Goal: Transaction & Acquisition: Register for event/course

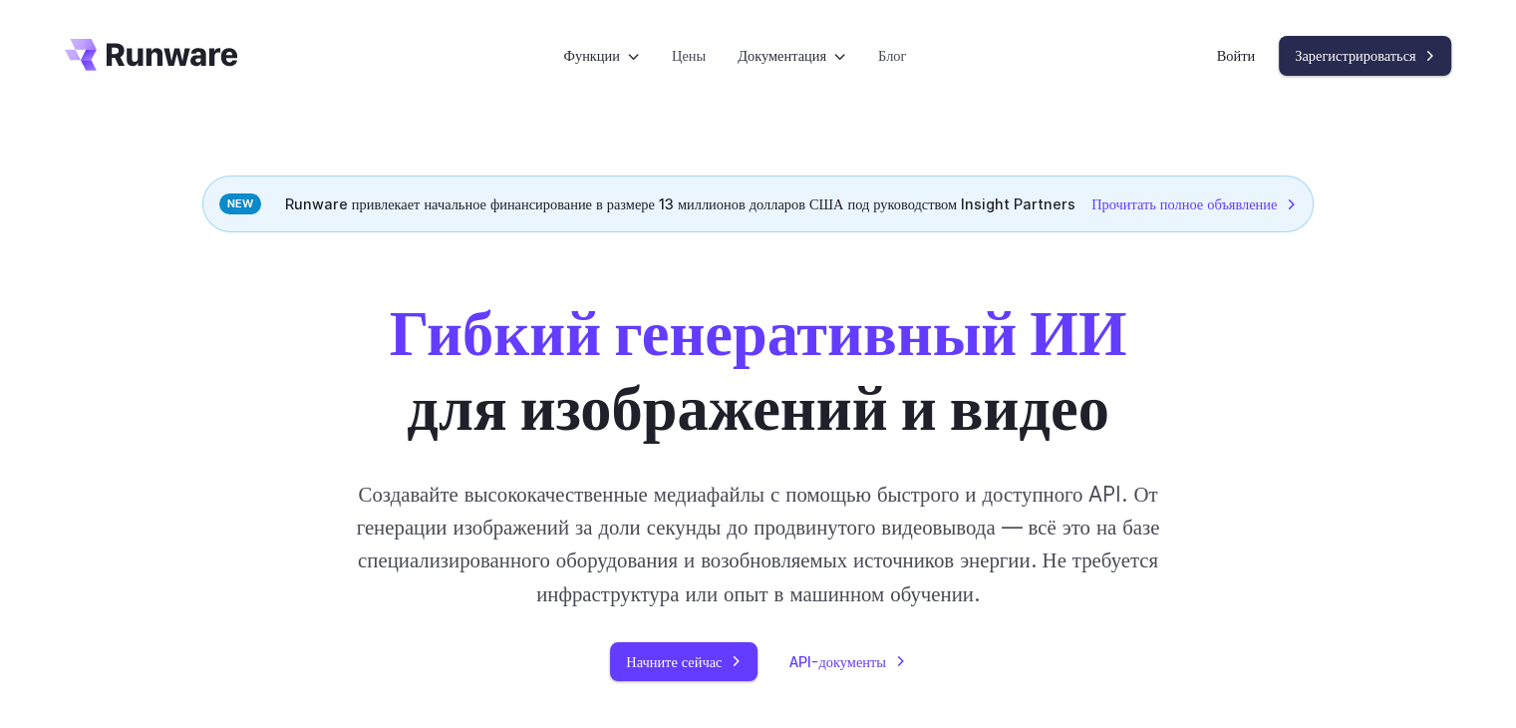
click at [1357, 53] on font "Зарегистрироваться" at bounding box center [1355, 55] width 121 height 17
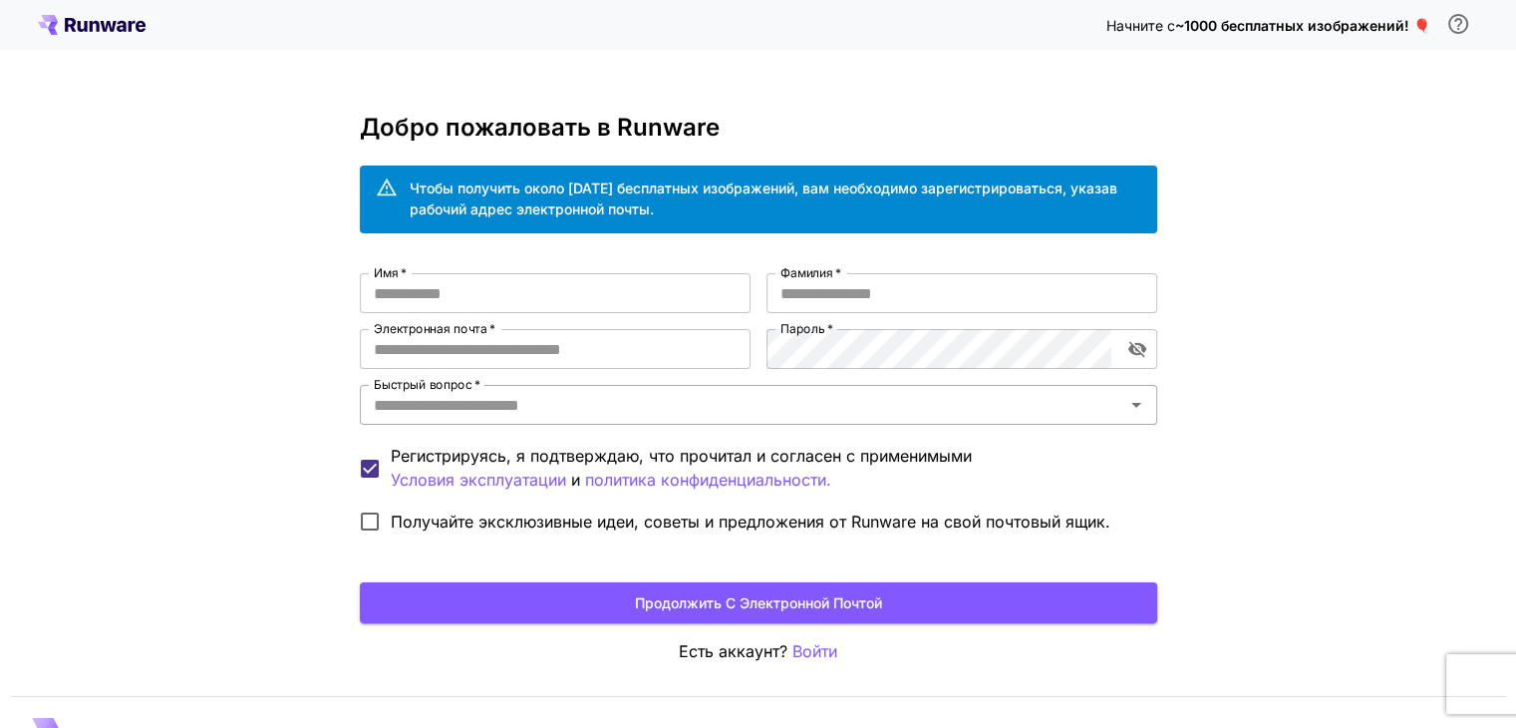
click at [1138, 412] on icon "Открыть" at bounding box center [1137, 405] width 24 height 24
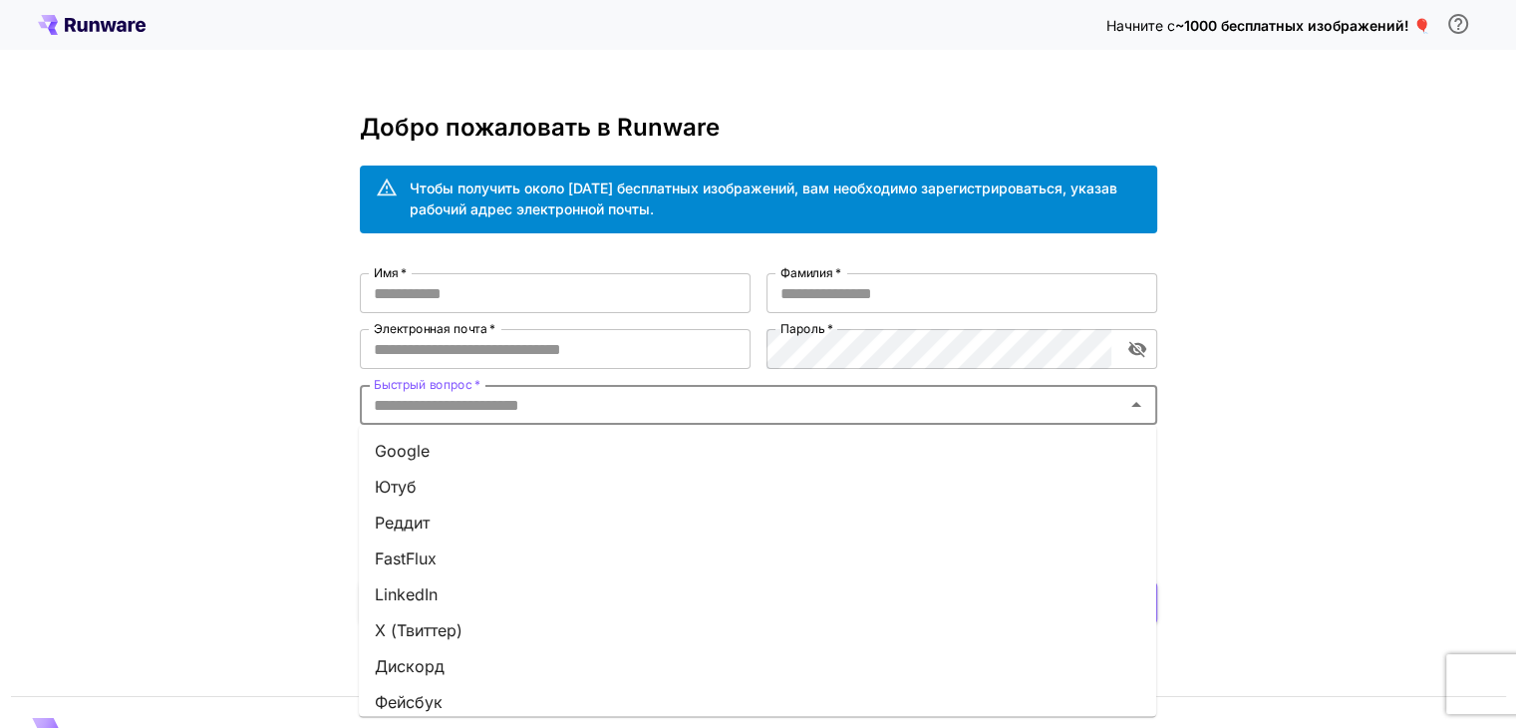
scroll to position [43, 0]
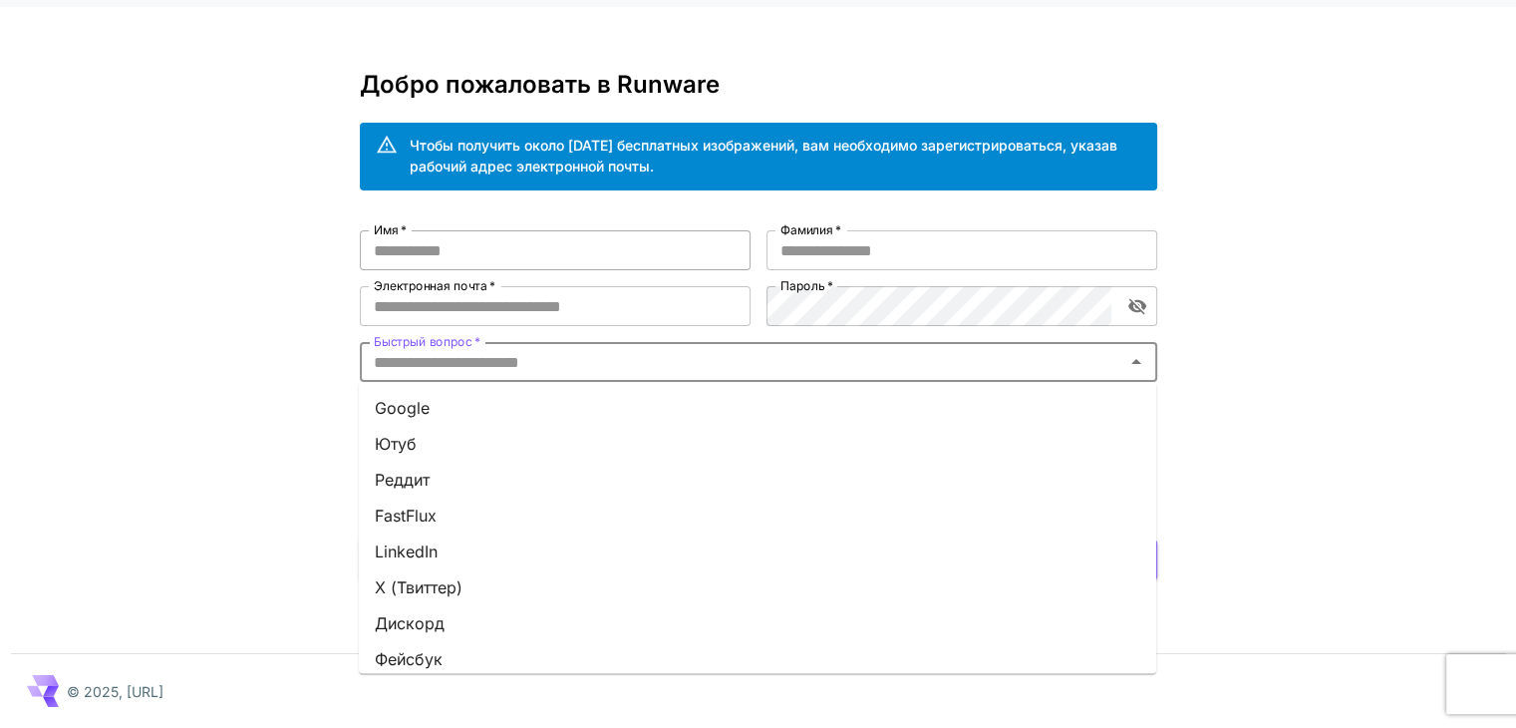
click at [519, 253] on input "Имя   *" at bounding box center [555, 250] width 391 height 40
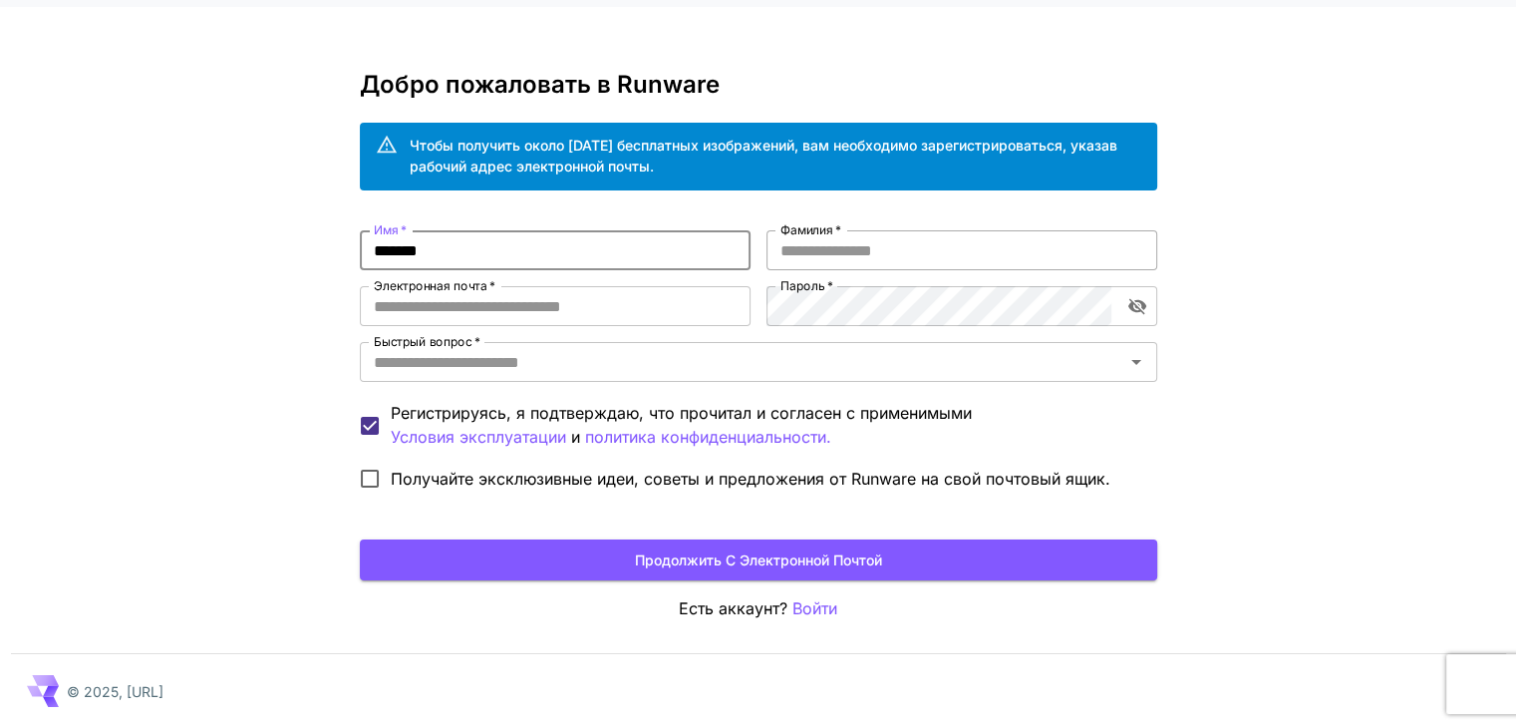
type input "*******"
click at [822, 250] on input "Фамилия   *" at bounding box center [962, 250] width 391 height 40
type input "***"
click at [571, 301] on input "Электронная почта   *" at bounding box center [555, 306] width 391 height 40
type input "**********"
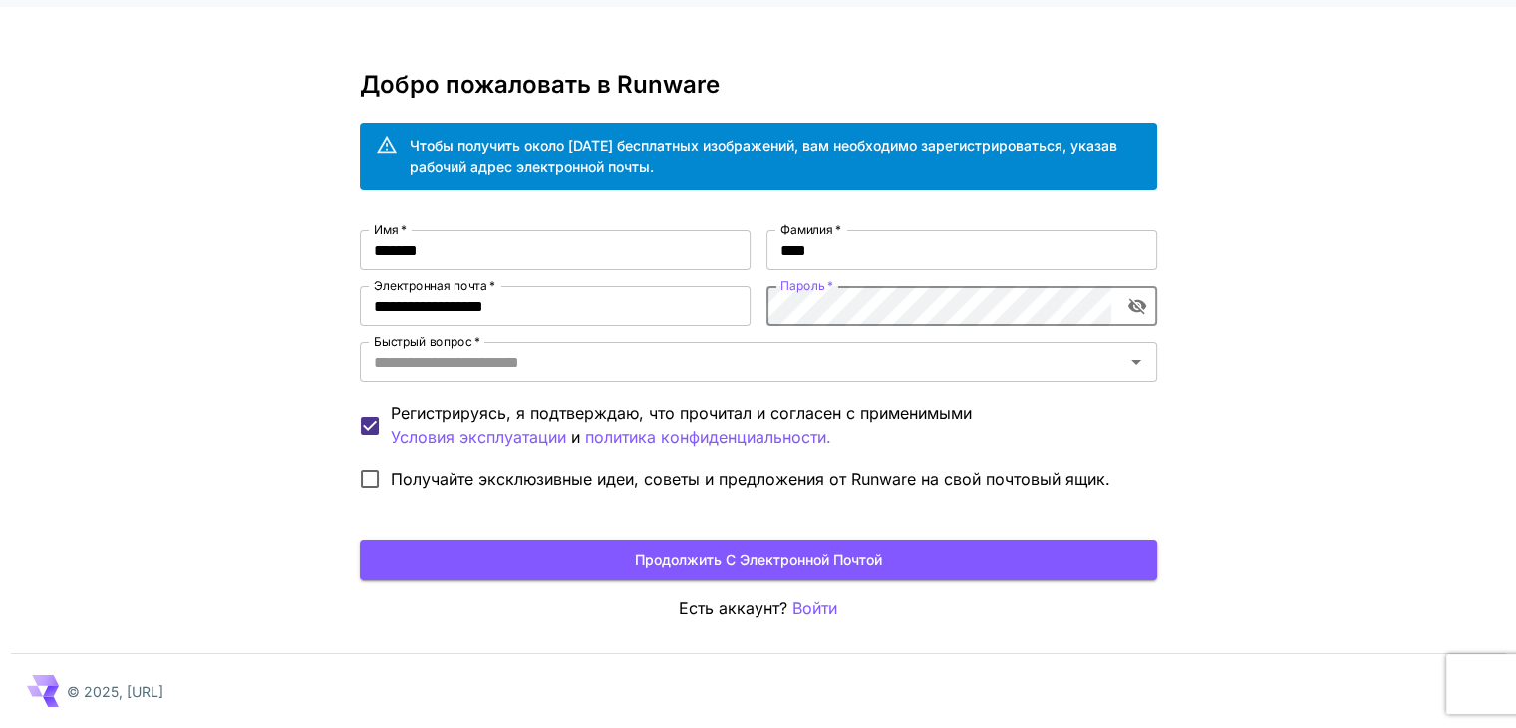
click at [1142, 311] on icon "включить видимость пароля" at bounding box center [1137, 307] width 18 height 16
click at [805, 294] on label "Пароль   *" at bounding box center [807, 285] width 53 height 17
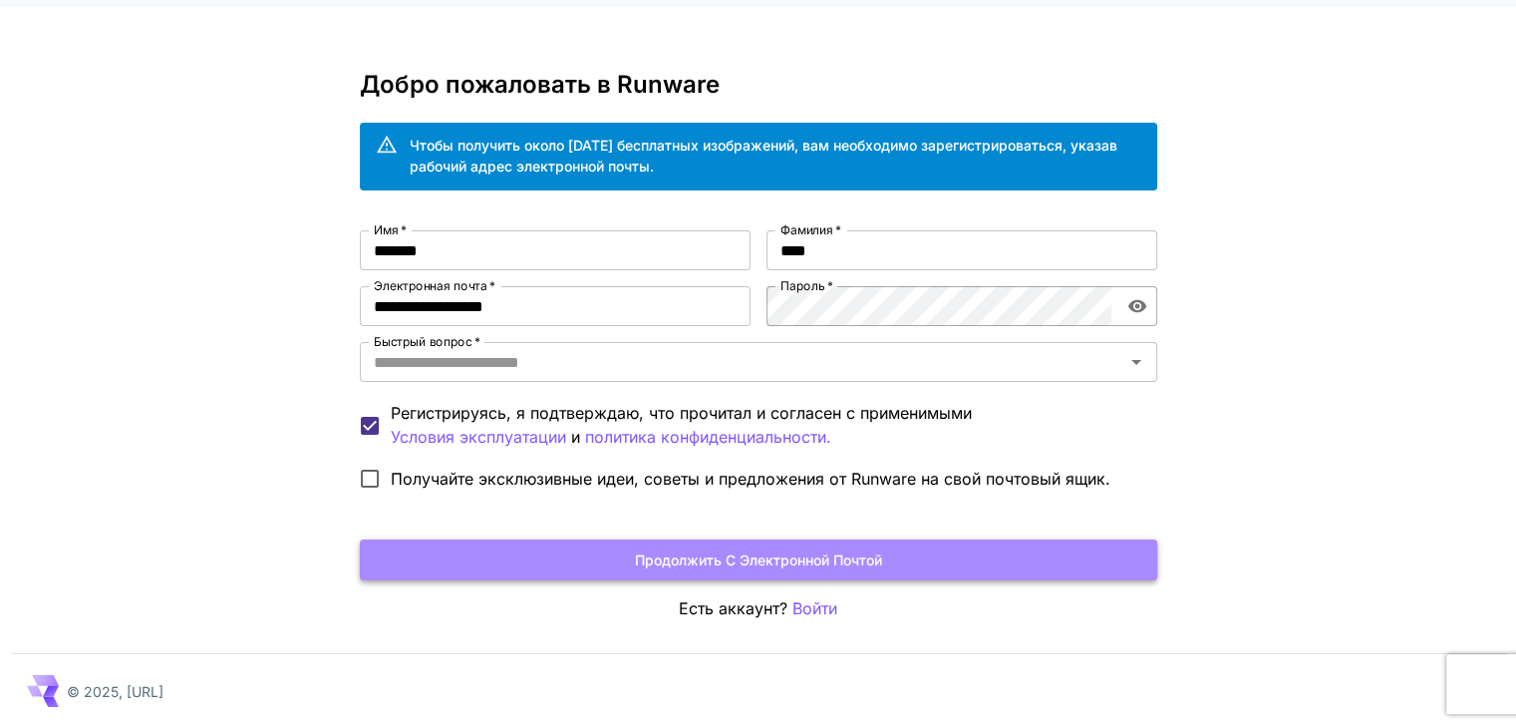
click at [877, 559] on font "Продолжить с электронной почтой" at bounding box center [758, 559] width 247 height 17
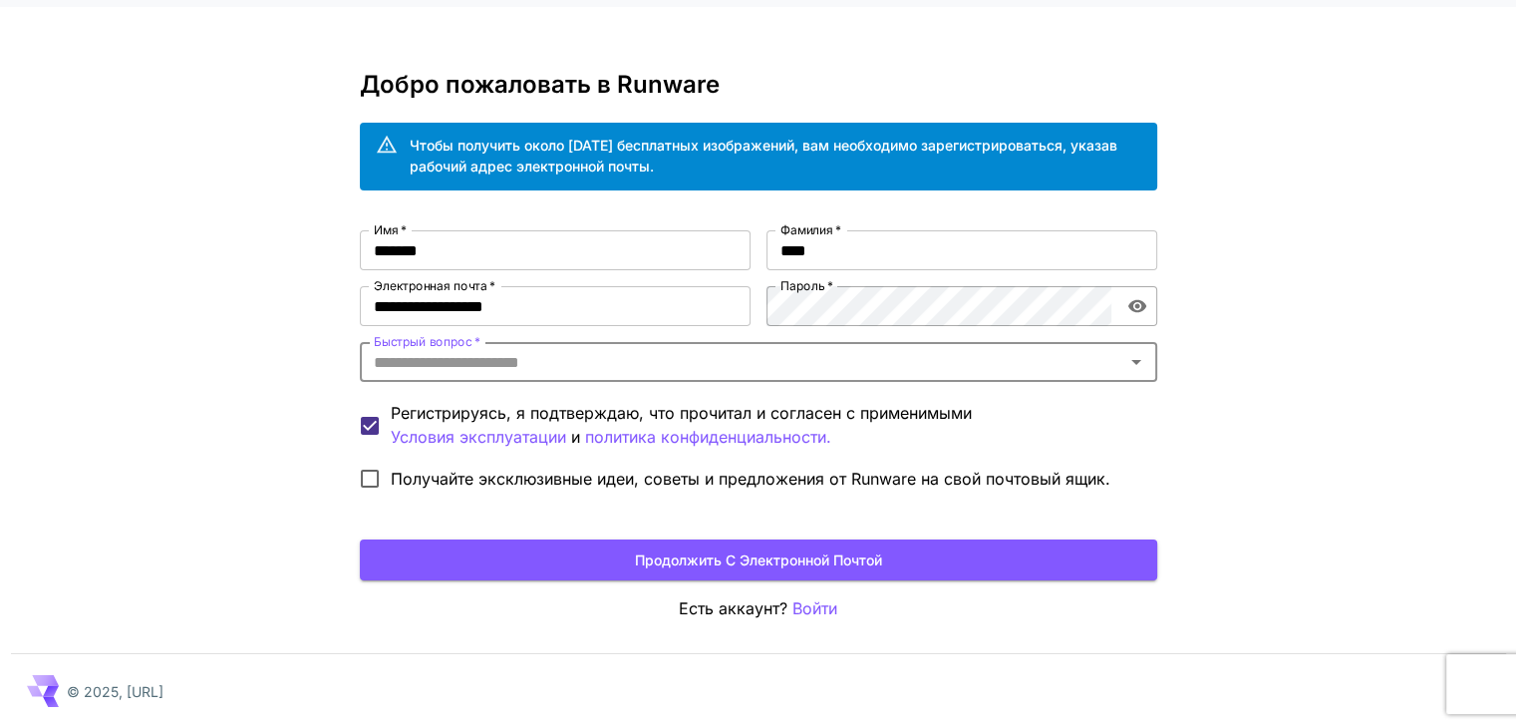
click at [976, 357] on input "Быстрый вопрос   *" at bounding box center [742, 362] width 753 height 28
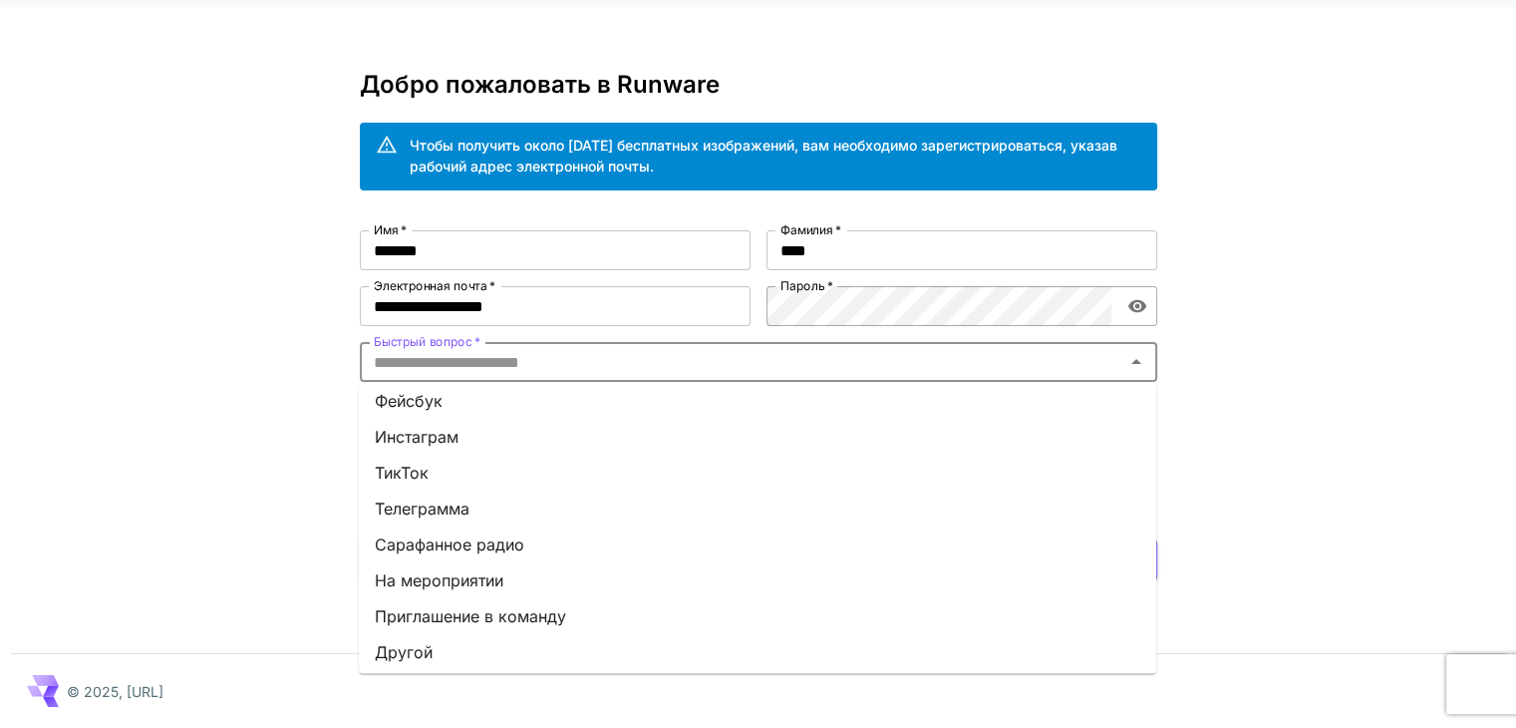
scroll to position [263, 0]
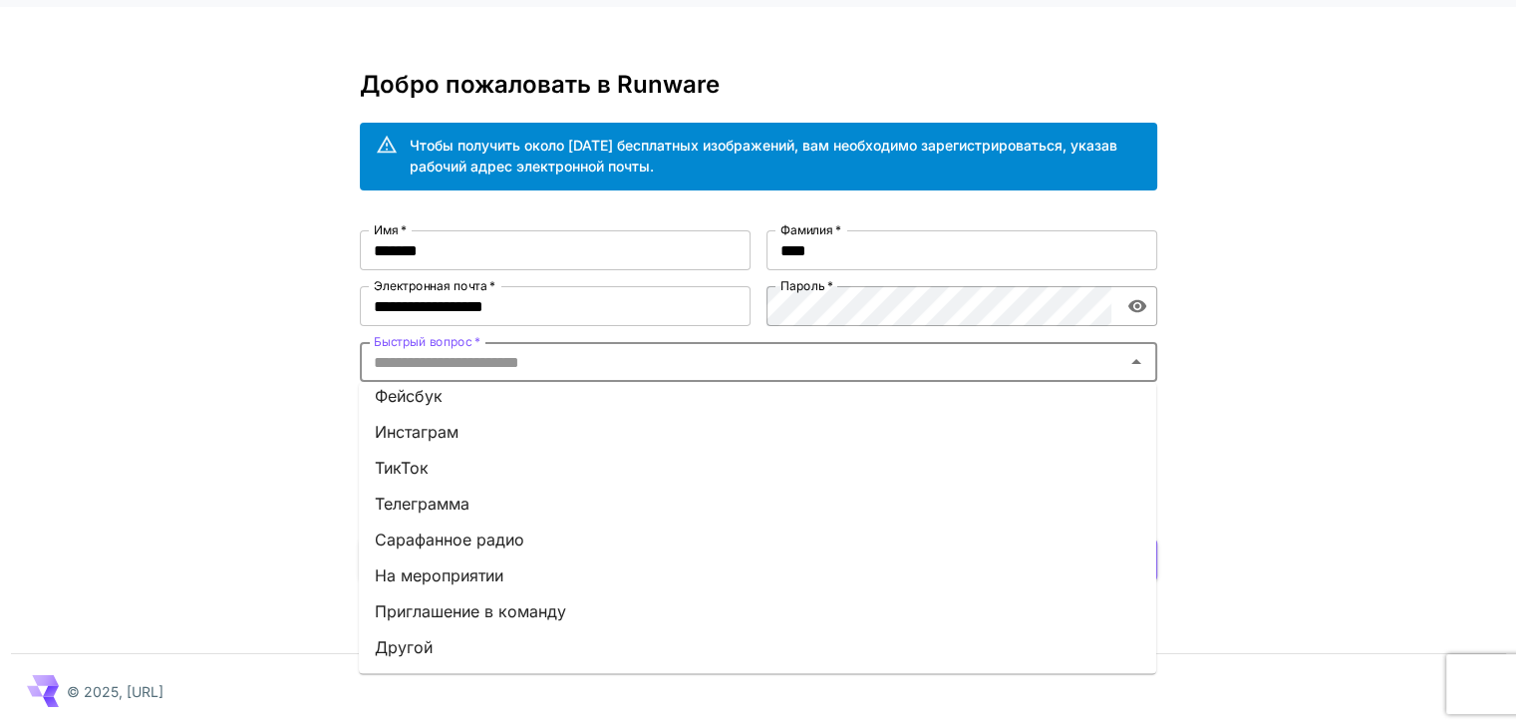
click at [518, 535] on font "Сарафанное радио" at bounding box center [450, 539] width 150 height 20
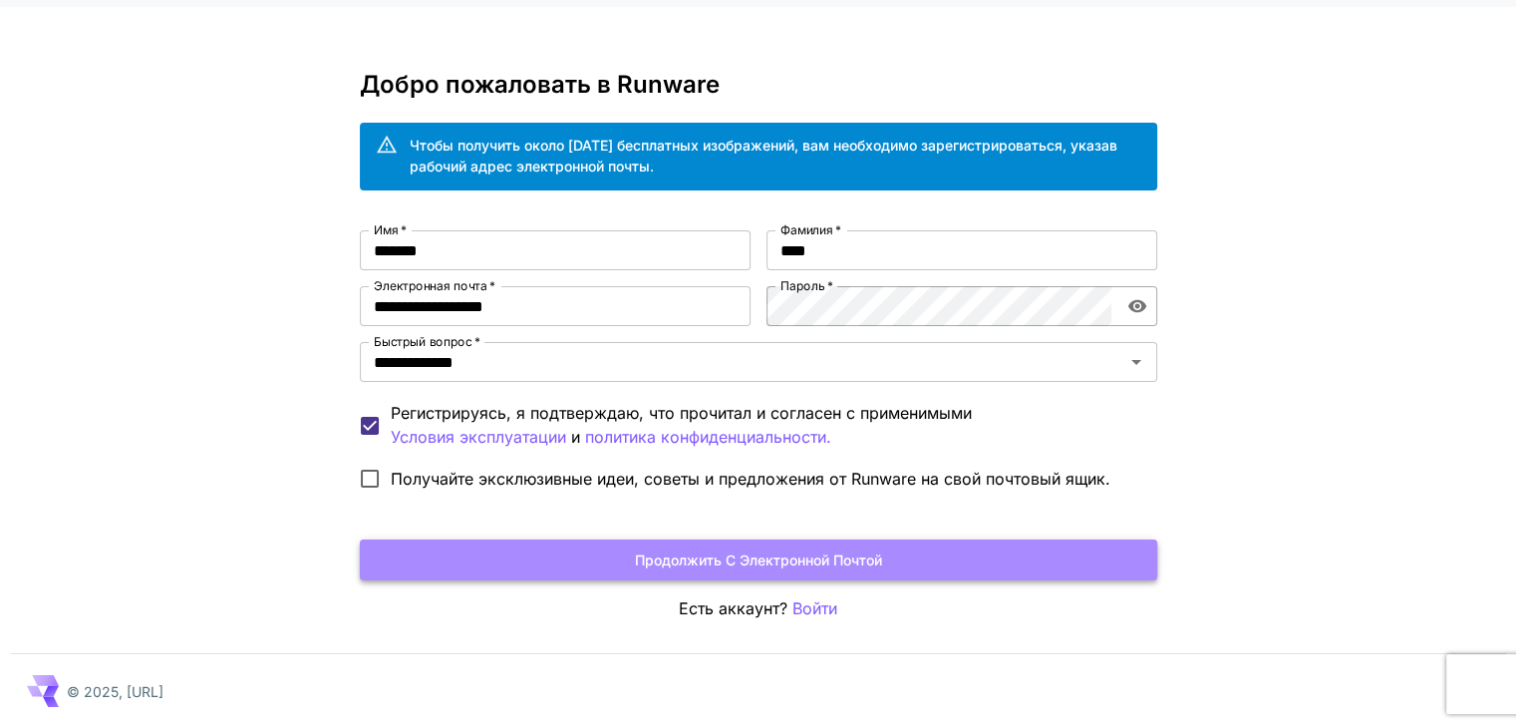
click at [768, 559] on font "Продолжить с электронной почтой" at bounding box center [758, 559] width 247 height 17
click at [841, 569] on font "Продолжить с электронной почтой" at bounding box center [758, 559] width 247 height 25
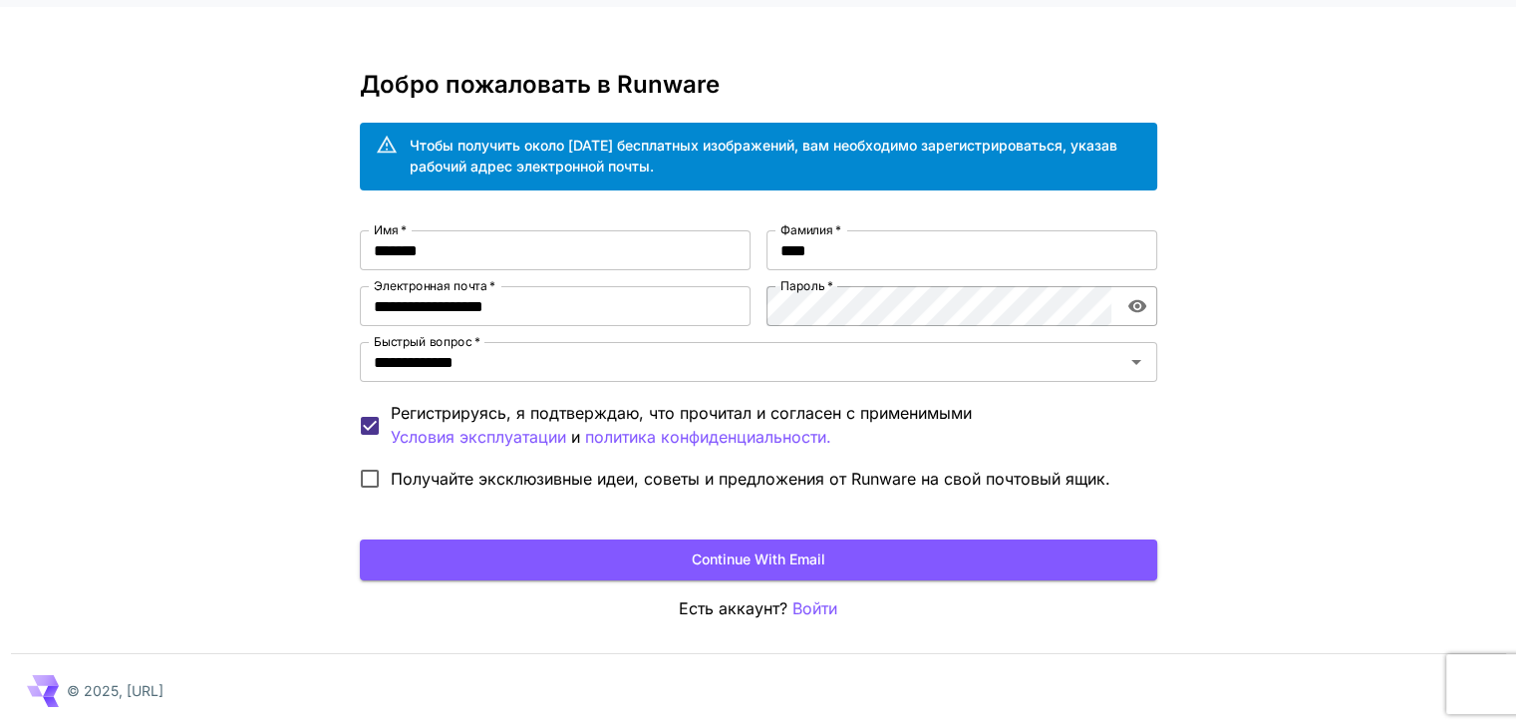
scroll to position [42, 0]
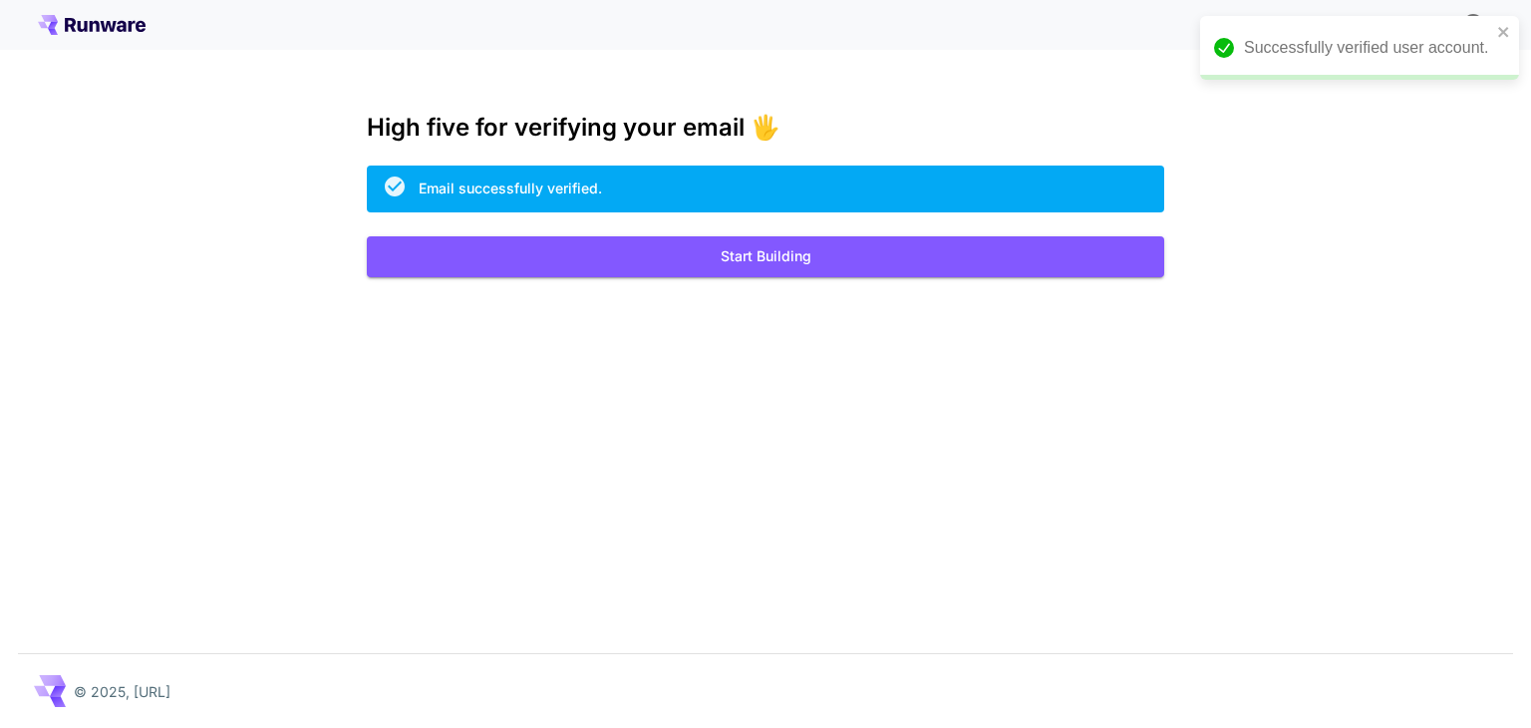
click at [1039, 368] on div "Kick off with ~1000 free images! 🎈 High five for verifying your email 🖐️ Email …" at bounding box center [765, 364] width 1531 height 728
click at [1496, 35] on div "Successfully verified user account." at bounding box center [1352, 48] width 289 height 36
click at [1499, 27] on icon "close" at bounding box center [1503, 32] width 10 height 10
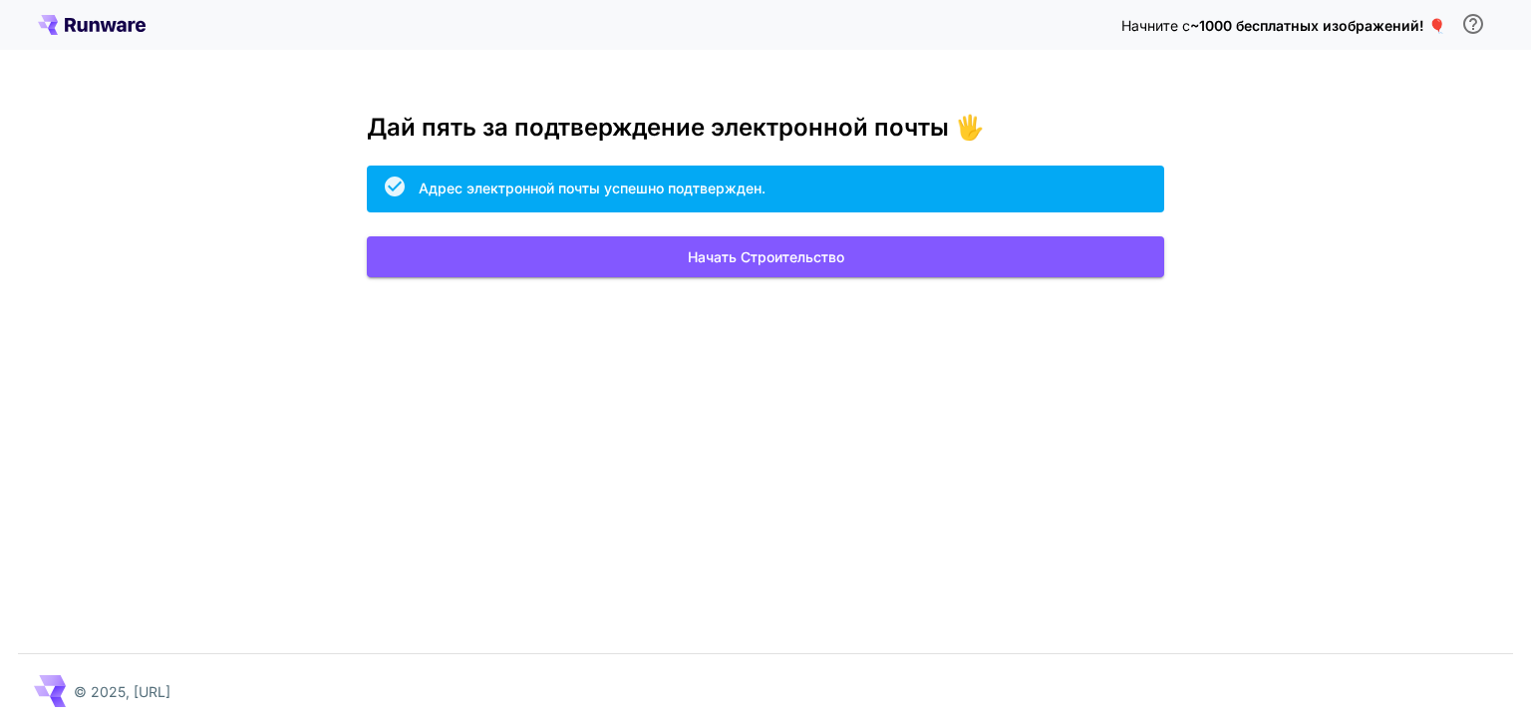
click at [1380, 200] on div "Начните с ~1000 бесплатных изображений! 🎈 Дай пять за подтверждение электронной…" at bounding box center [765, 364] width 1531 height 728
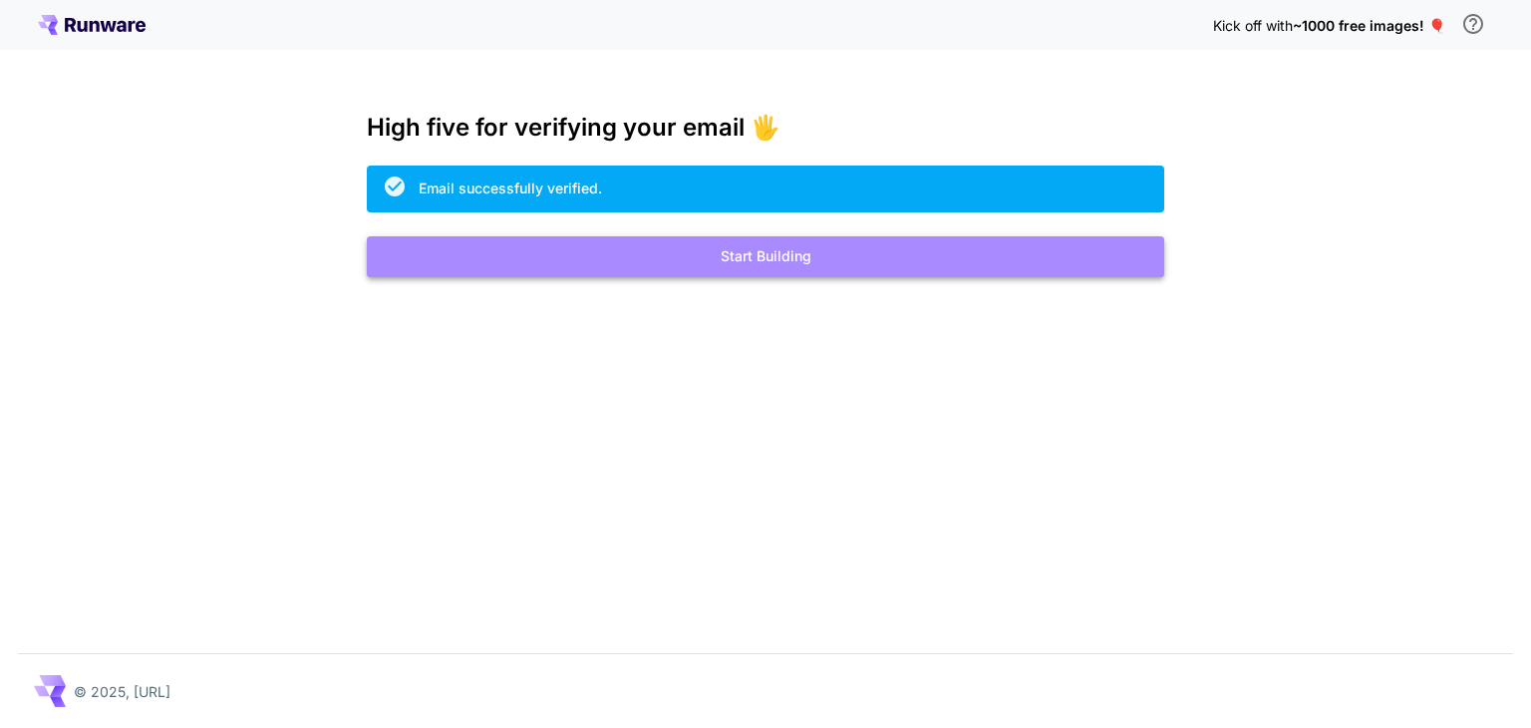
click at [767, 252] on button "Start Building" at bounding box center [766, 256] width 798 height 41
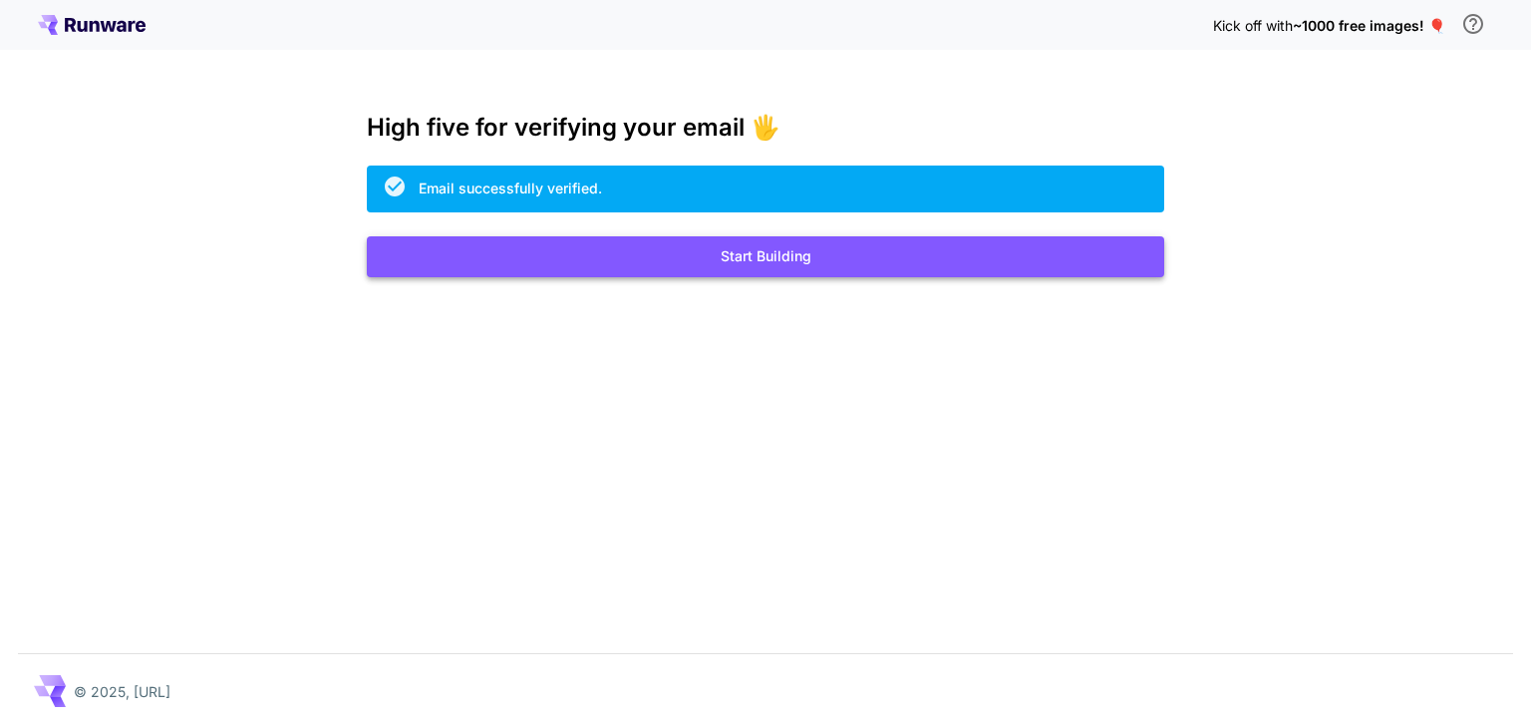
click at [762, 251] on button "Start Building" at bounding box center [766, 256] width 798 height 41
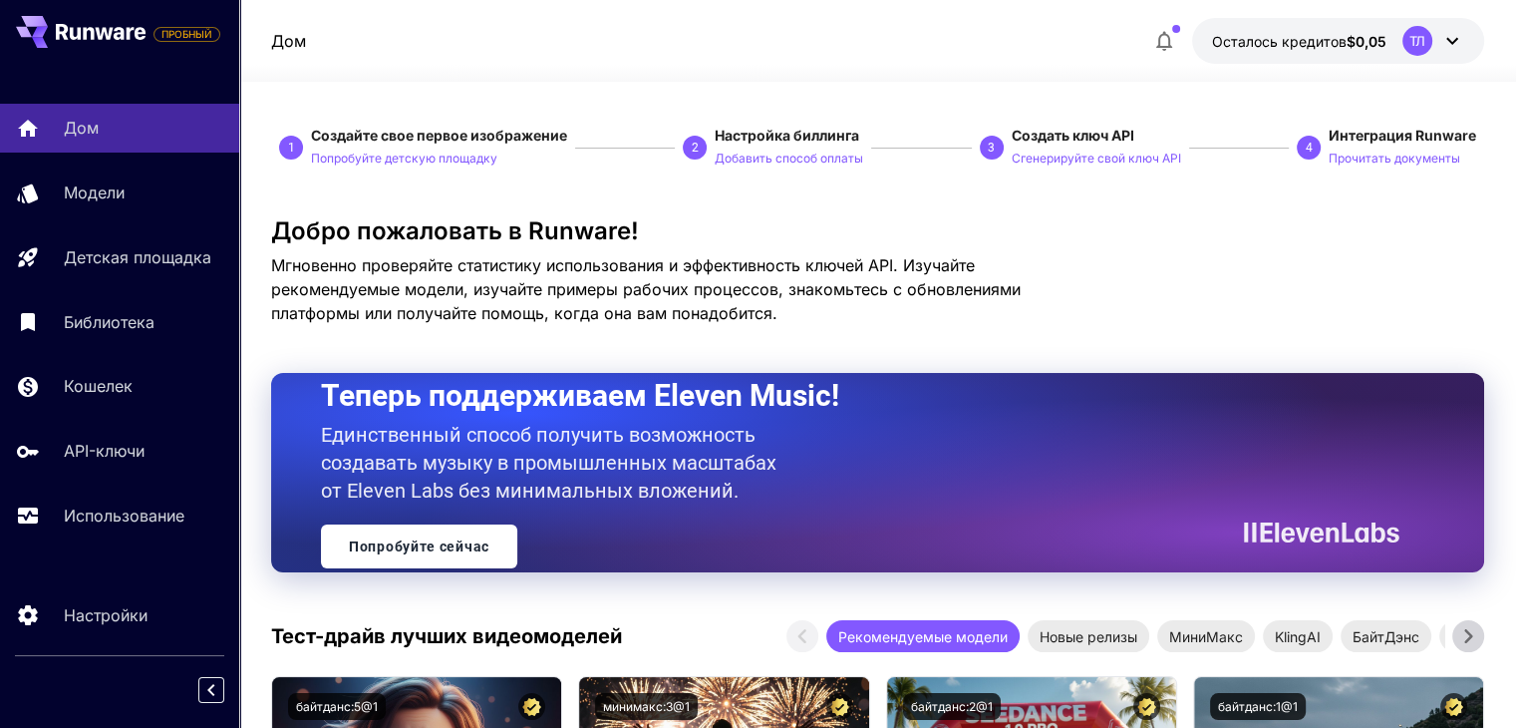
click at [1456, 40] on icon at bounding box center [1453, 41] width 12 height 7
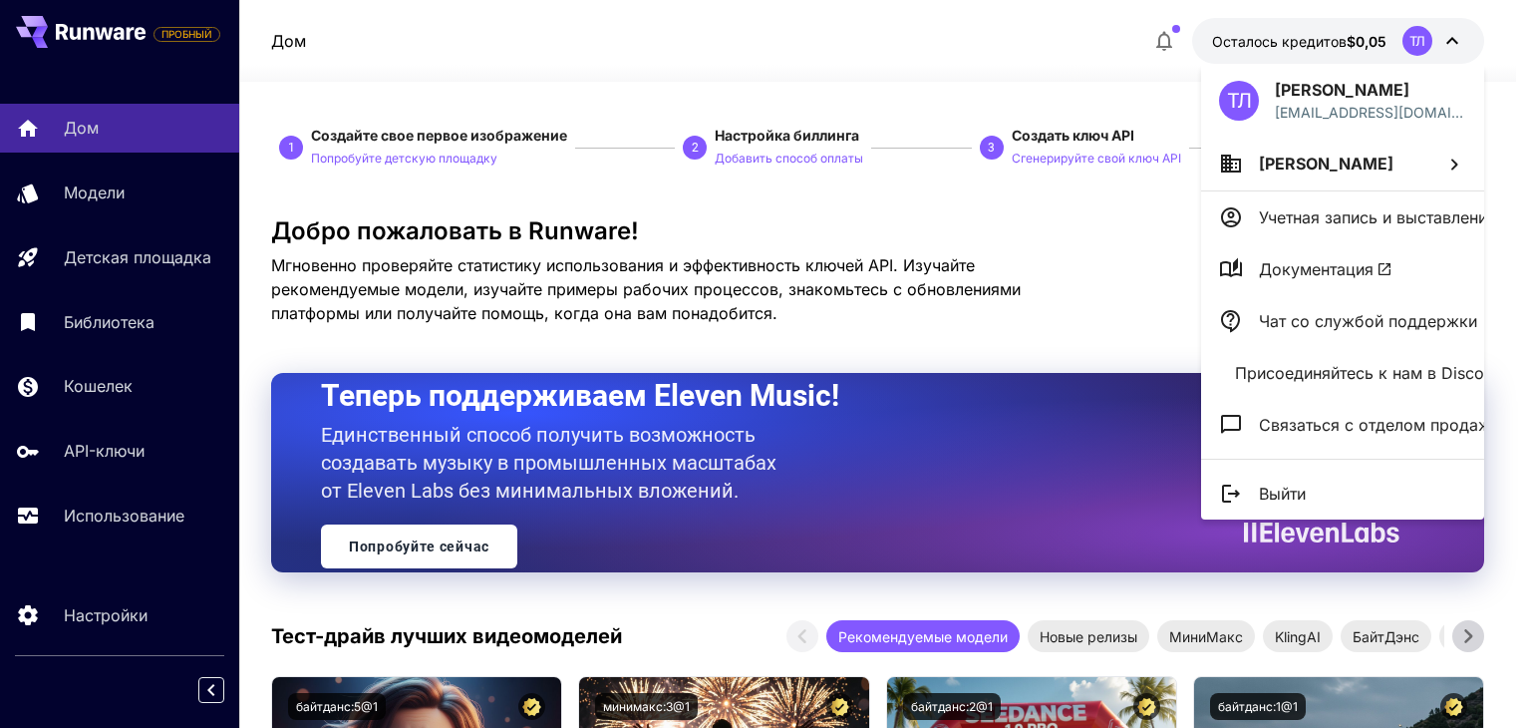
click at [1456, 40] on div at bounding box center [765, 364] width 1531 height 728
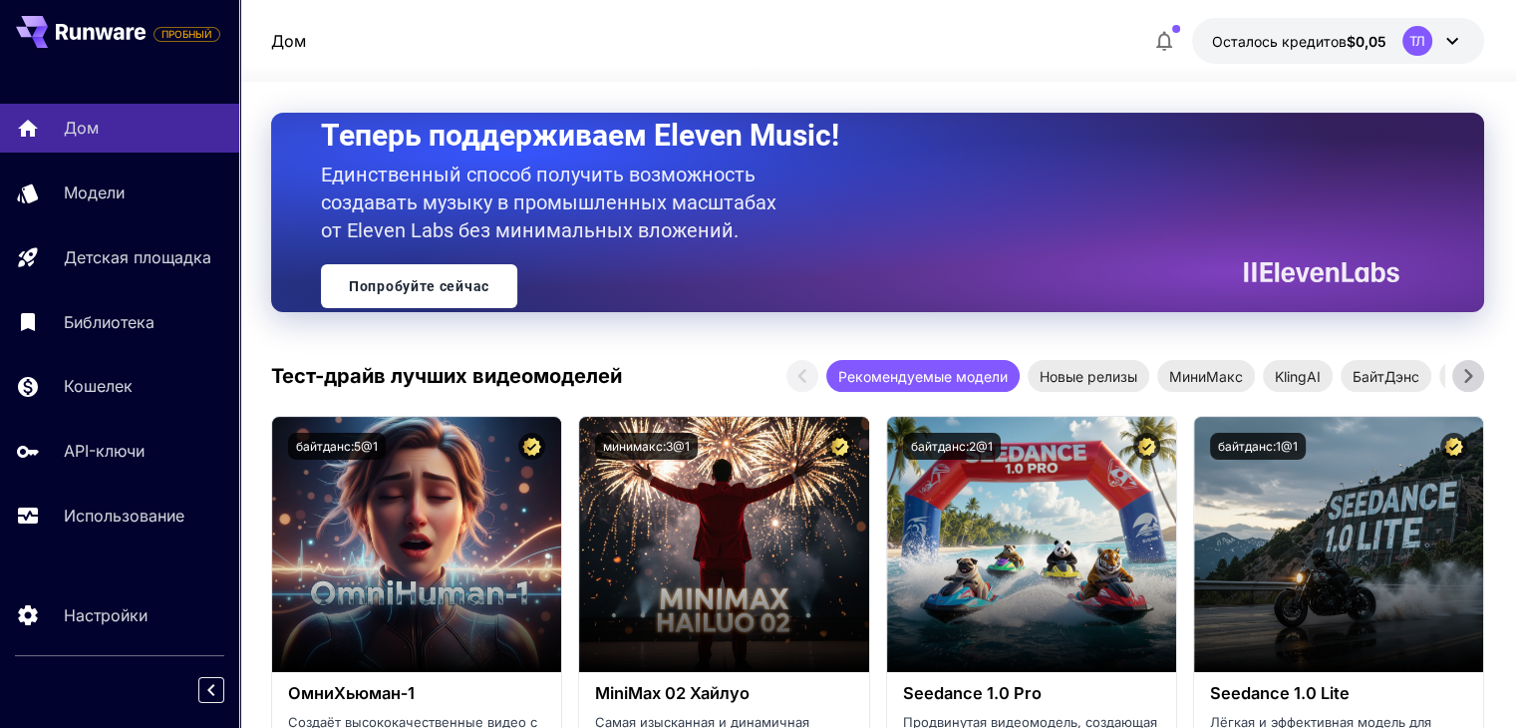
scroll to position [299, 0]
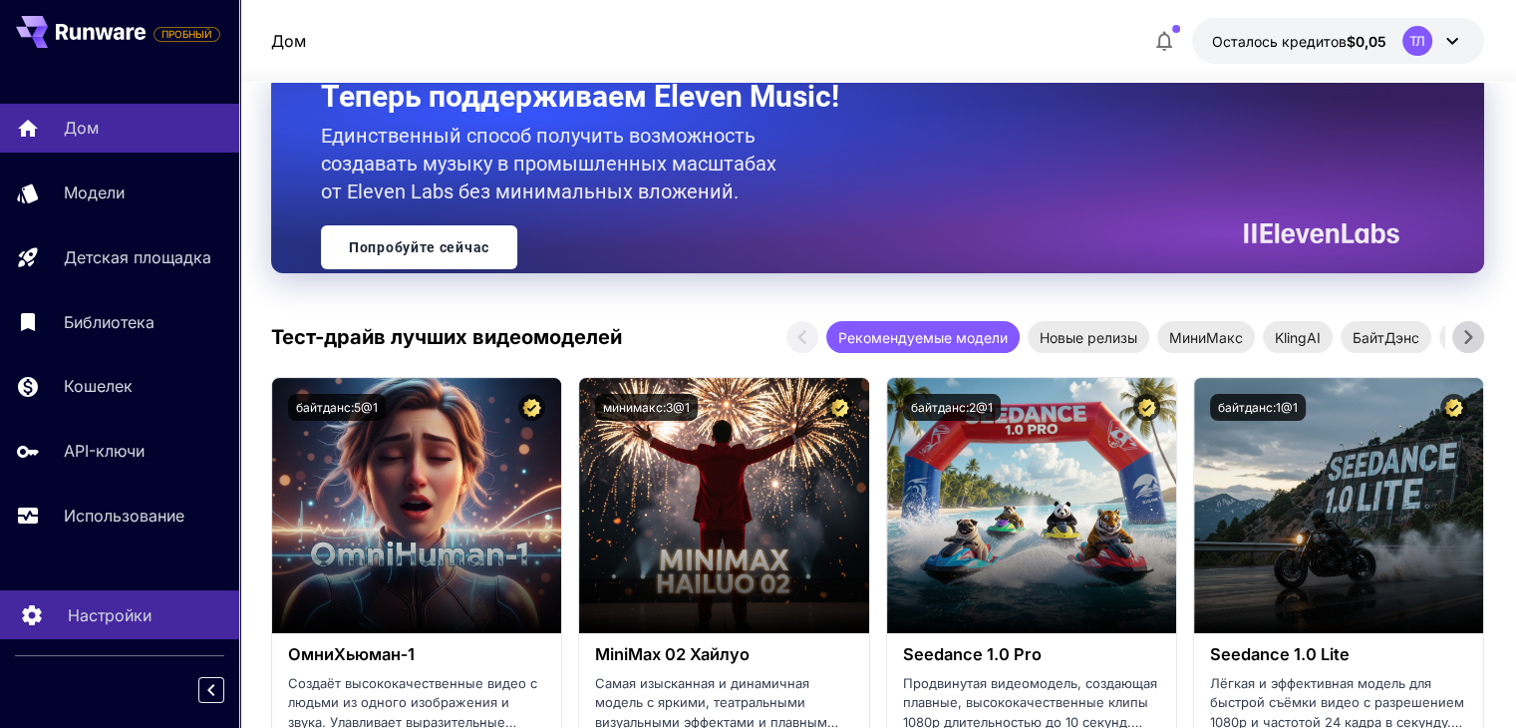
click at [124, 609] on font "Настройки" at bounding box center [110, 615] width 84 height 20
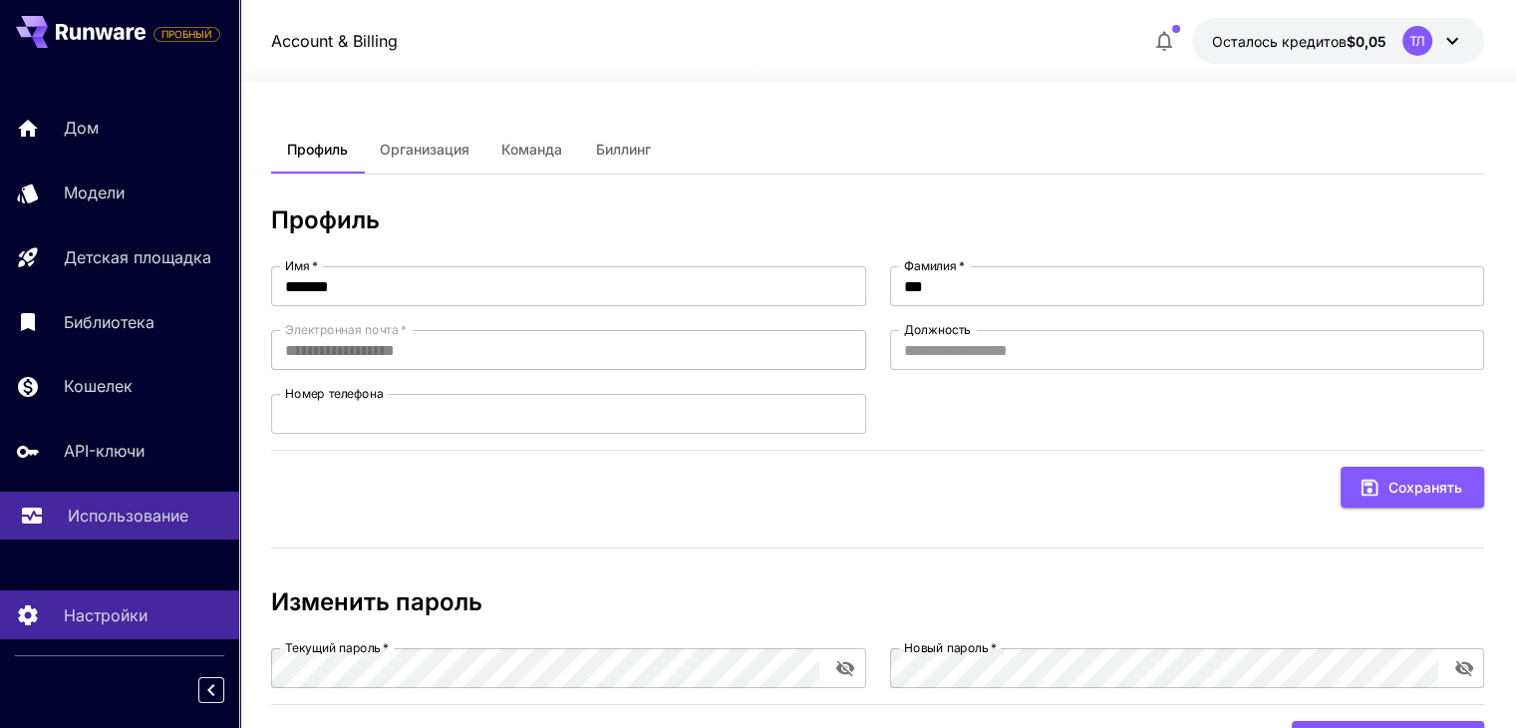
click at [159, 521] on font "Использование" at bounding box center [128, 515] width 121 height 20
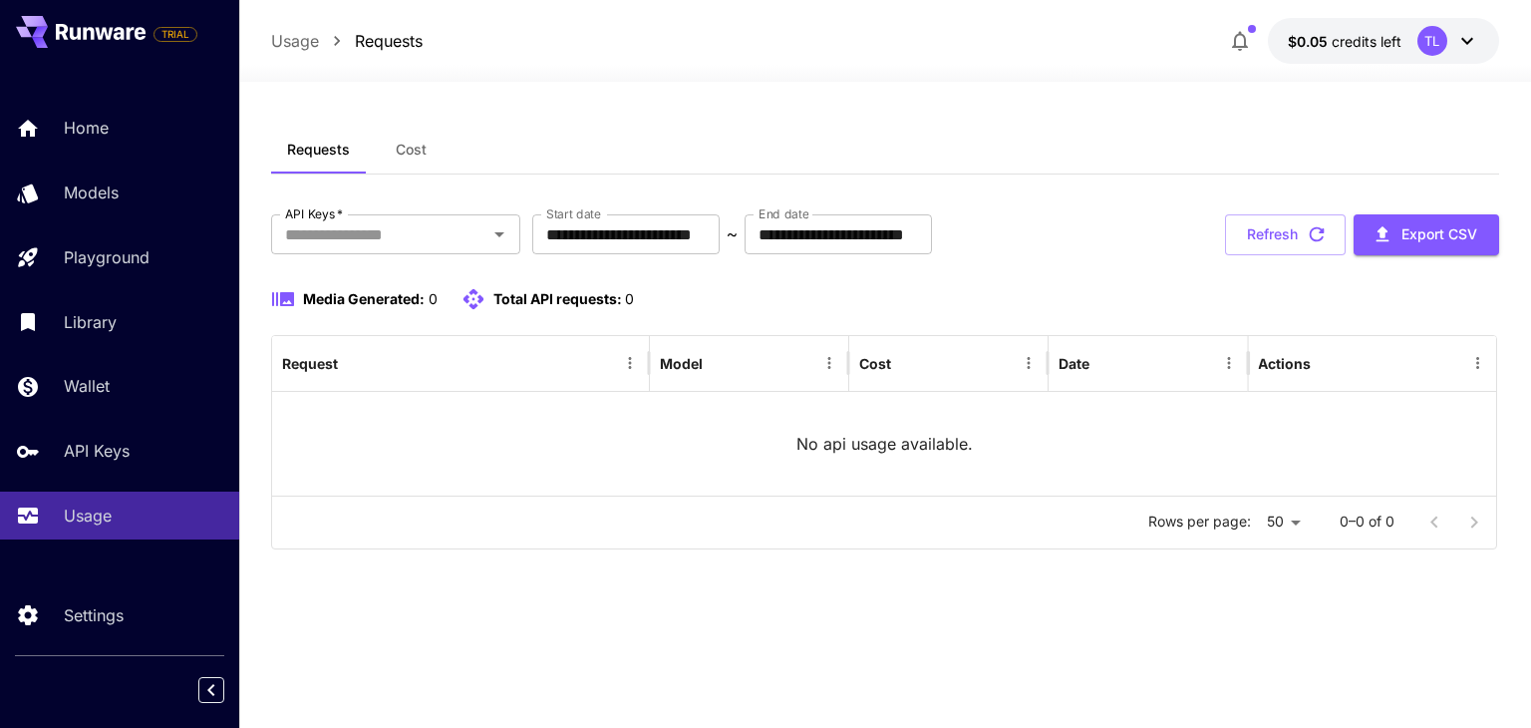
click at [1190, 130] on div "Requests Cost" at bounding box center [884, 150] width 1227 height 49
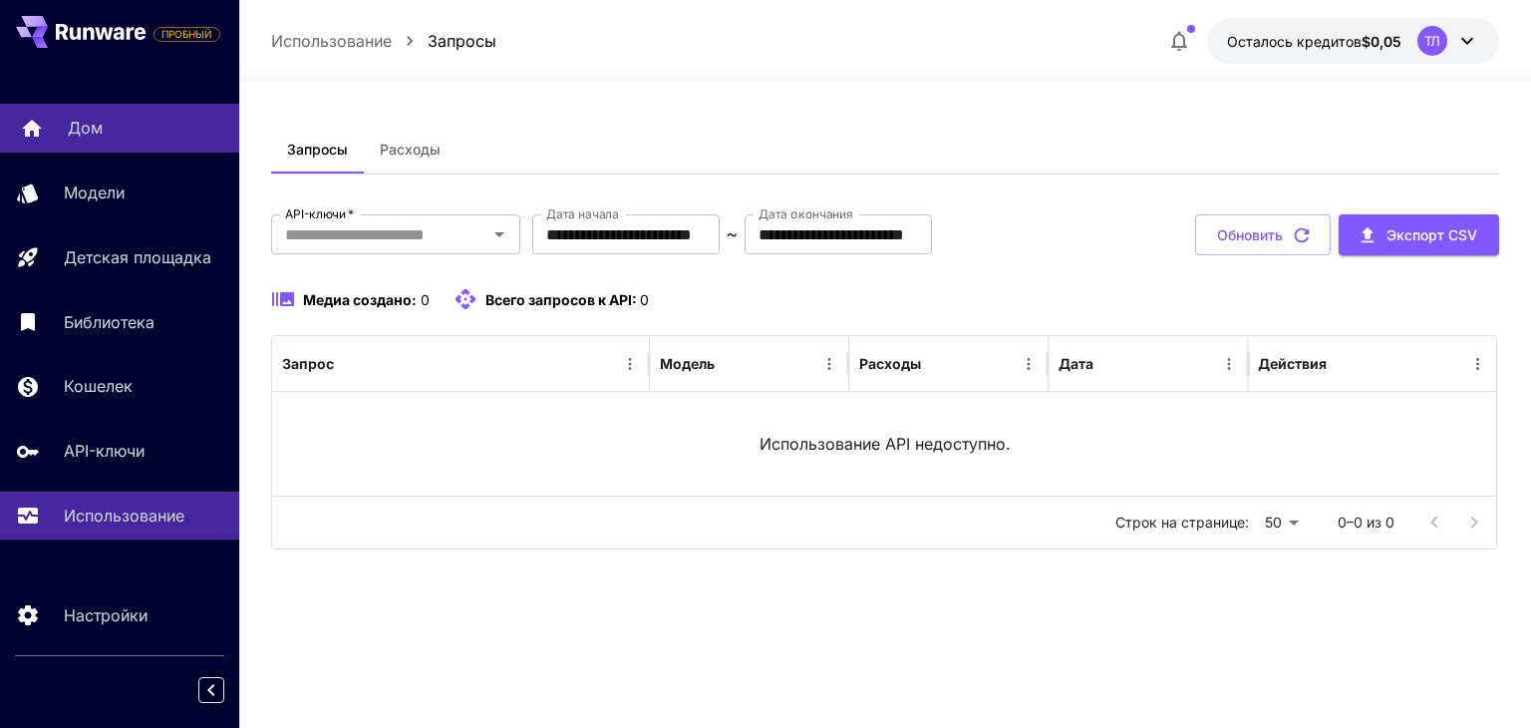
click at [95, 121] on font "Дом" at bounding box center [85, 128] width 35 height 20
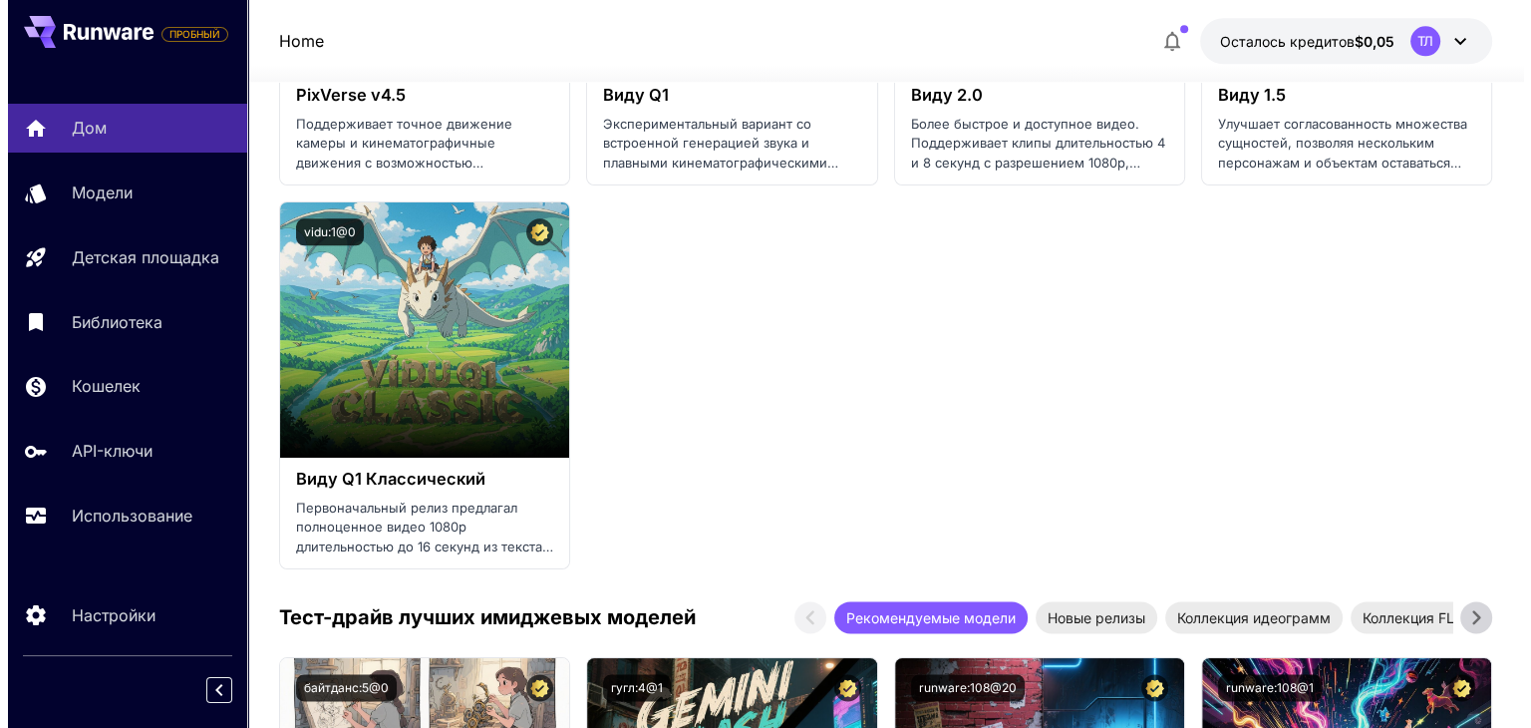
scroll to position [2393, 0]
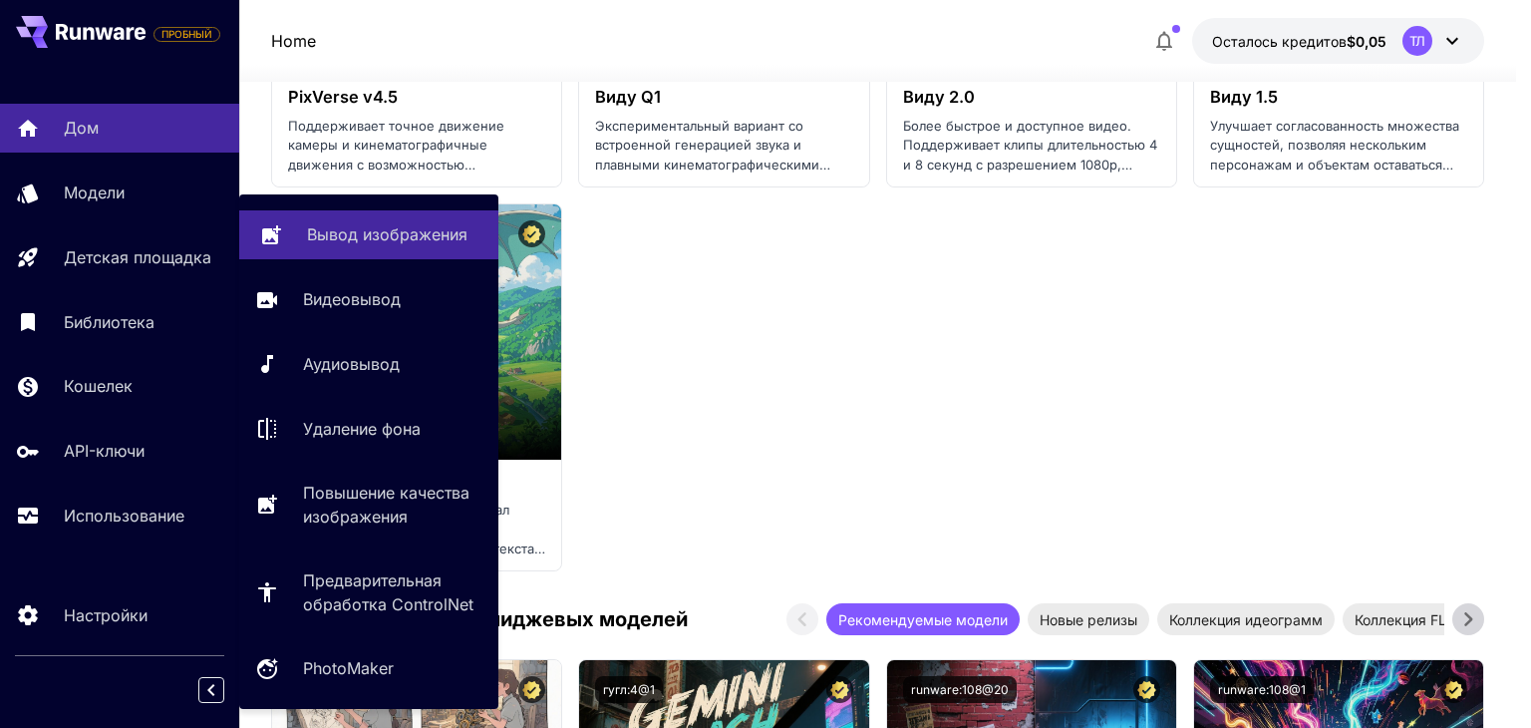
click at [327, 234] on font "Вывод изображения" at bounding box center [387, 234] width 161 height 20
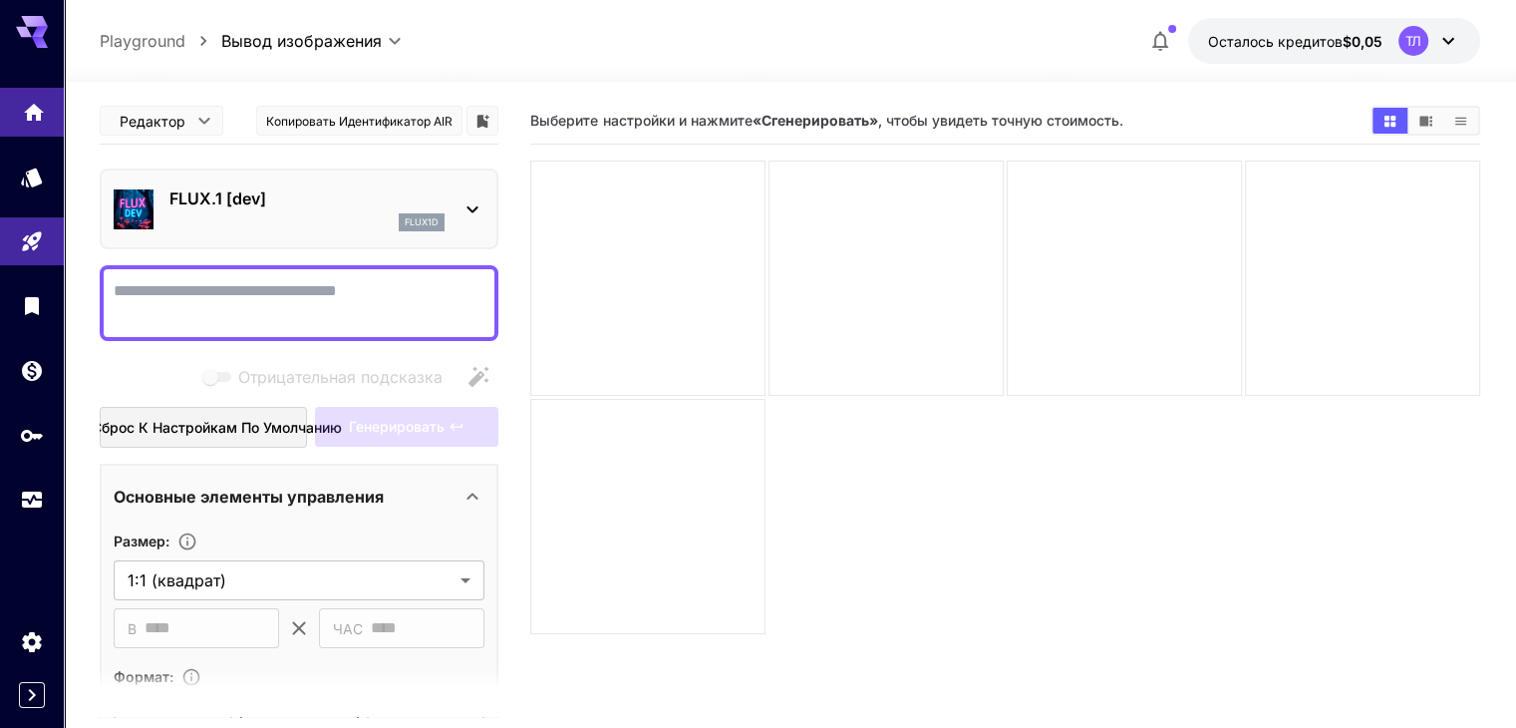
click at [29, 120] on link at bounding box center [32, 112] width 64 height 49
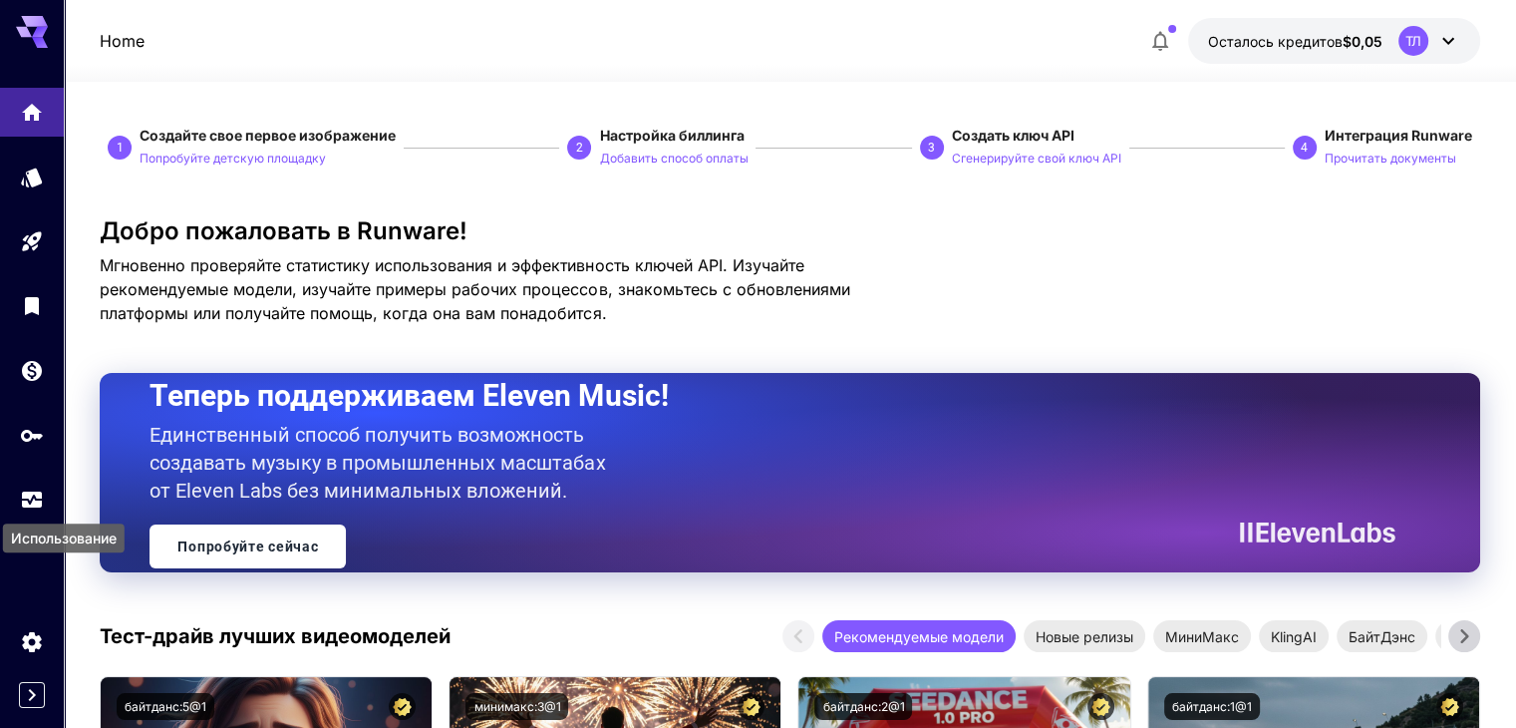
click at [27, 509] on div "Использование" at bounding box center [64, 531] width 126 height 45
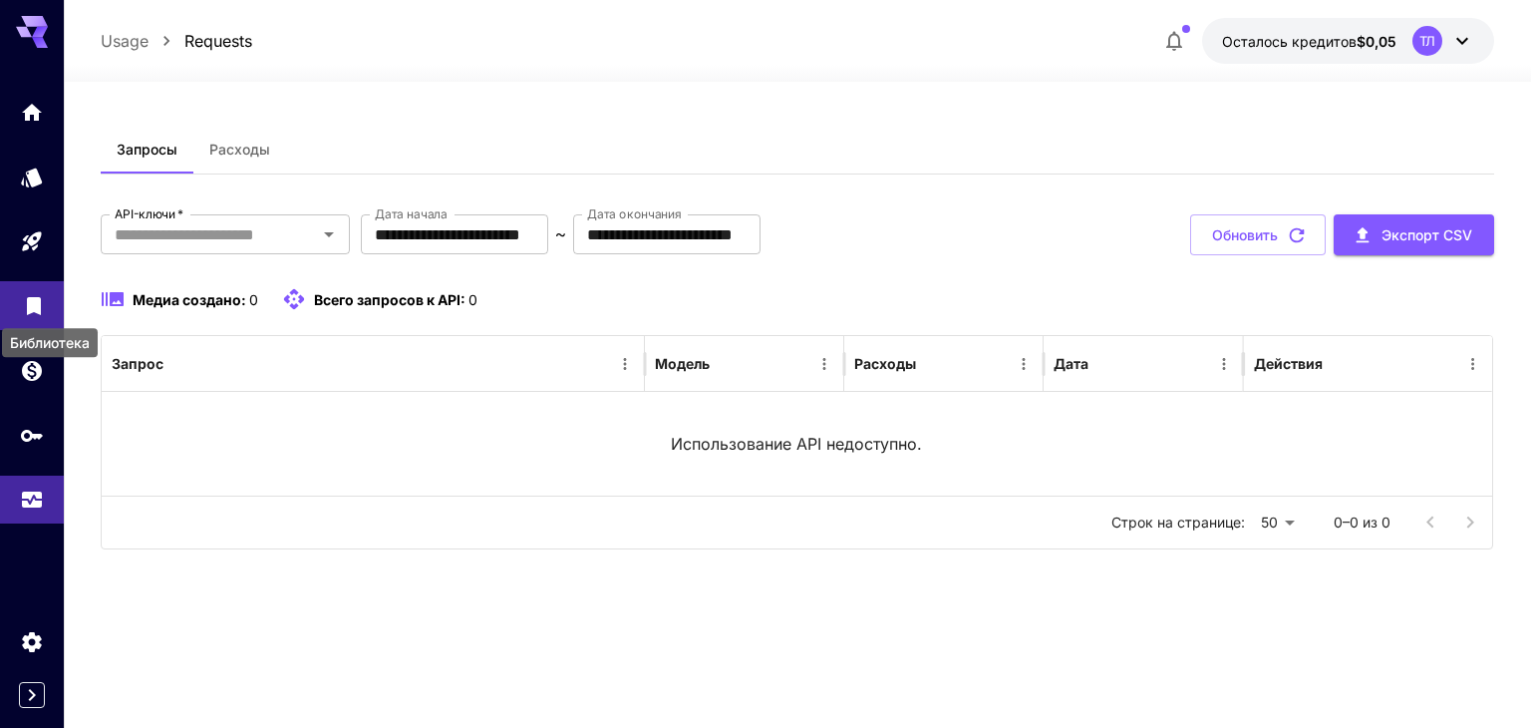
click at [36, 306] on icon "Библиотека" at bounding box center [34, 300] width 14 height 18
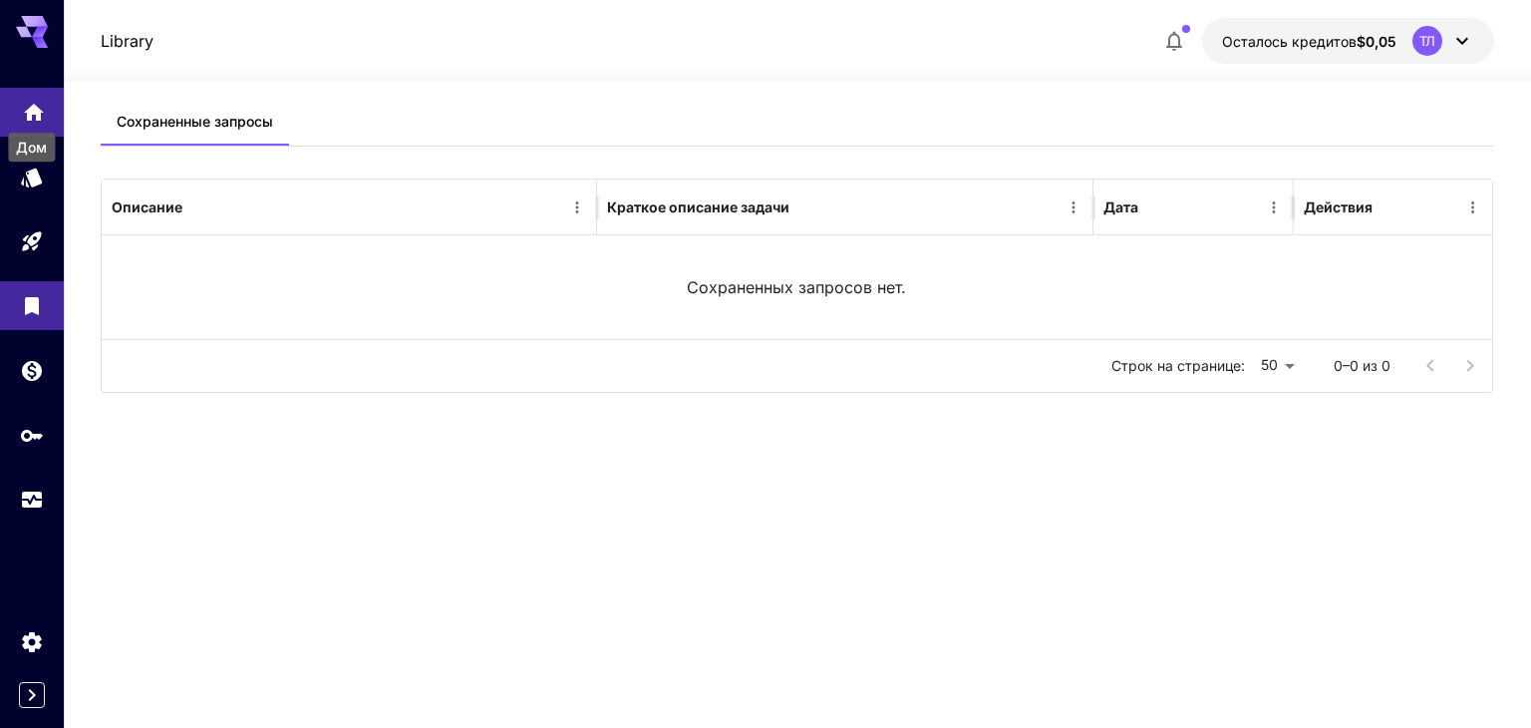
click at [38, 114] on icon "Дом" at bounding box center [34, 106] width 20 height 17
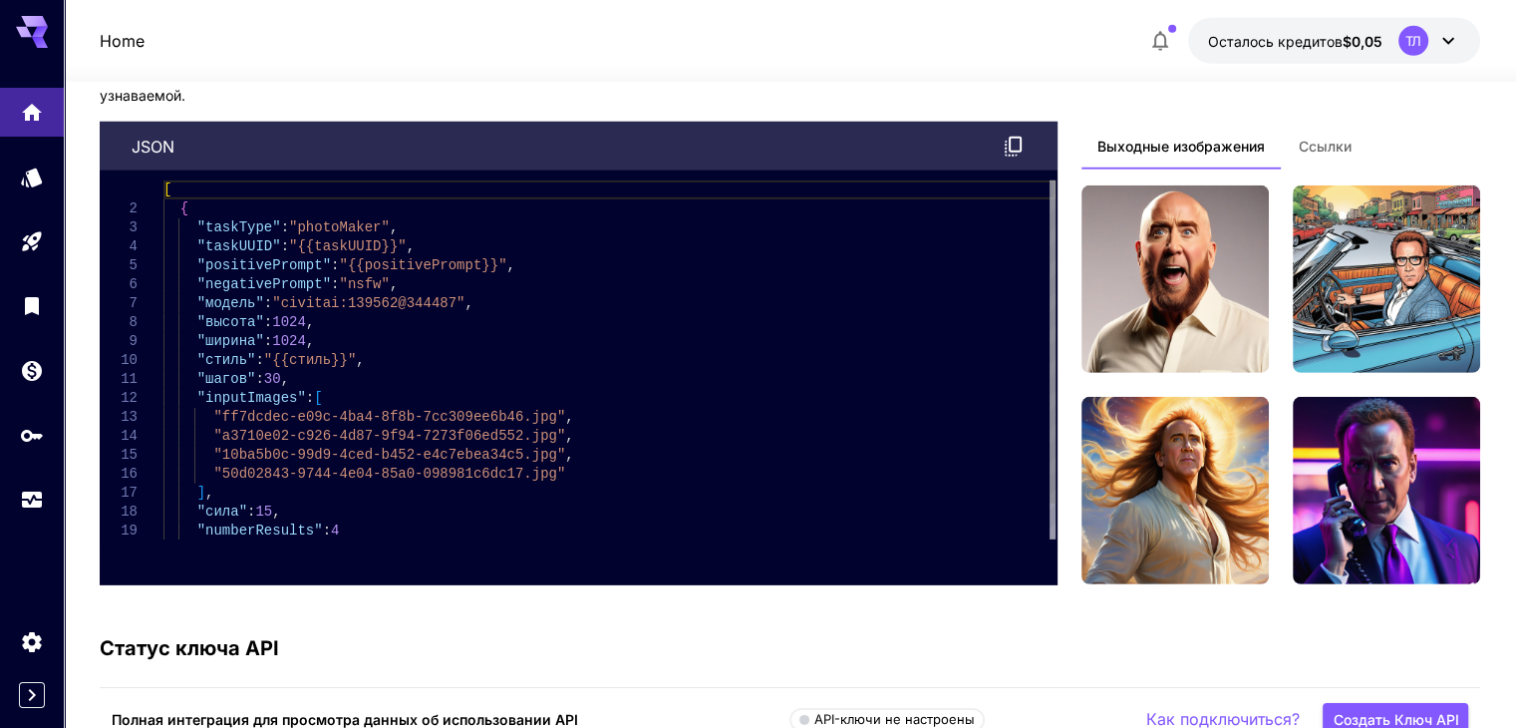
scroll to position [5984, 0]
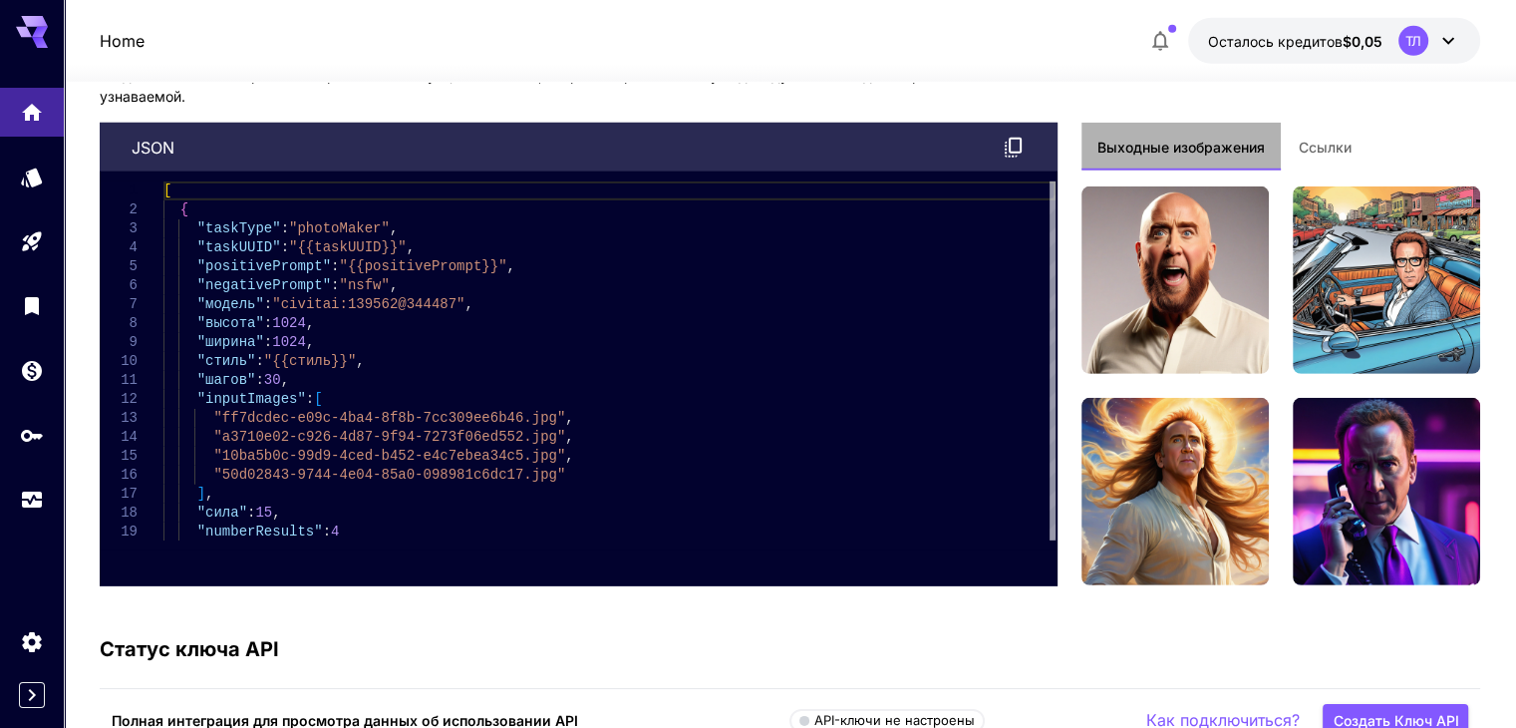
click at [1181, 139] on font "Выходные изображения" at bounding box center [1181, 147] width 167 height 17
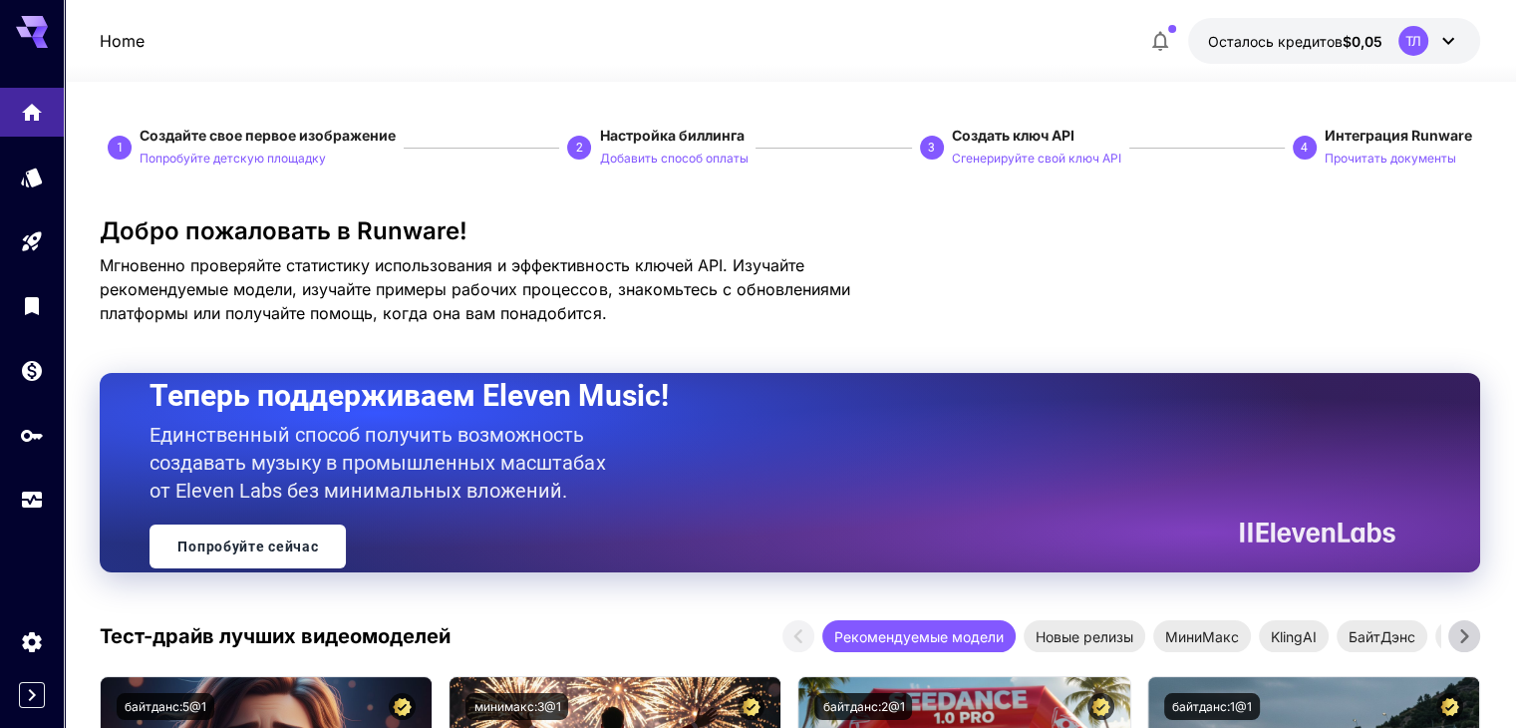
scroll to position [199, 0]
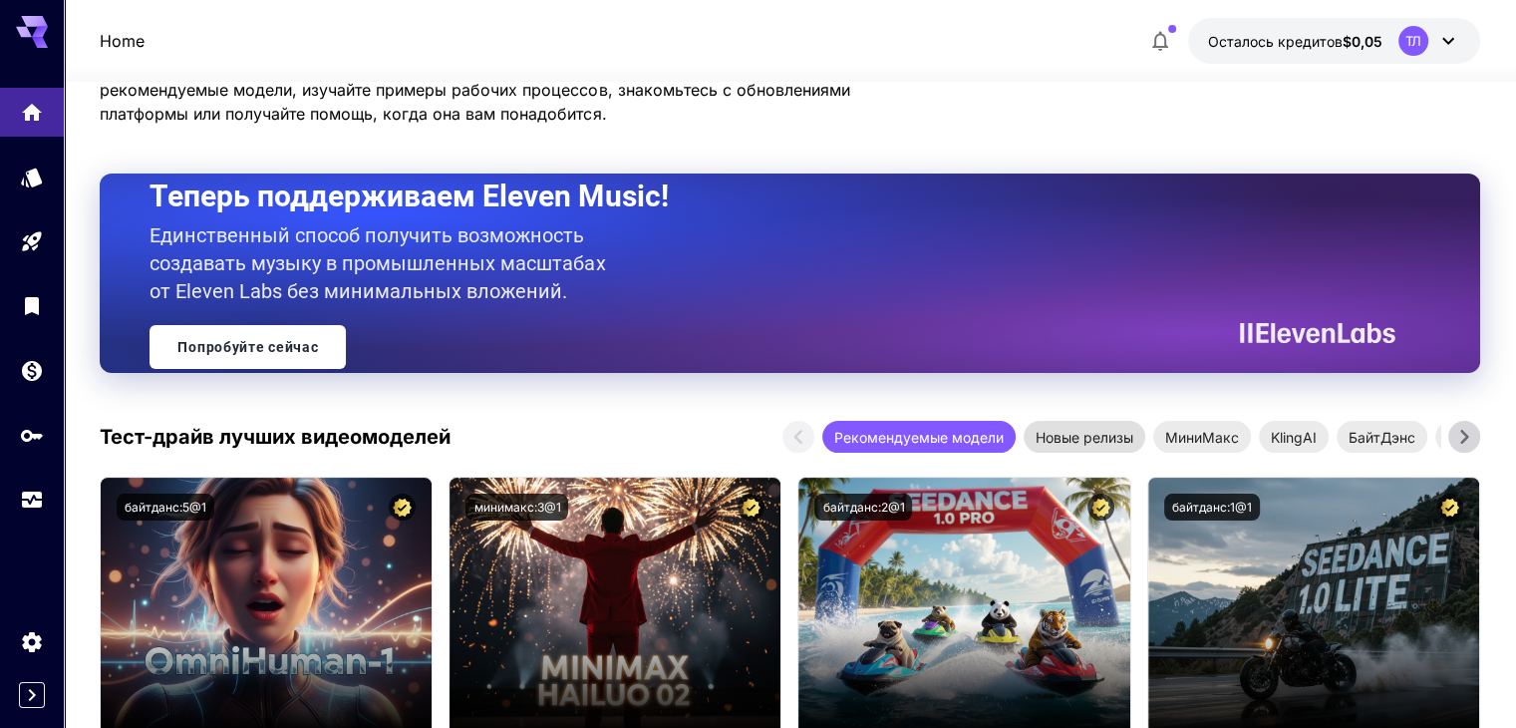
click at [1043, 444] on font "Новые релизы" at bounding box center [1085, 437] width 98 height 17
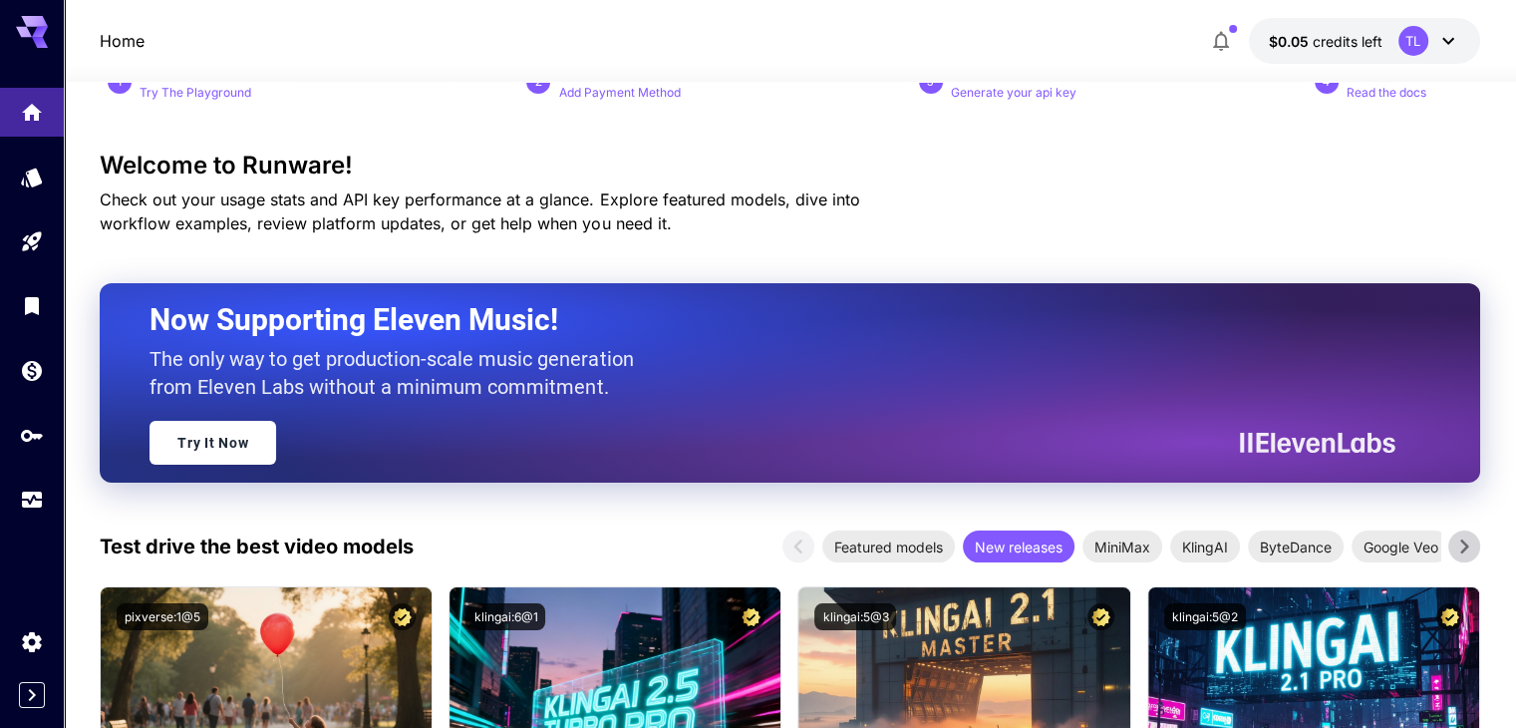
scroll to position [100, 0]
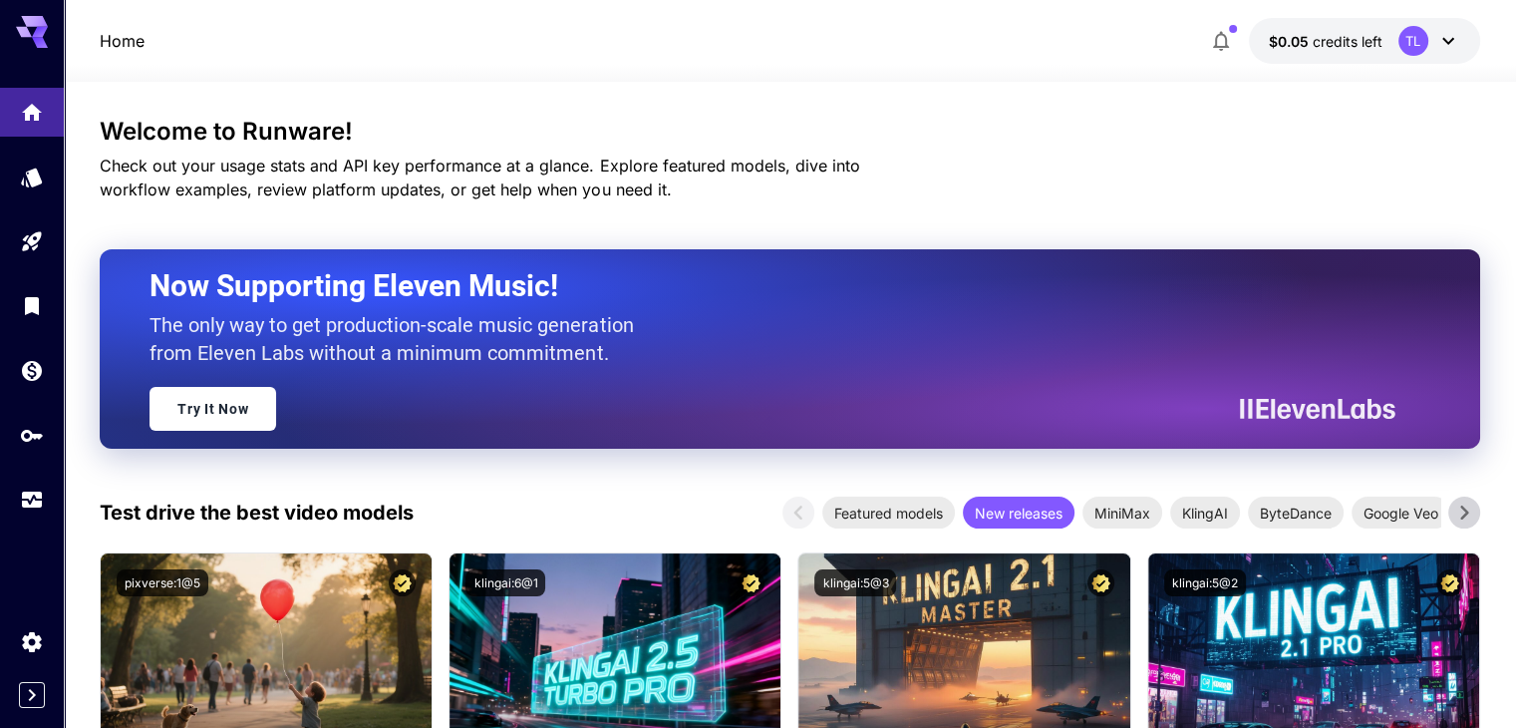
click at [1467, 514] on icon at bounding box center [1465, 512] width 30 height 30
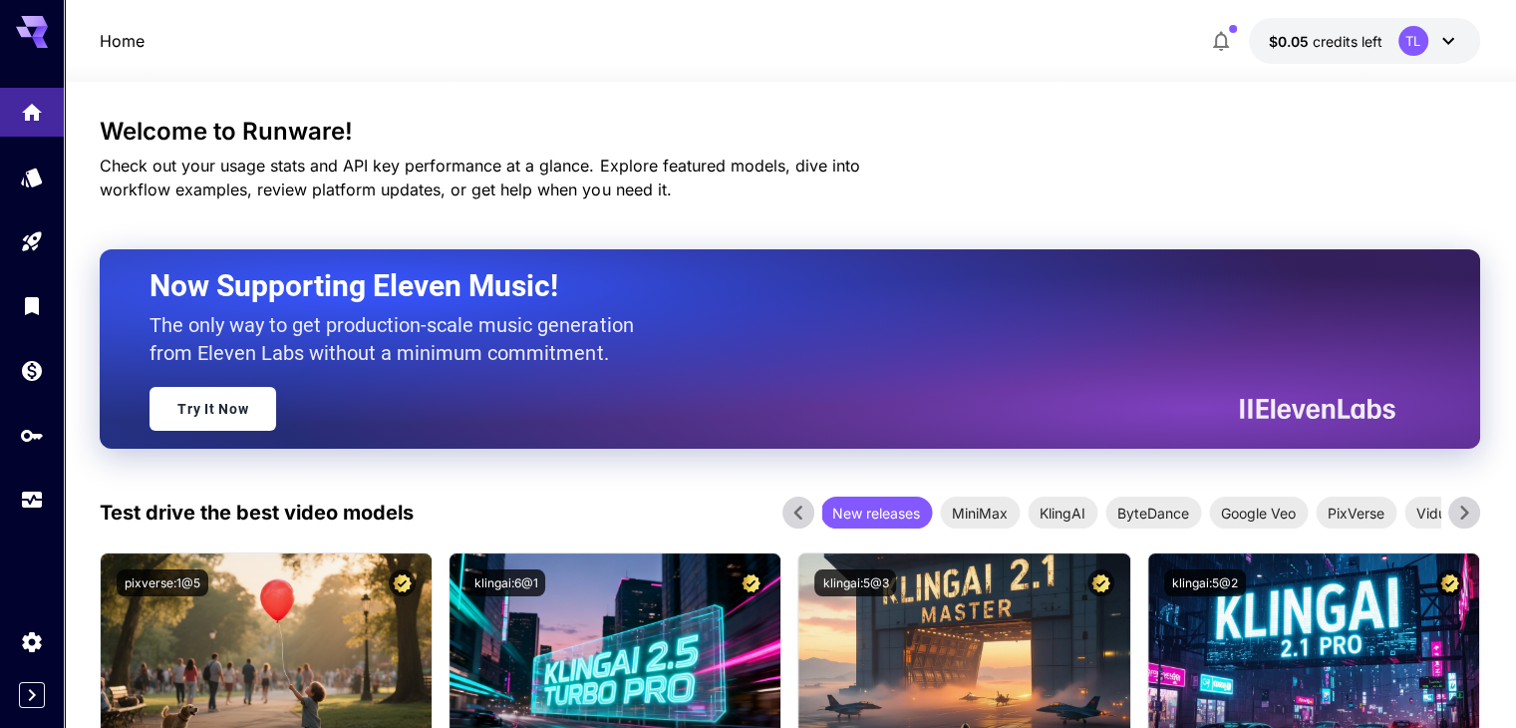
click at [1467, 514] on icon at bounding box center [1465, 512] width 30 height 30
click at [789, 512] on icon at bounding box center [799, 512] width 30 height 30
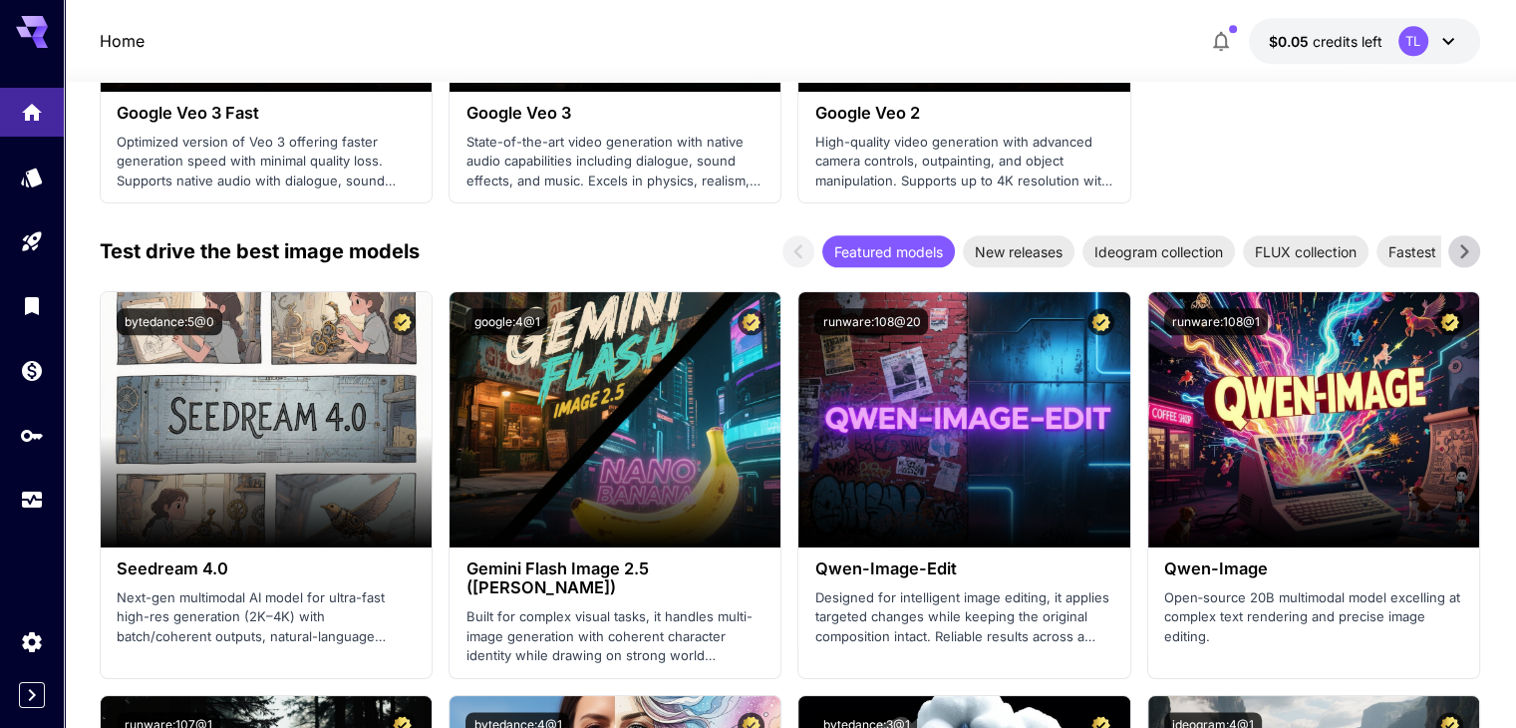
scroll to position [2393, 0]
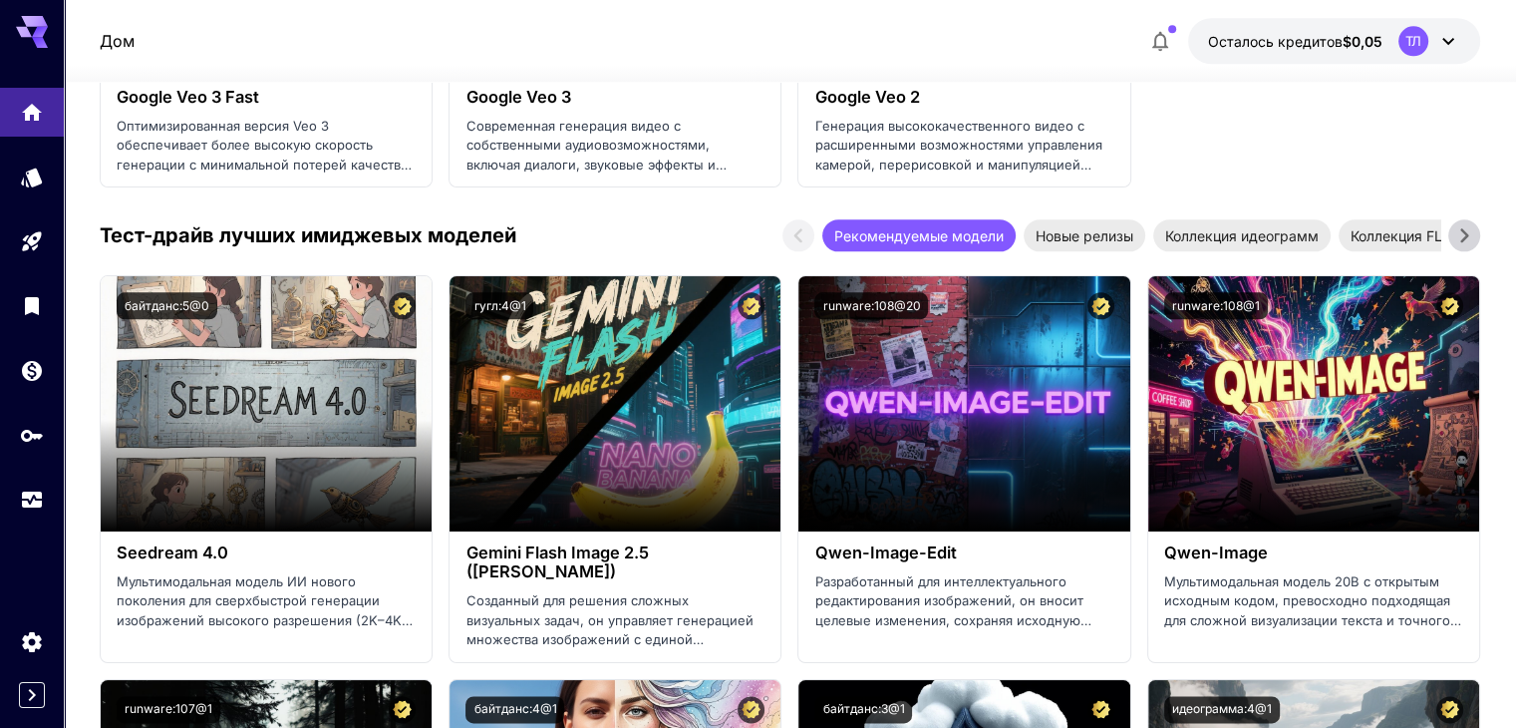
click at [1459, 231] on icon at bounding box center [1465, 235] width 30 height 30
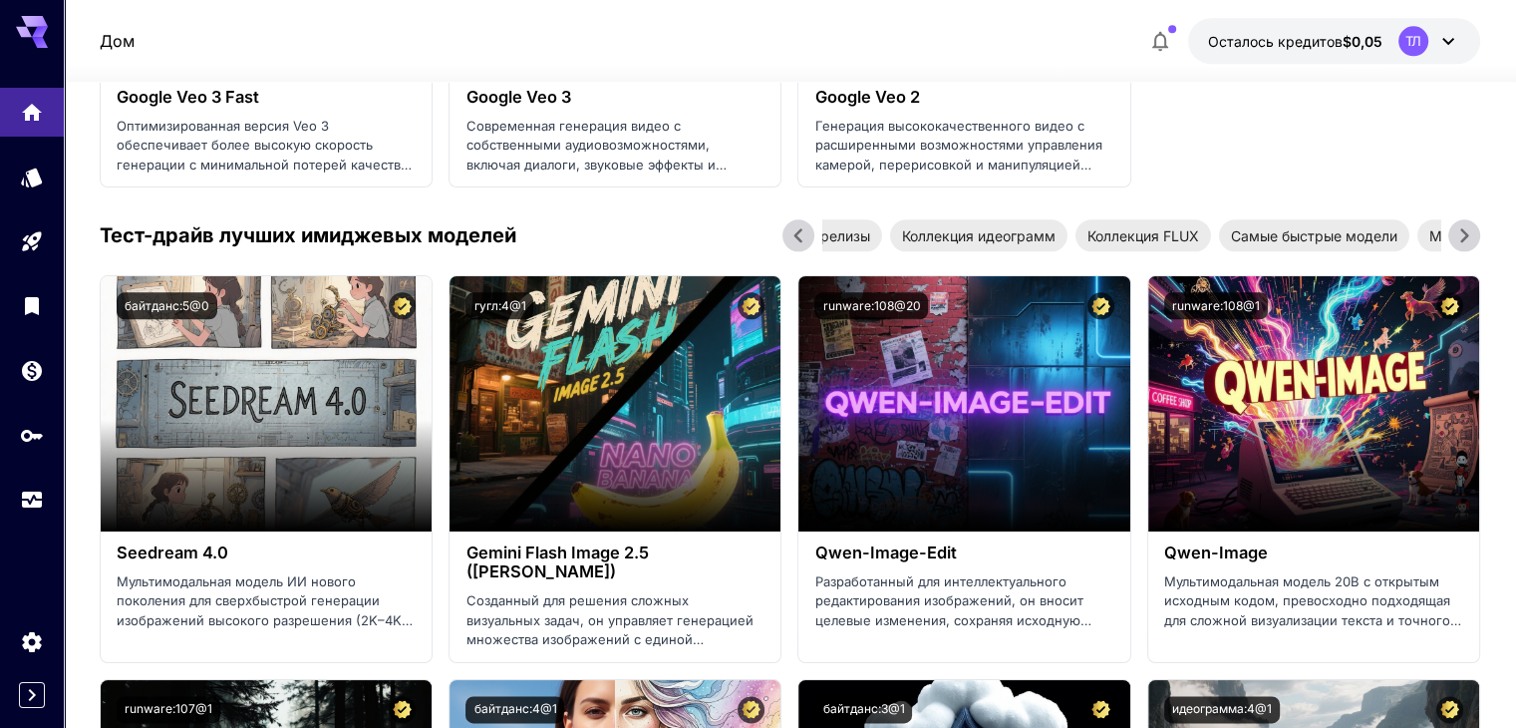
click at [1459, 231] on icon at bounding box center [1465, 235] width 30 height 30
click at [907, 227] on font "Коллекция FLUX" at bounding box center [928, 235] width 112 height 17
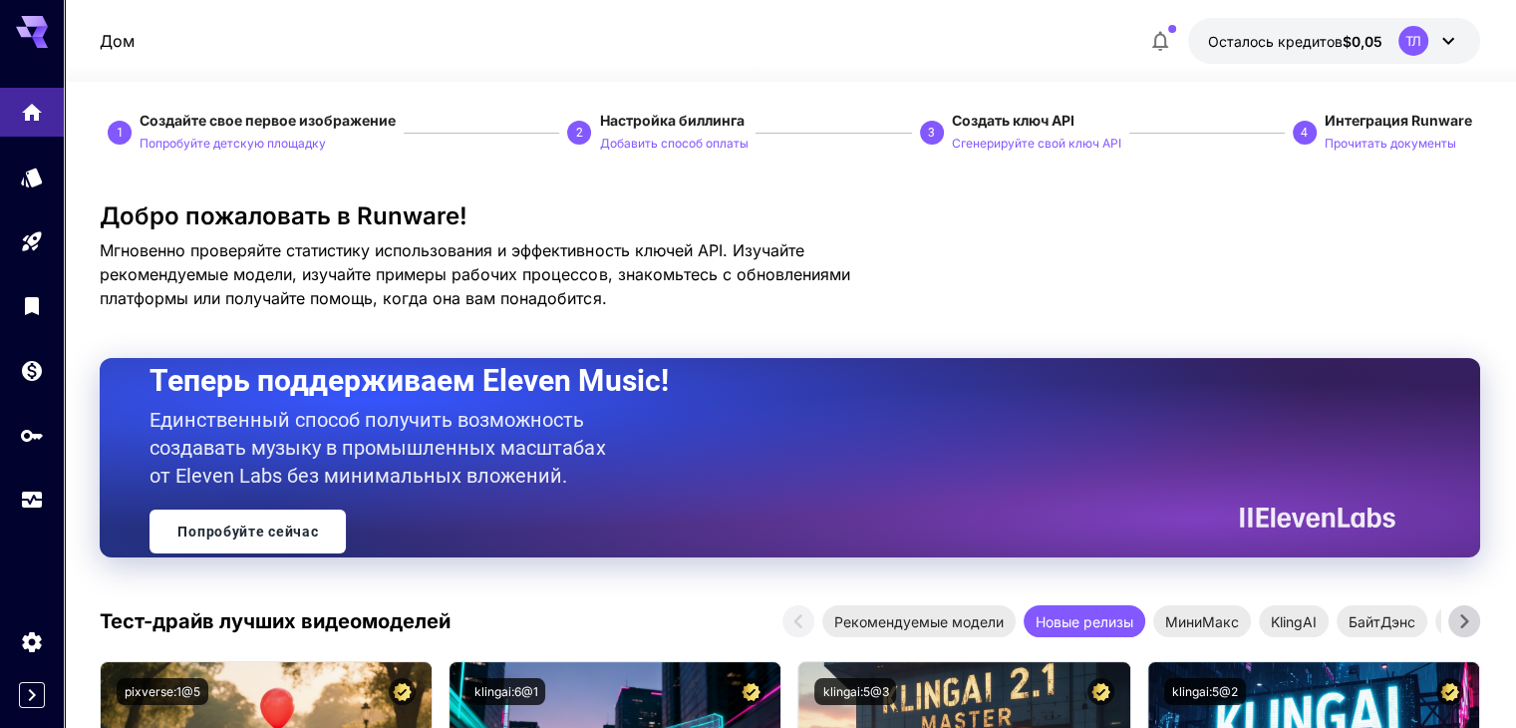
scroll to position [0, 0]
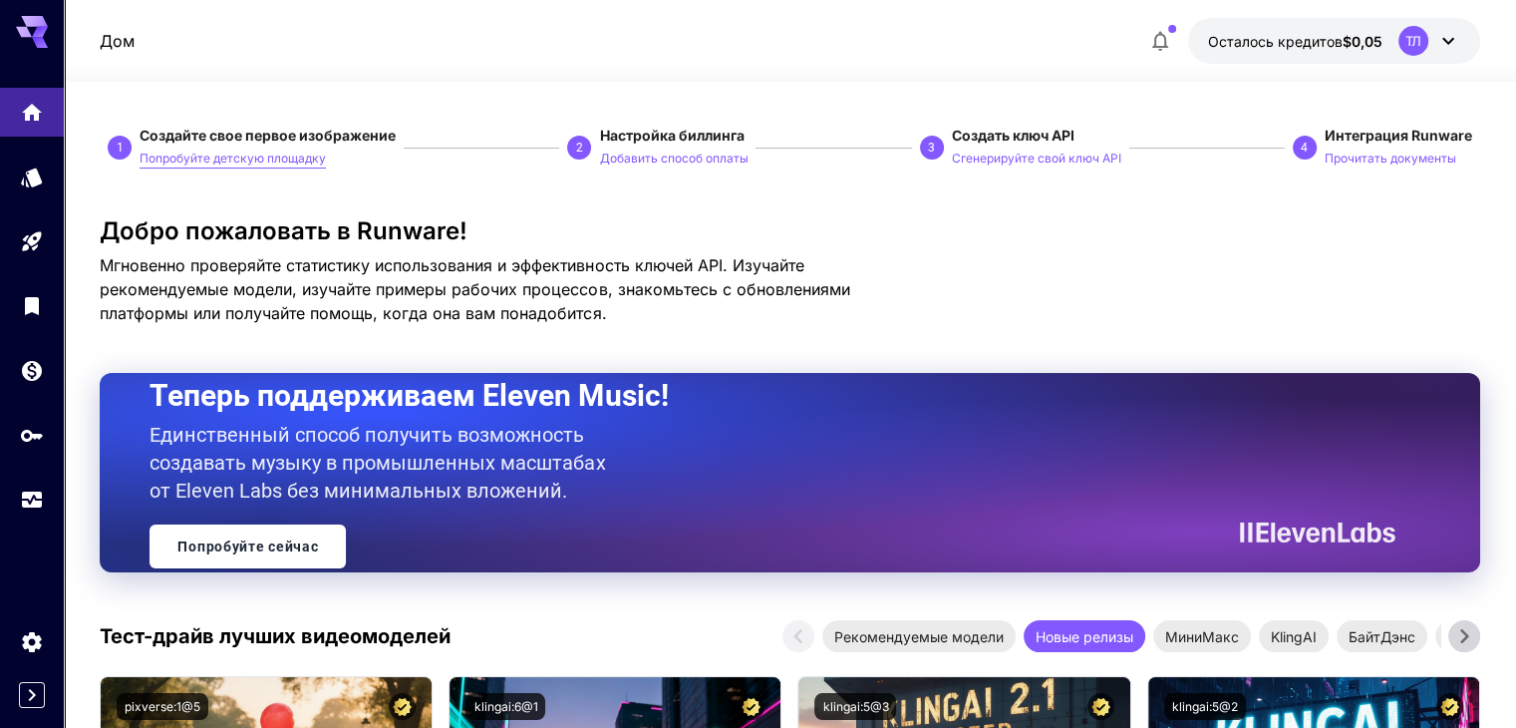
click at [241, 161] on font "Попробуйте детскую площадку" at bounding box center [233, 158] width 186 height 15
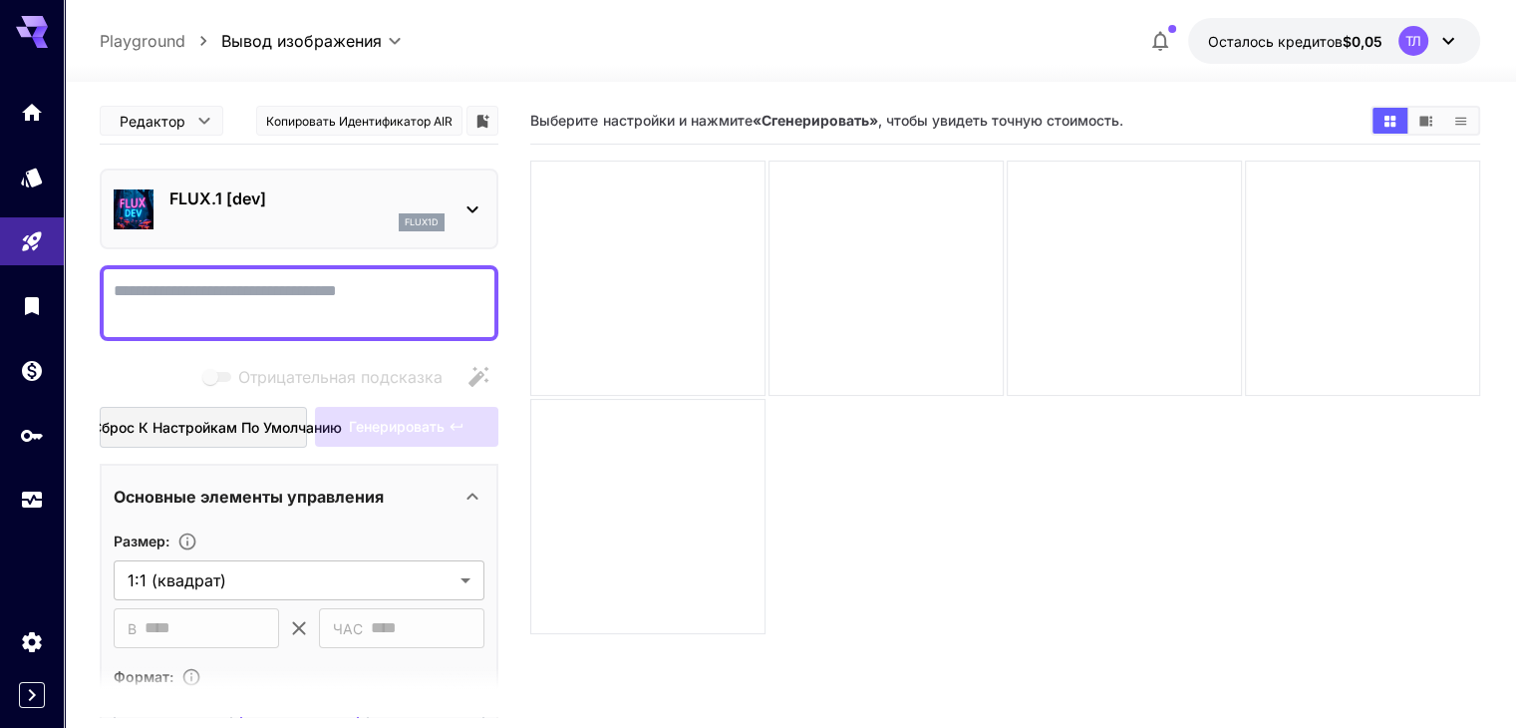
click at [207, 125] on body "**********" at bounding box center [758, 442] width 1516 height 885
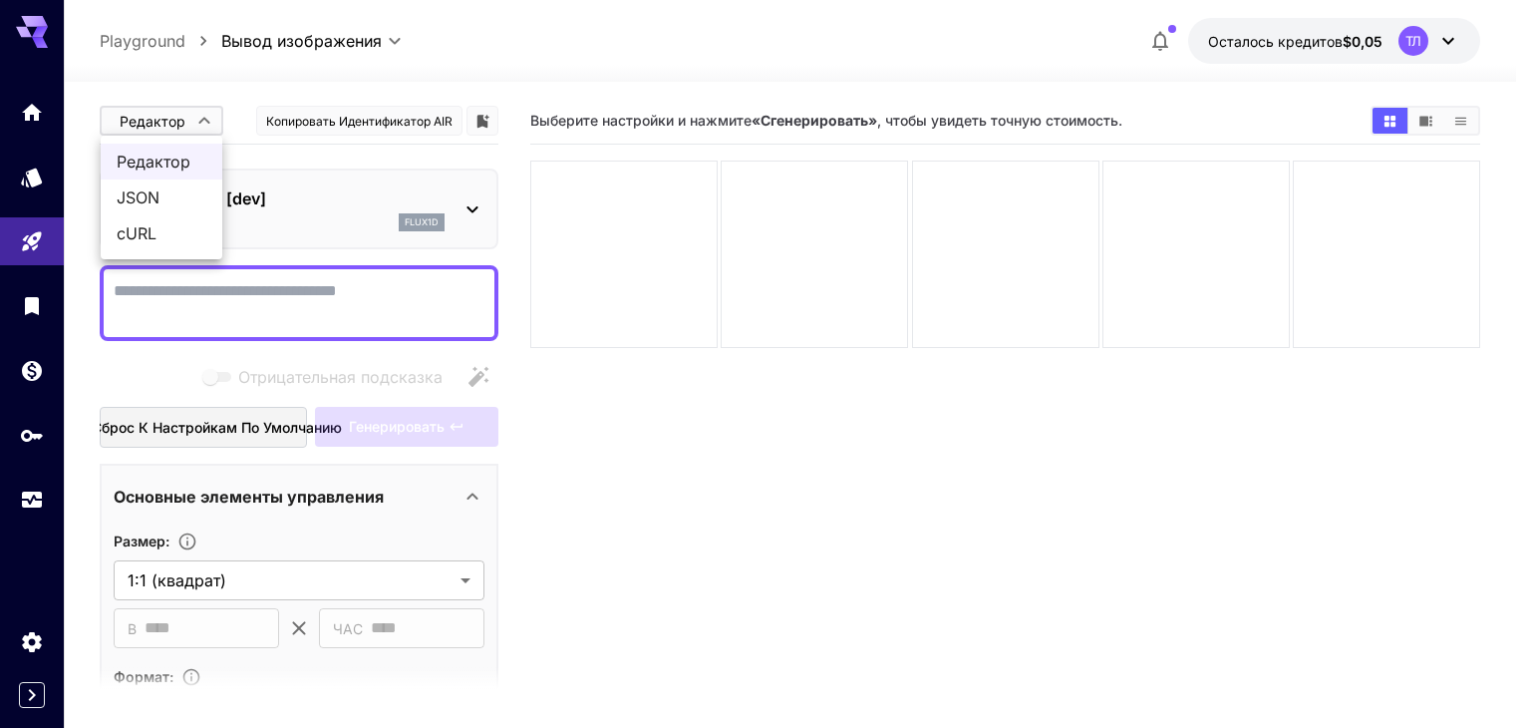
click at [207, 125] on div at bounding box center [765, 364] width 1531 height 728
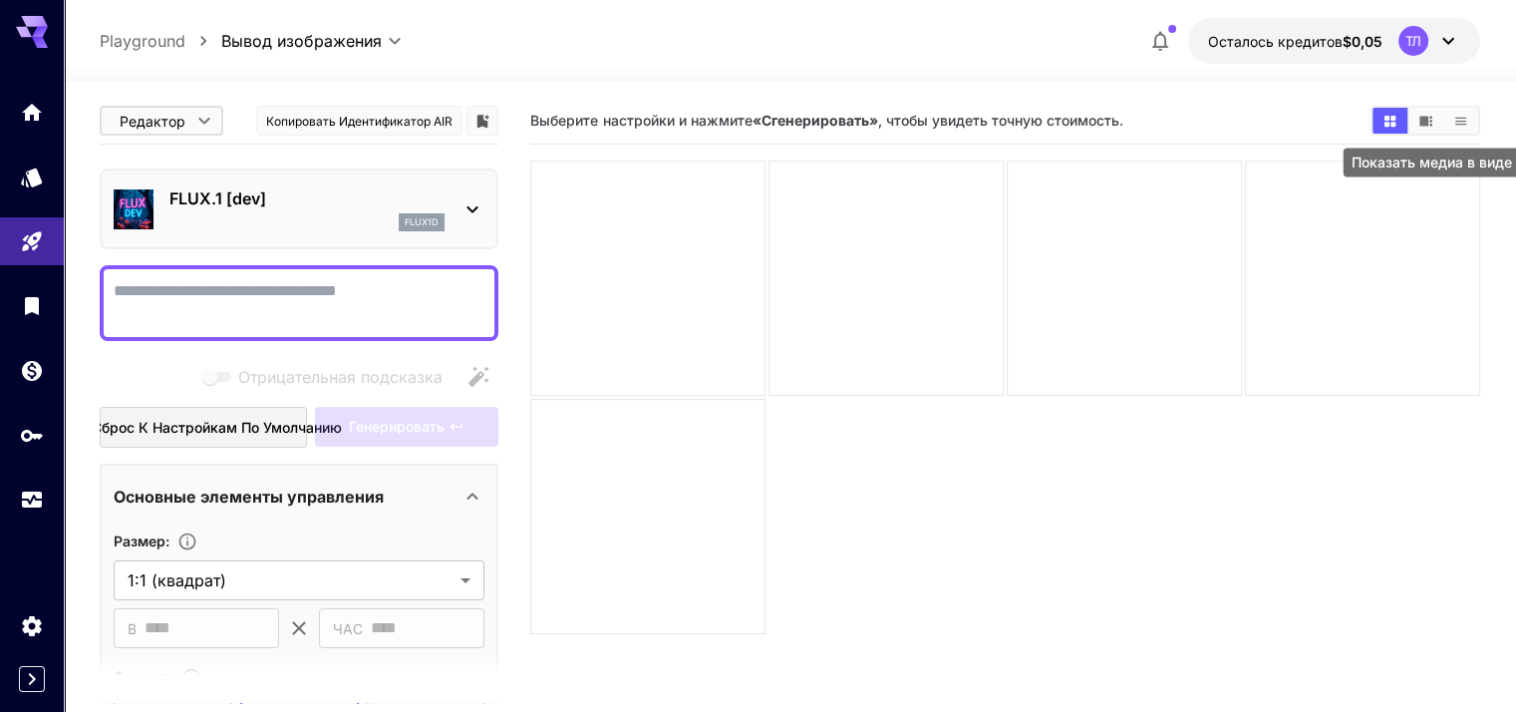
click at [1469, 124] on button "Показать медиа в виде списка" at bounding box center [1461, 121] width 35 height 26
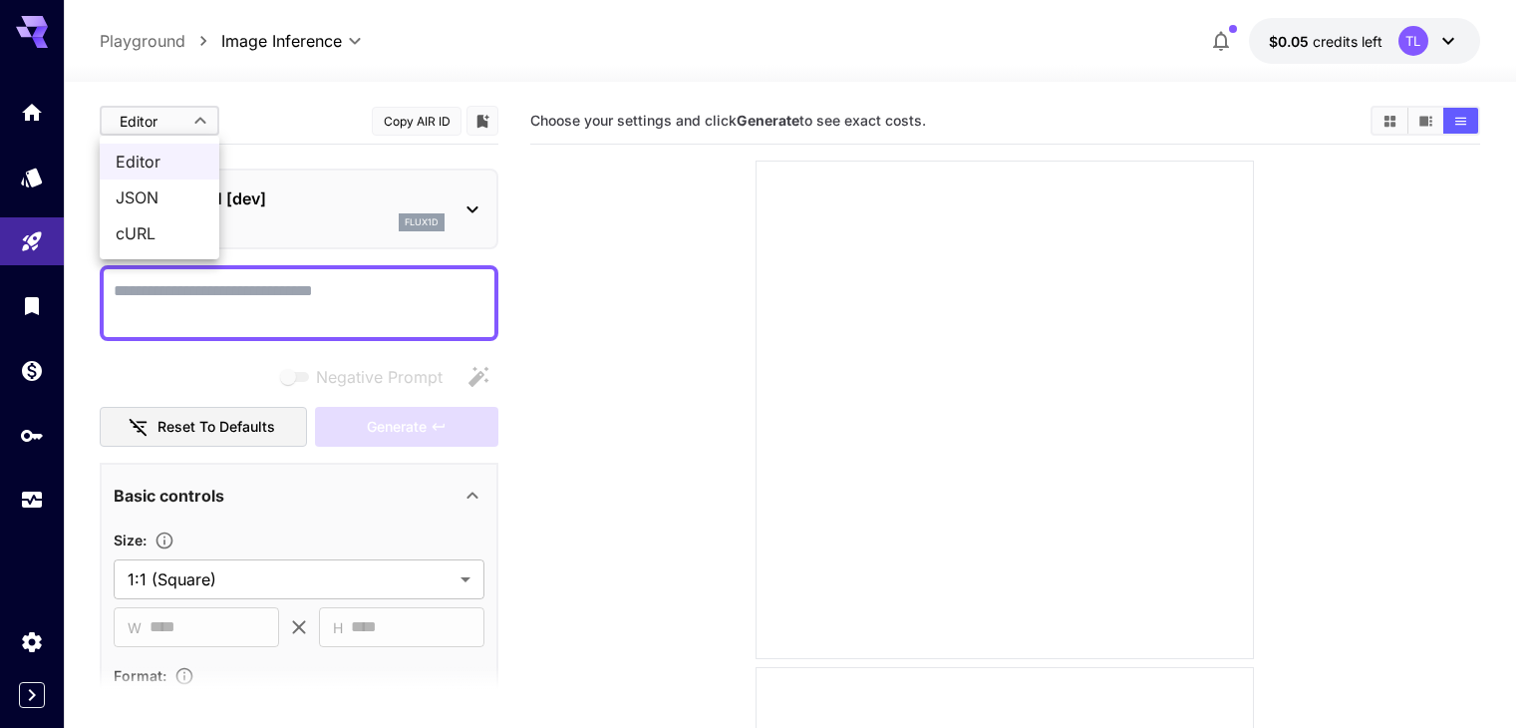
click at [197, 120] on div at bounding box center [765, 364] width 1531 height 728
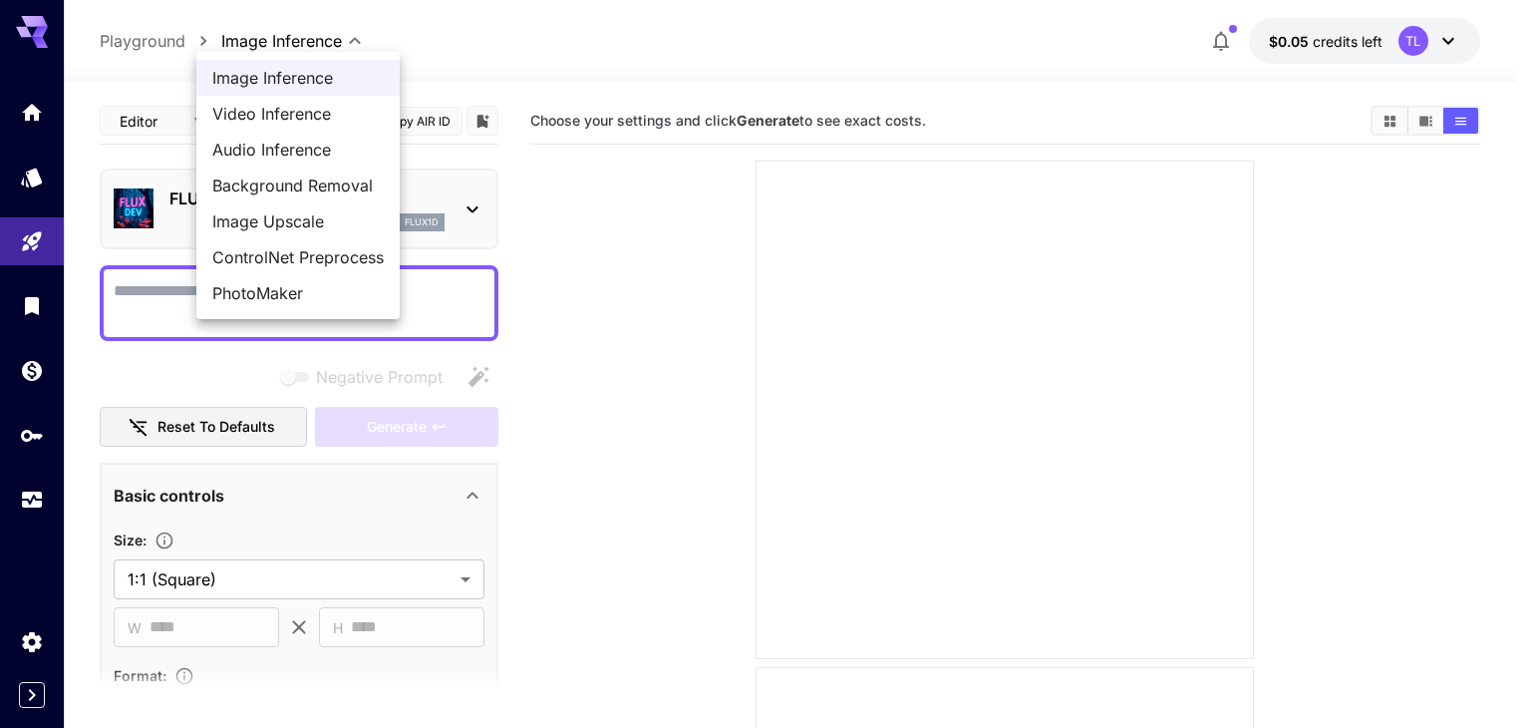
click at [742, 212] on div at bounding box center [765, 364] width 1531 height 728
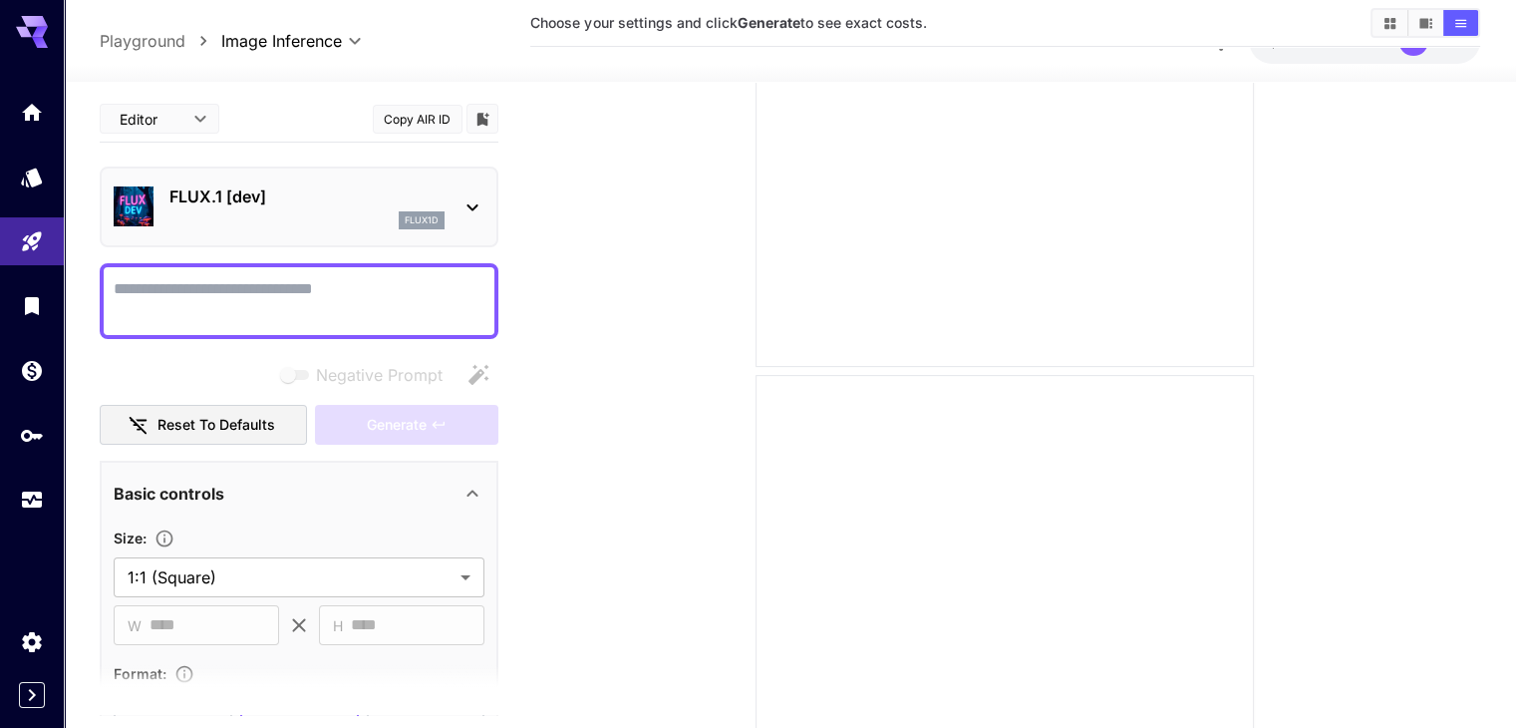
scroll to position [299, 0]
click at [30, 113] on icon "Home" at bounding box center [34, 106] width 20 height 17
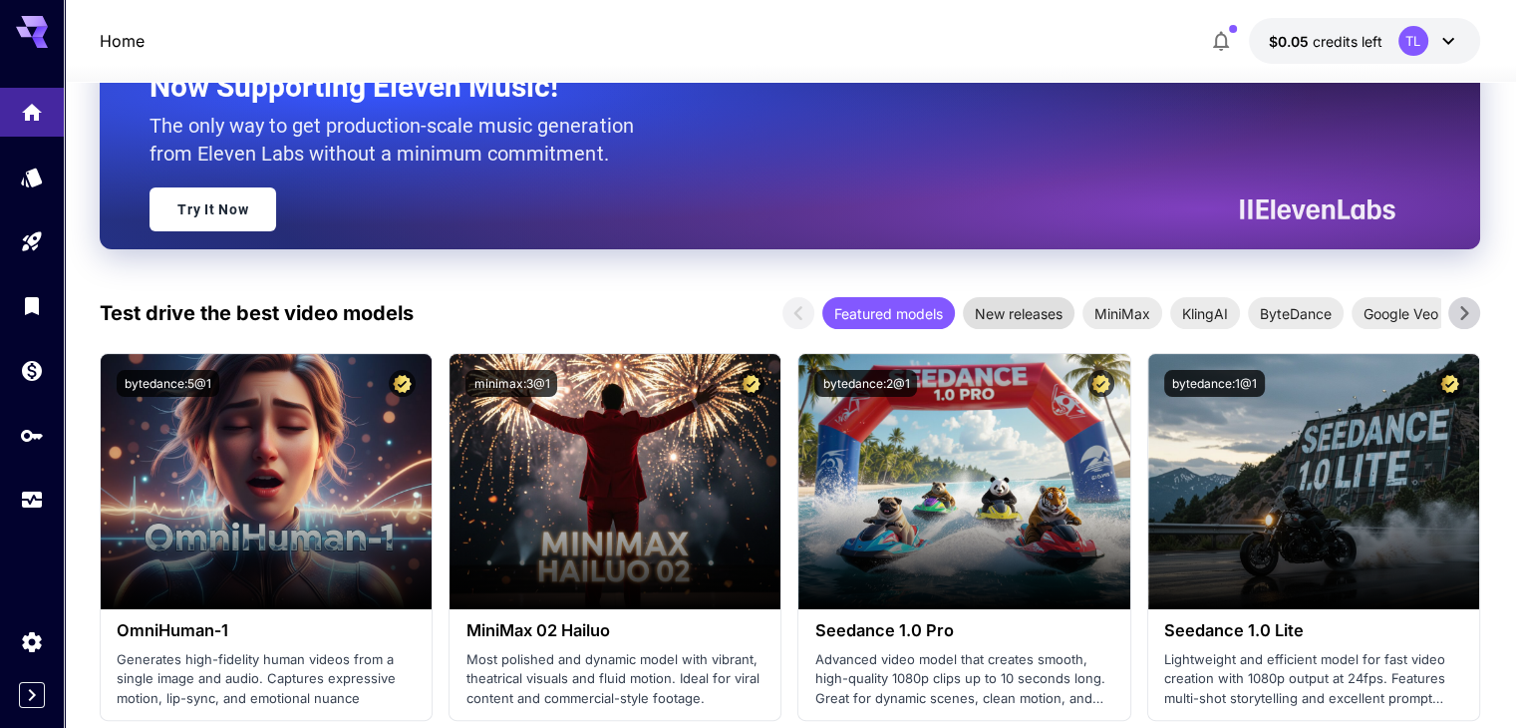
click at [1020, 319] on span "New releases" at bounding box center [1019, 313] width 112 height 21
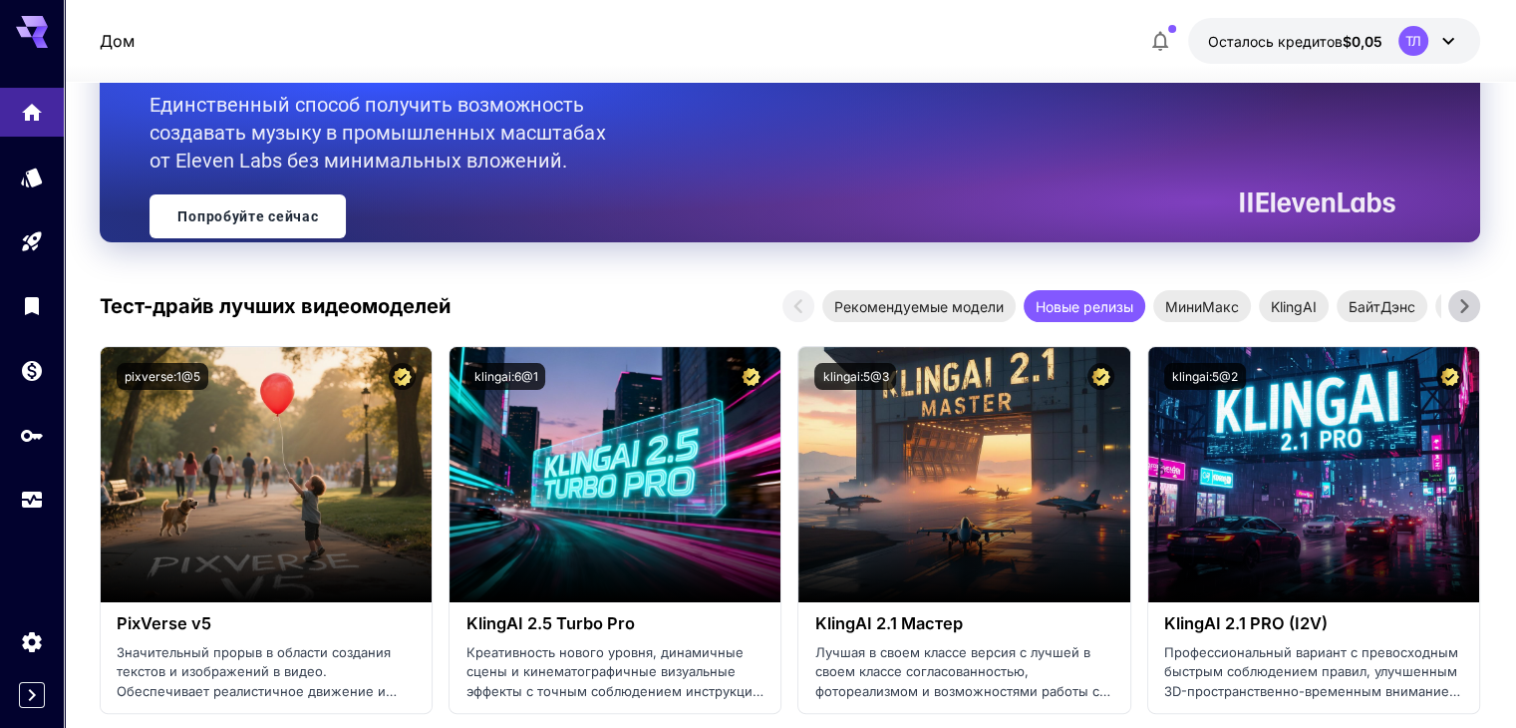
scroll to position [299, 0]
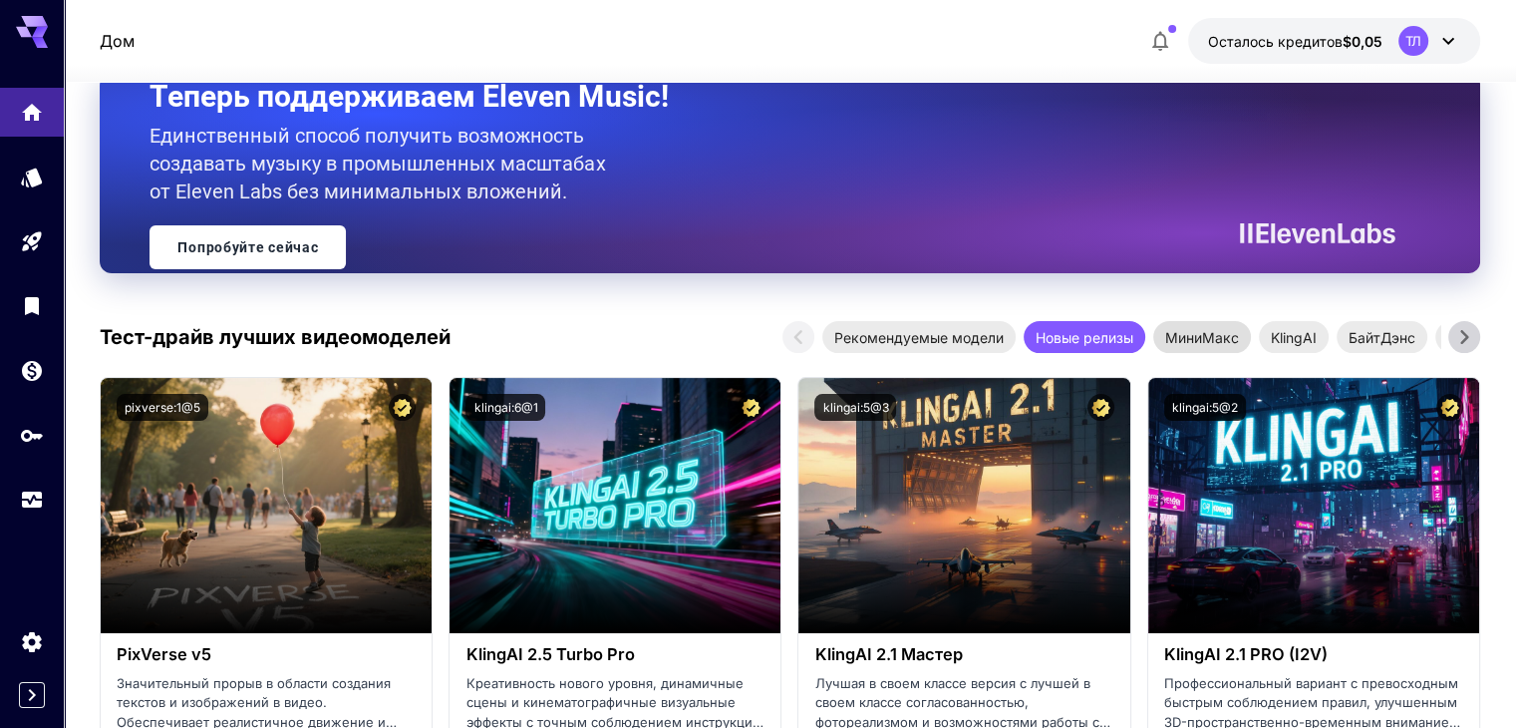
click at [1208, 329] on font "МиниМакс" at bounding box center [1202, 337] width 74 height 17
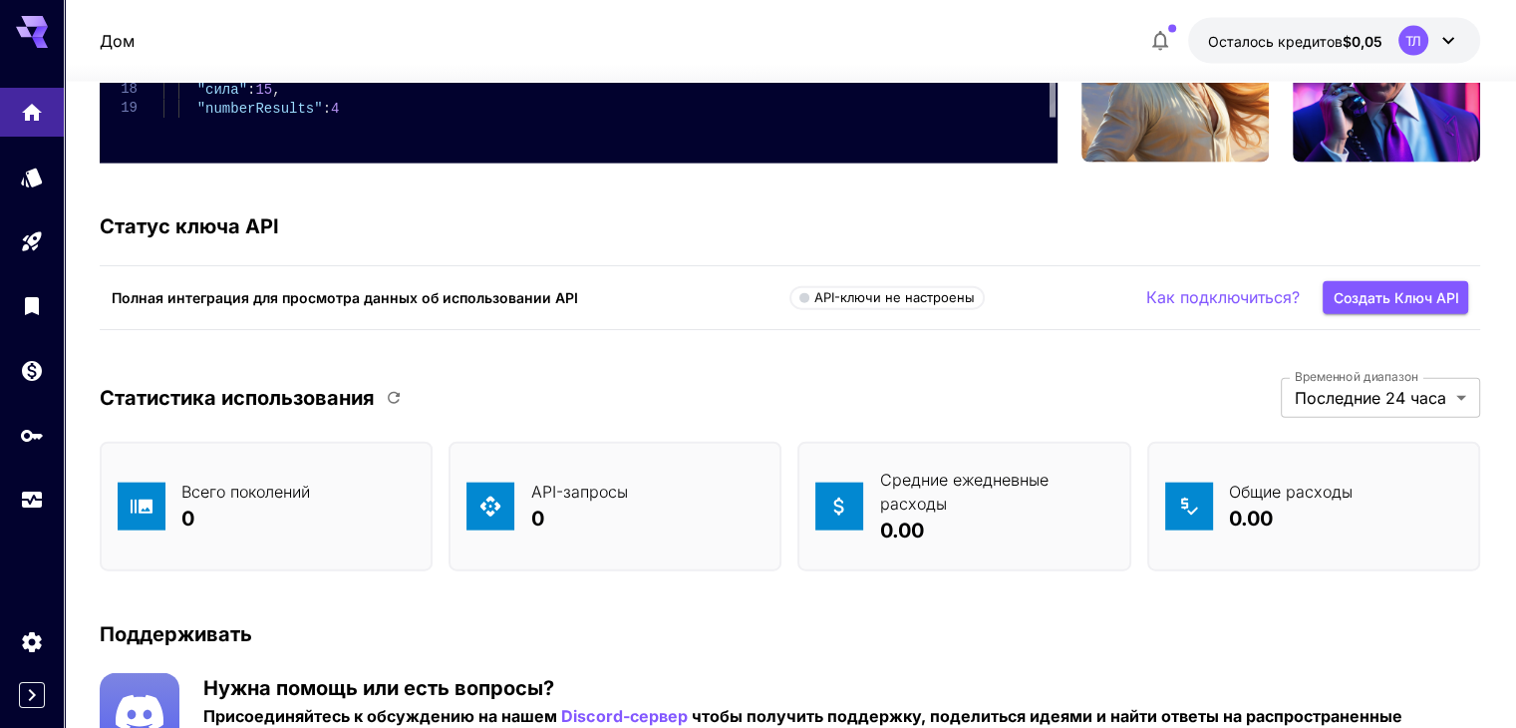
scroll to position [4563, 0]
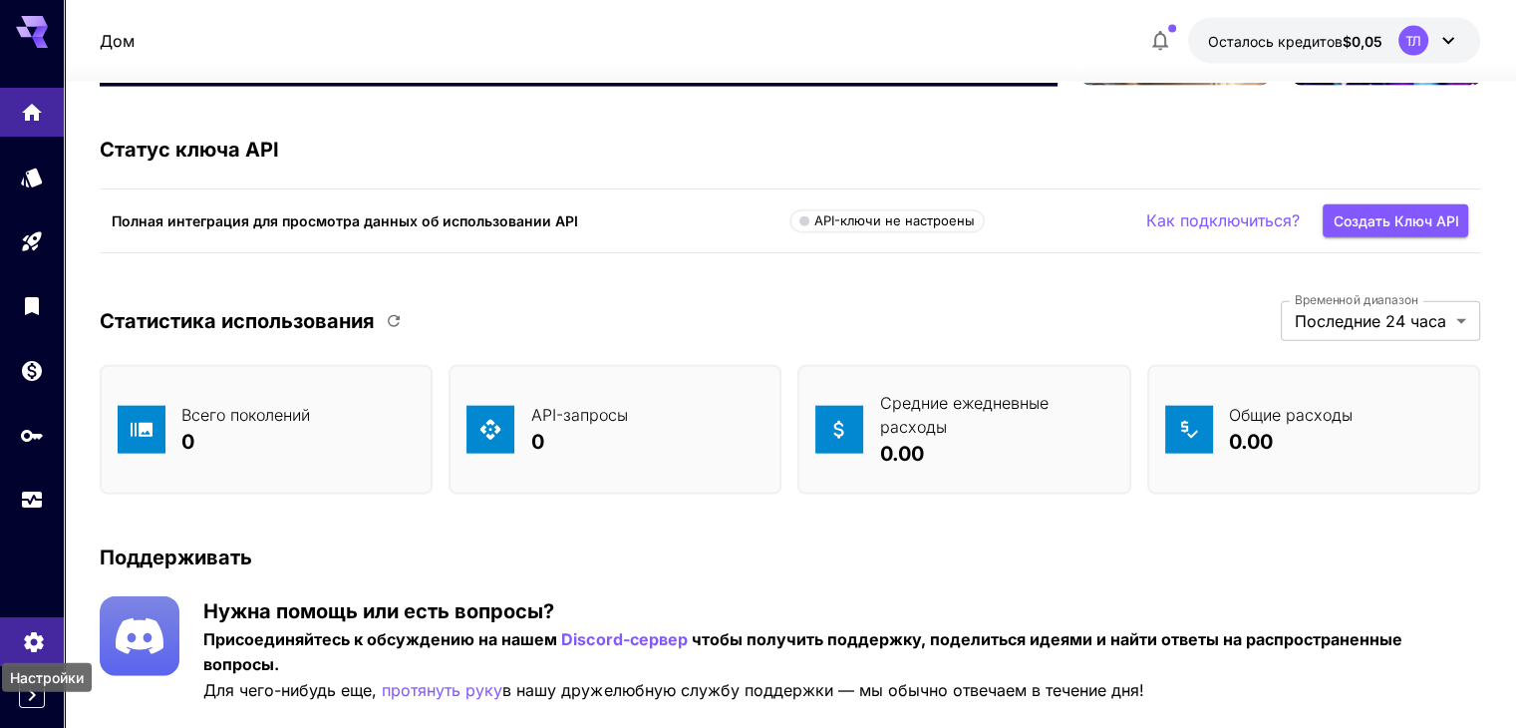
click at [26, 639] on icon "Настройки" at bounding box center [33, 636] width 19 height 20
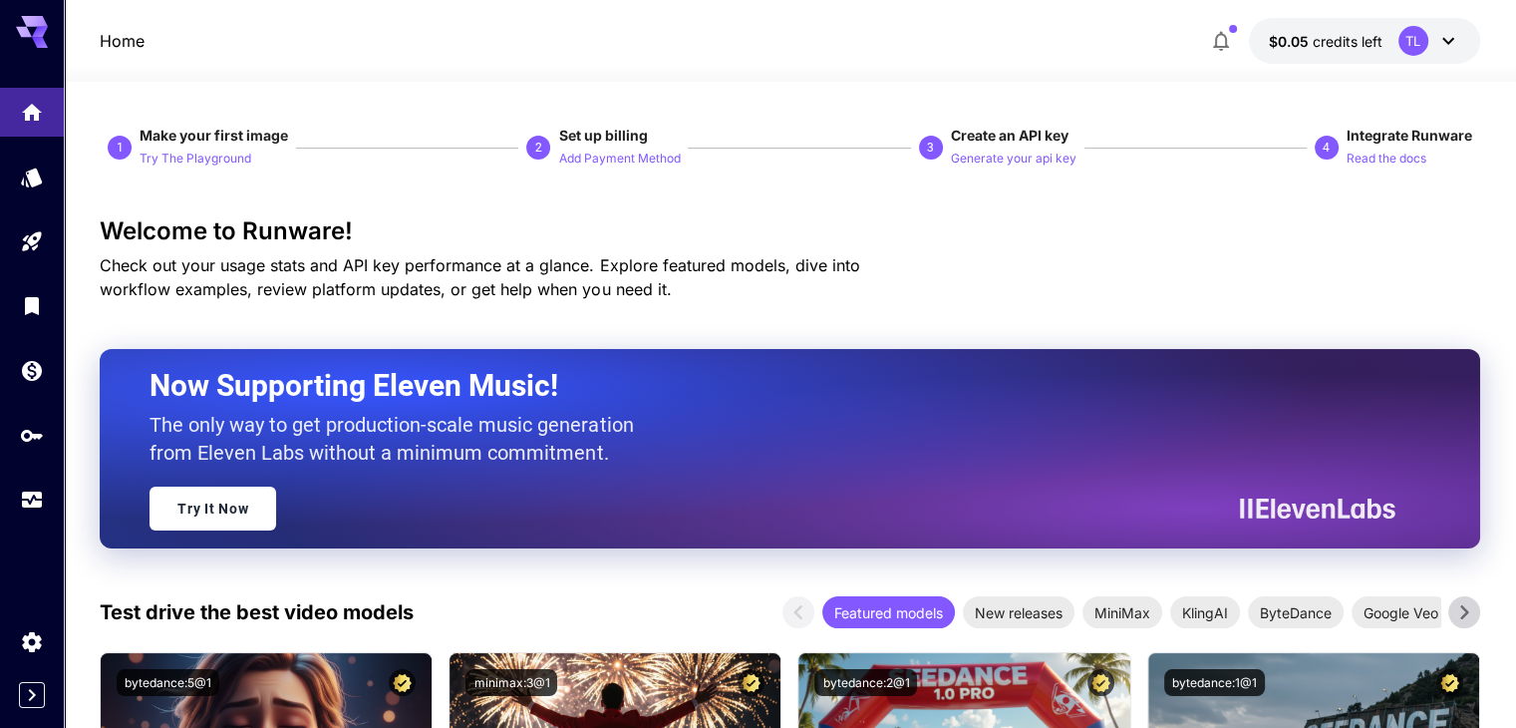
click at [21, 35] on icon at bounding box center [32, 26] width 32 height 21
click at [28, 185] on div "Models" at bounding box center [35, 207] width 70 height 45
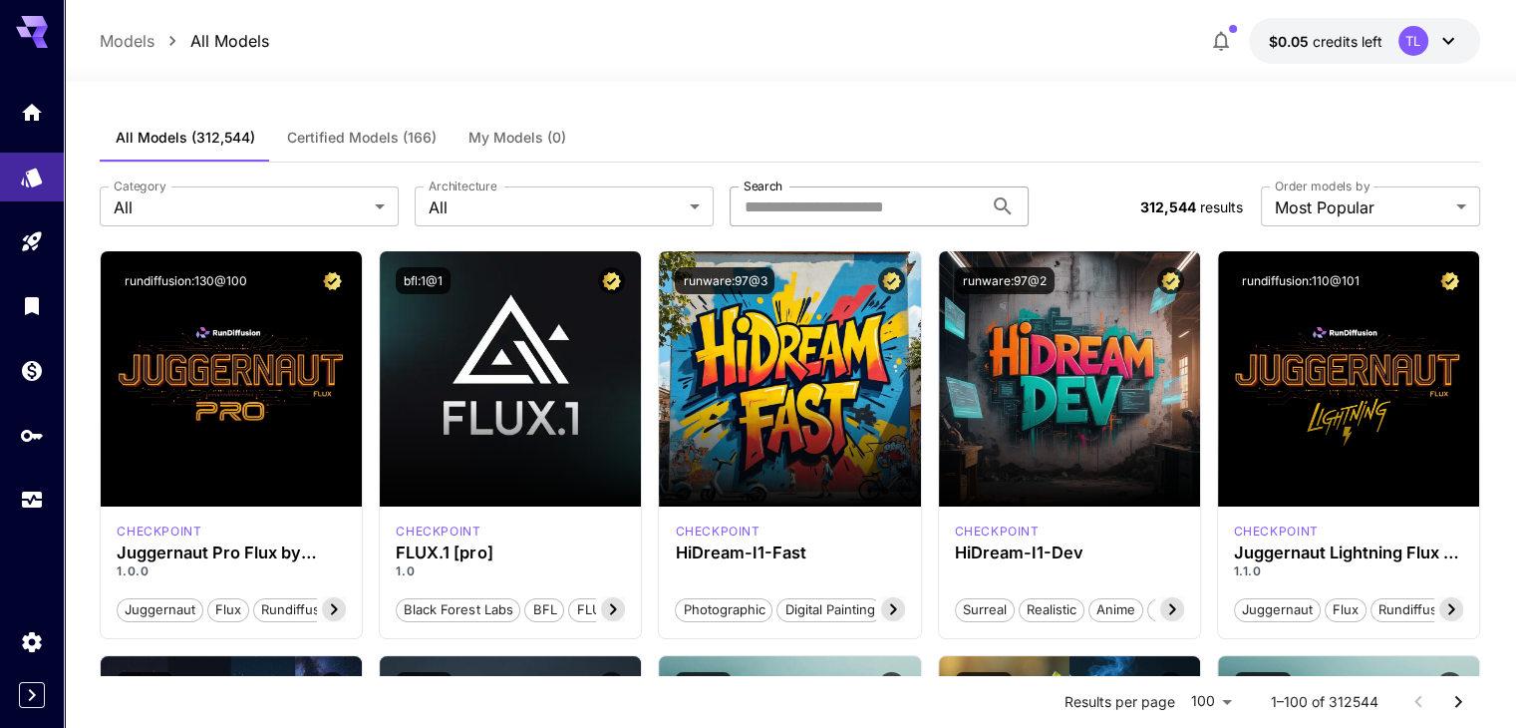
click at [770, 214] on input "Search" at bounding box center [856, 206] width 253 height 40
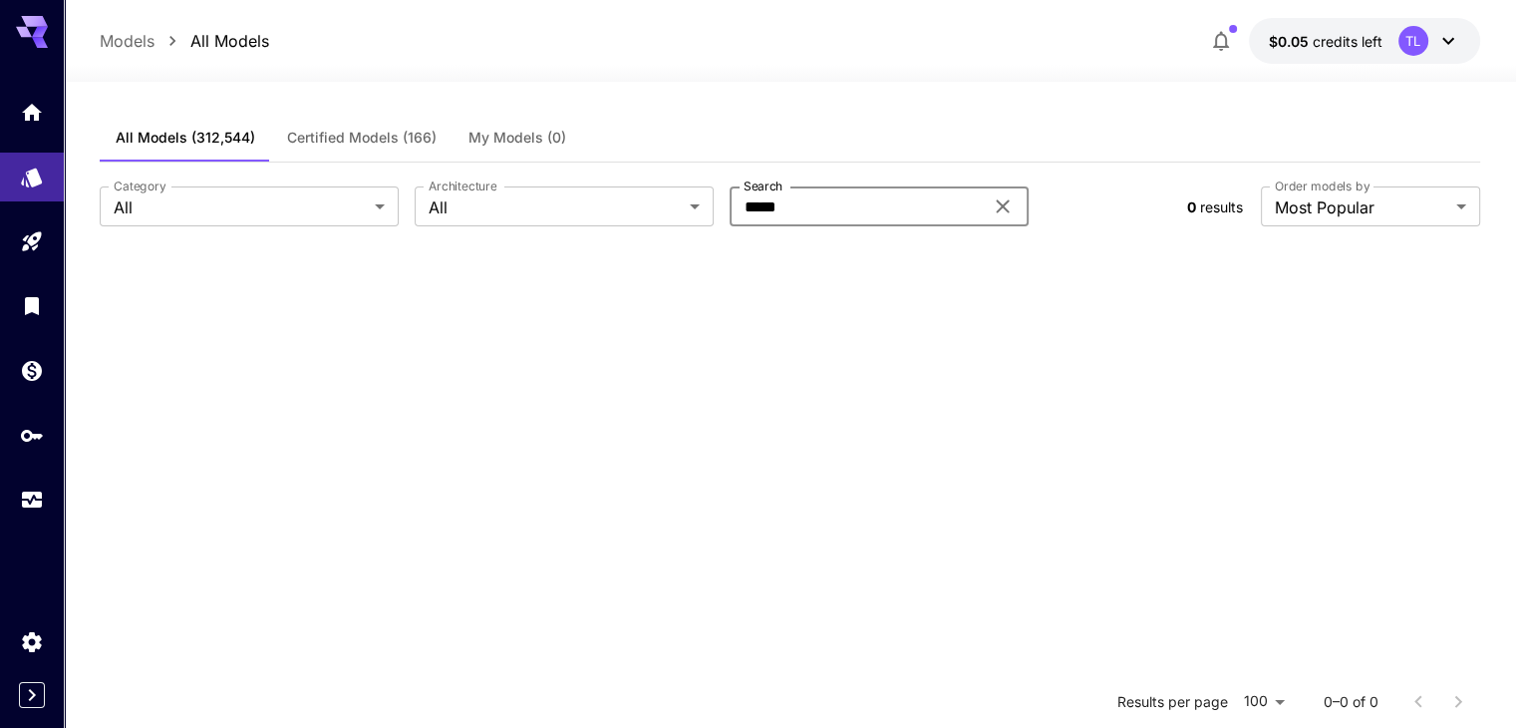
type input "*****"
click at [387, 212] on body "**********" at bounding box center [758, 545] width 1516 height 1090
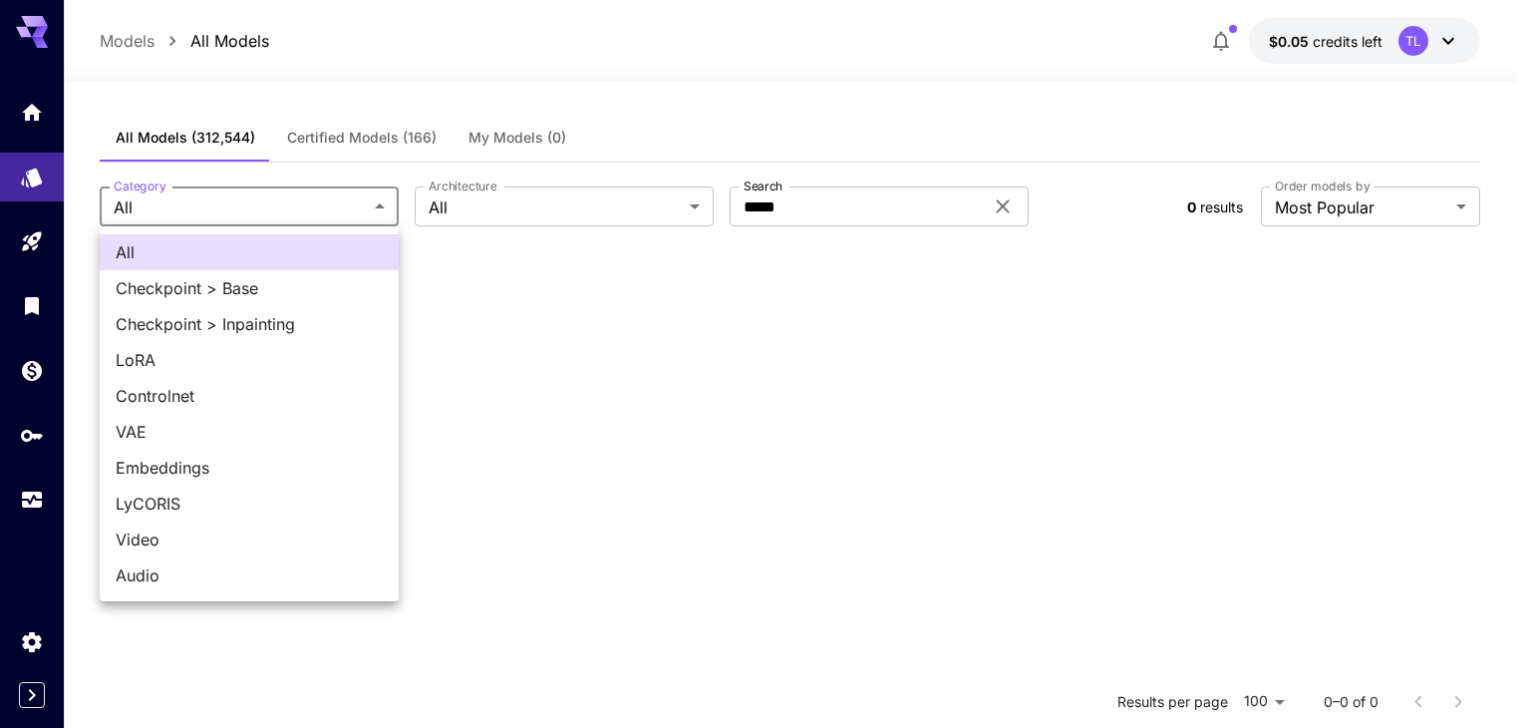
click at [997, 208] on div at bounding box center [765, 364] width 1531 height 728
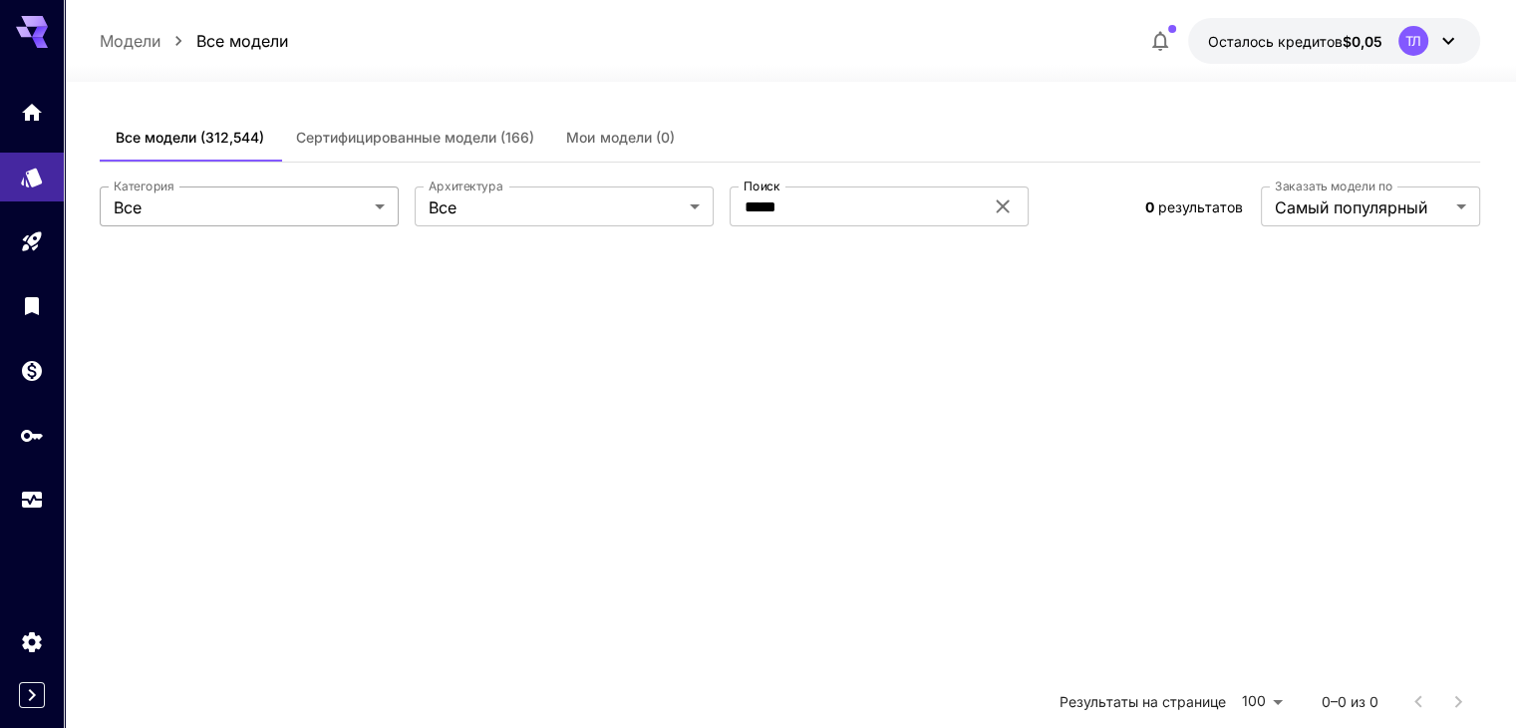
click at [383, 213] on body "**********" at bounding box center [758, 545] width 1516 height 1090
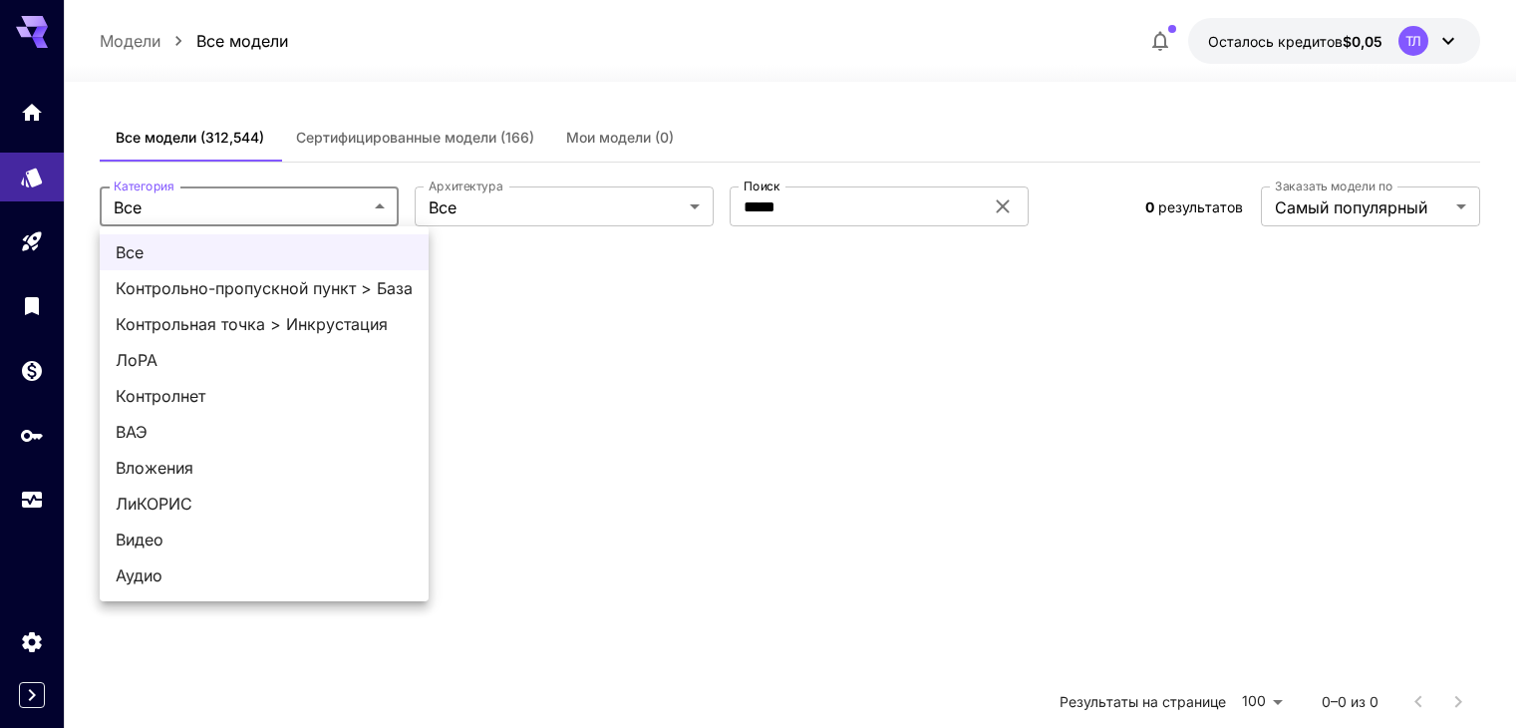
click at [701, 204] on div at bounding box center [765, 364] width 1531 height 728
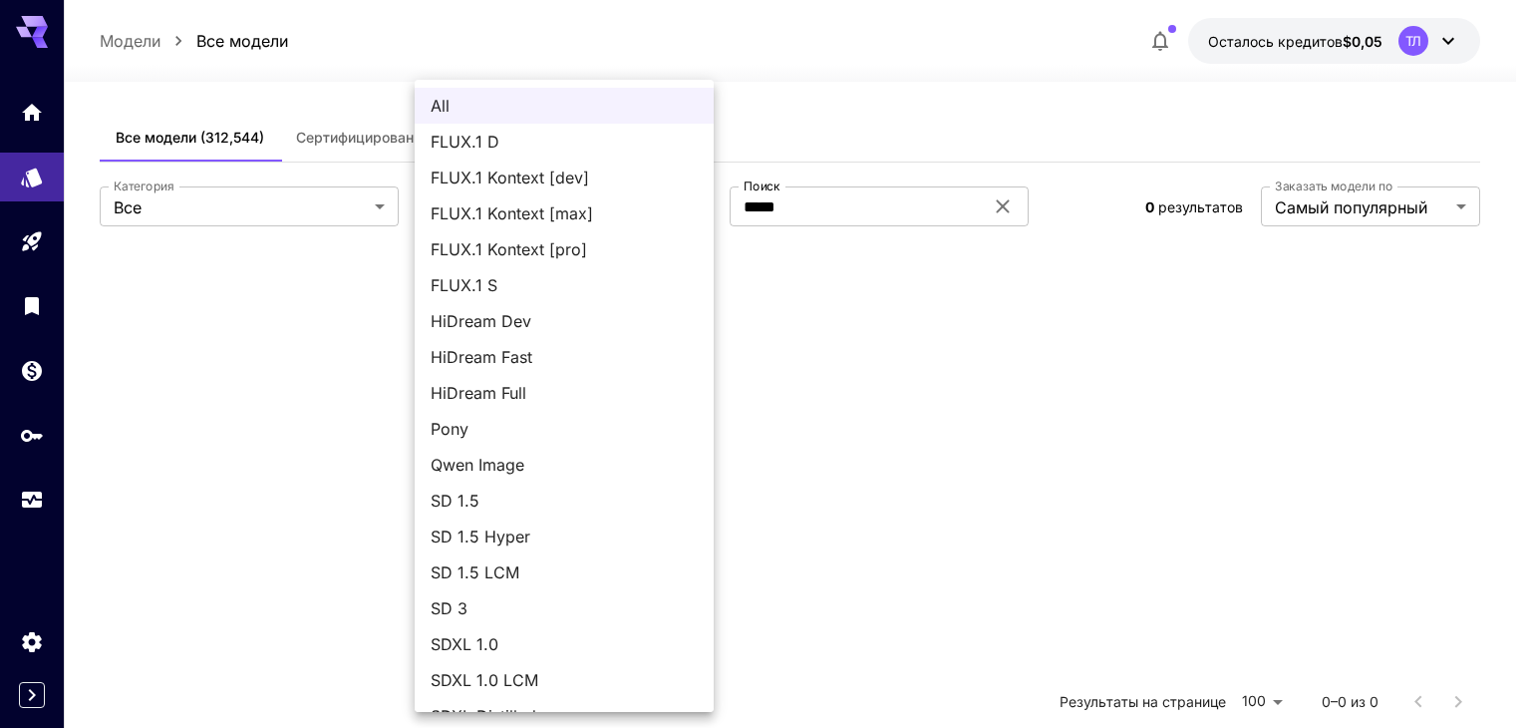
click at [695, 204] on body "**********" at bounding box center [765, 545] width 1531 height 1090
click at [994, 301] on div at bounding box center [765, 364] width 1531 height 728
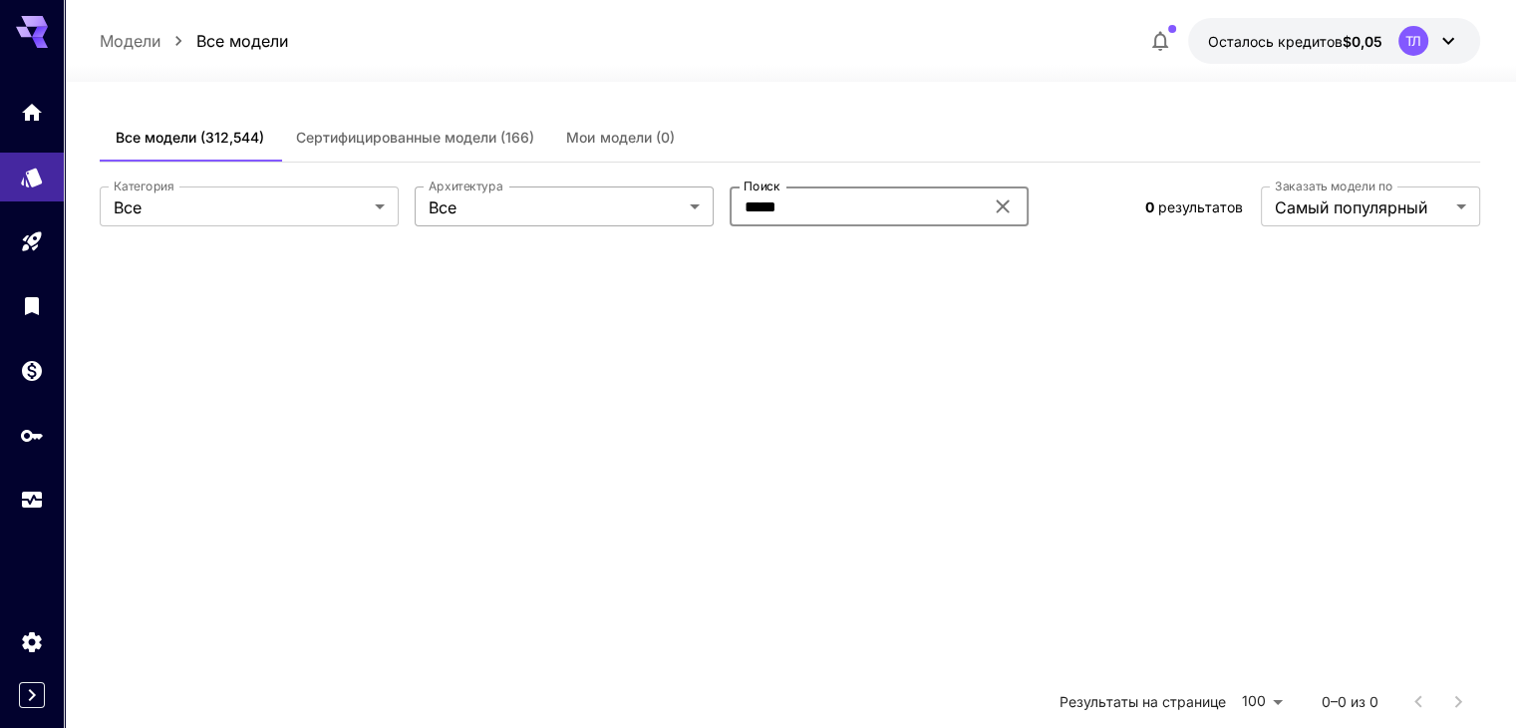
drag, startPoint x: 846, startPoint y: 210, endPoint x: 714, endPoint y: 205, distance: 132.7
click at [714, 205] on div "Категория Все *** Категория Архитектура Все *** Архитектура Поиск ***** Поиск" at bounding box center [615, 206] width 1030 height 40
click at [845, 304] on section at bounding box center [790, 614] width 1380 height 728
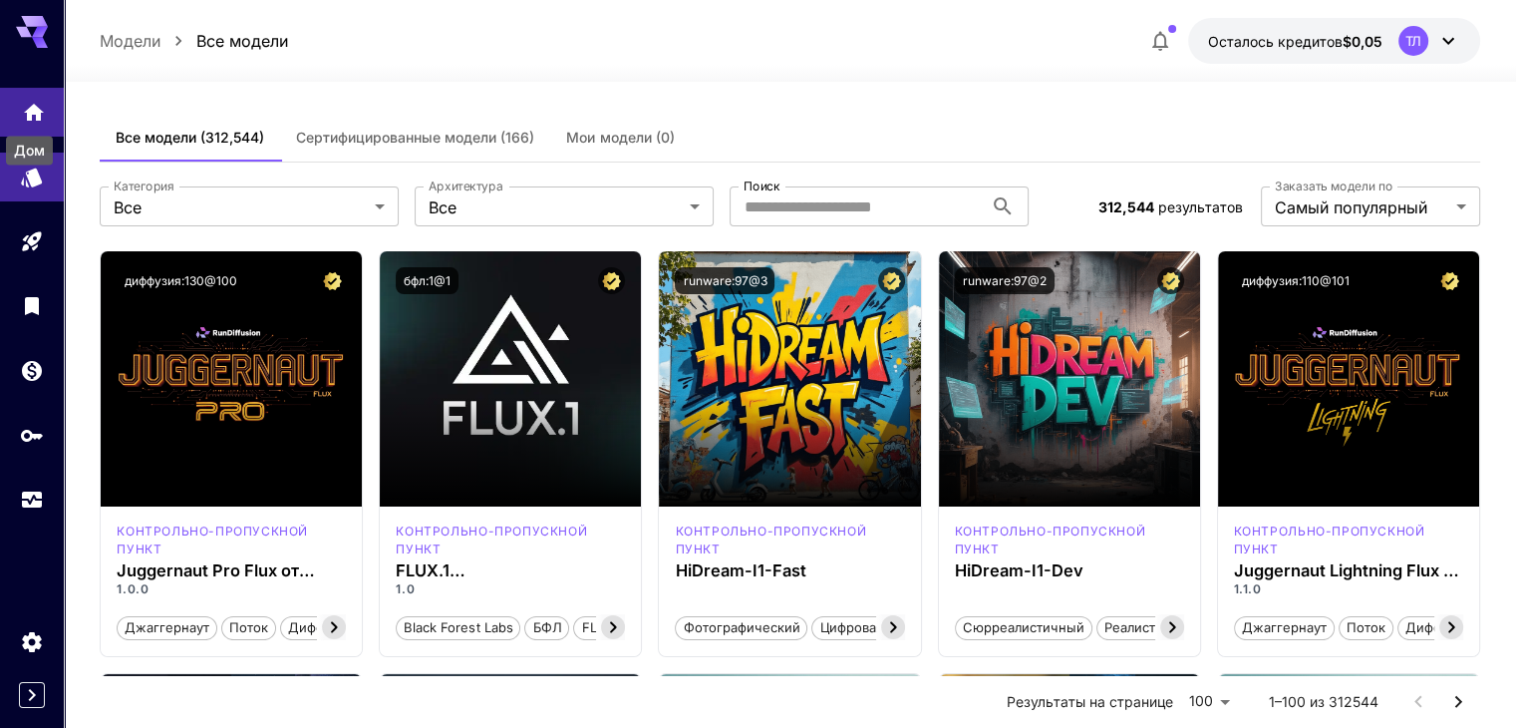
click at [38, 116] on icon "Дом" at bounding box center [34, 107] width 24 height 24
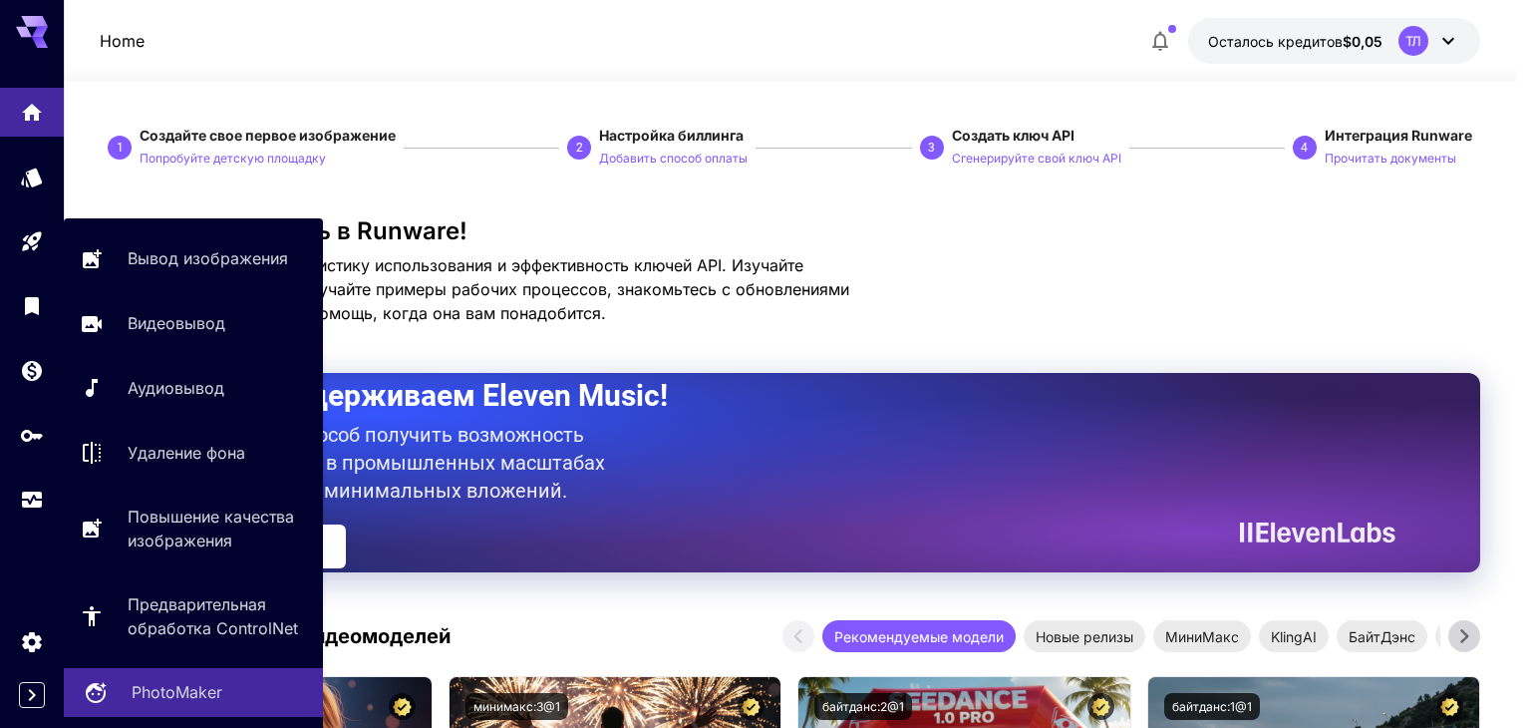
click at [187, 689] on font "PhotoMaker" at bounding box center [177, 692] width 91 height 20
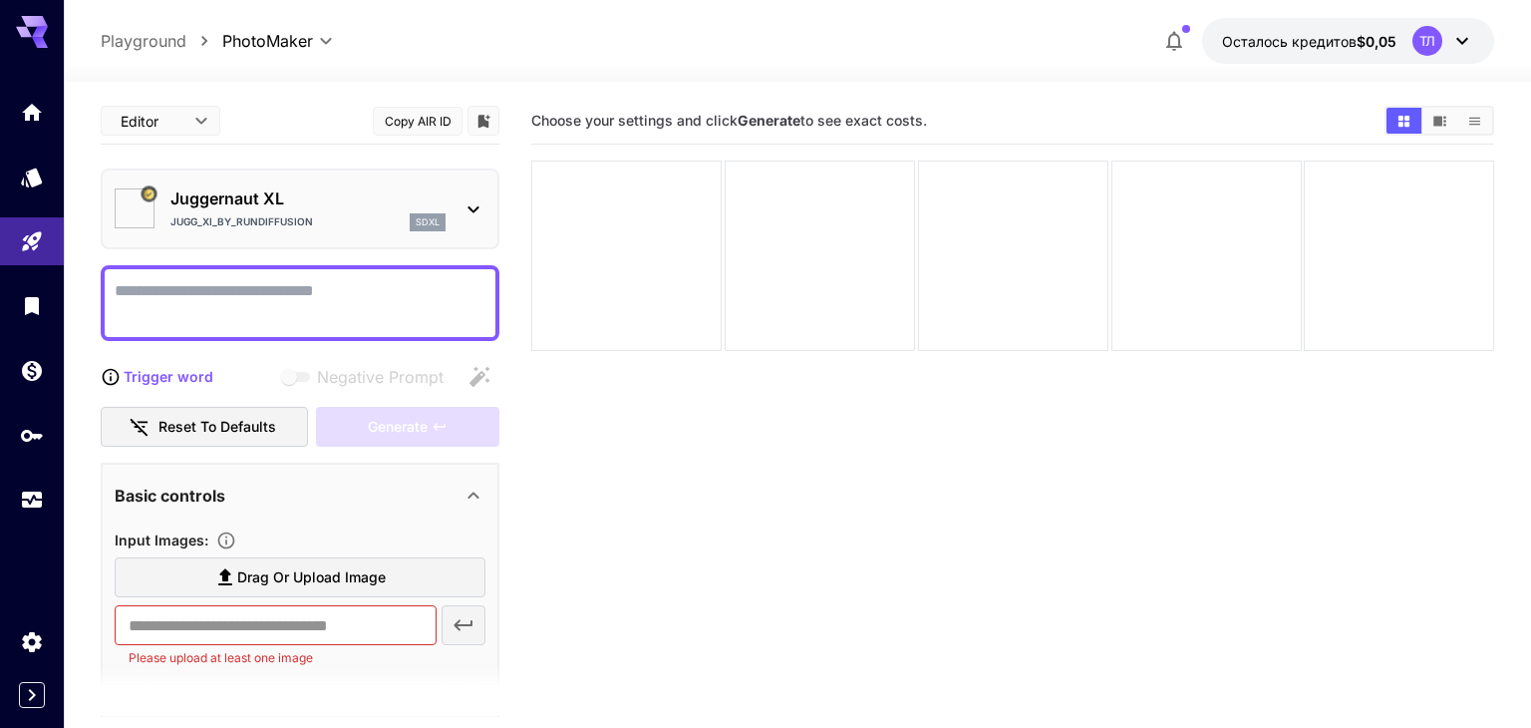
type input "*********"
type input "*******"
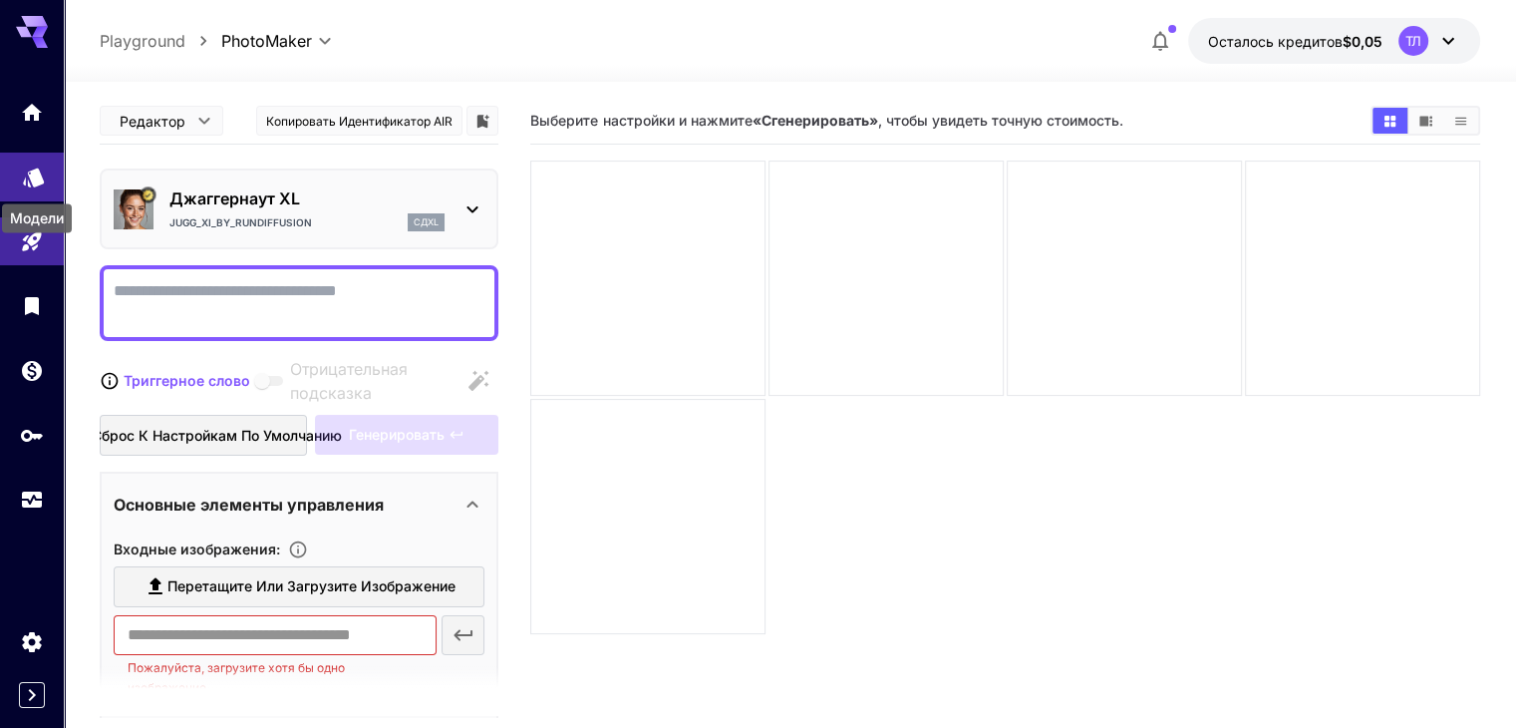
click at [37, 168] on icon "Модели" at bounding box center [33, 171] width 21 height 19
click at [35, 119] on icon "Дом" at bounding box center [34, 107] width 24 height 24
